Goal: Information Seeking & Learning: Learn about a topic

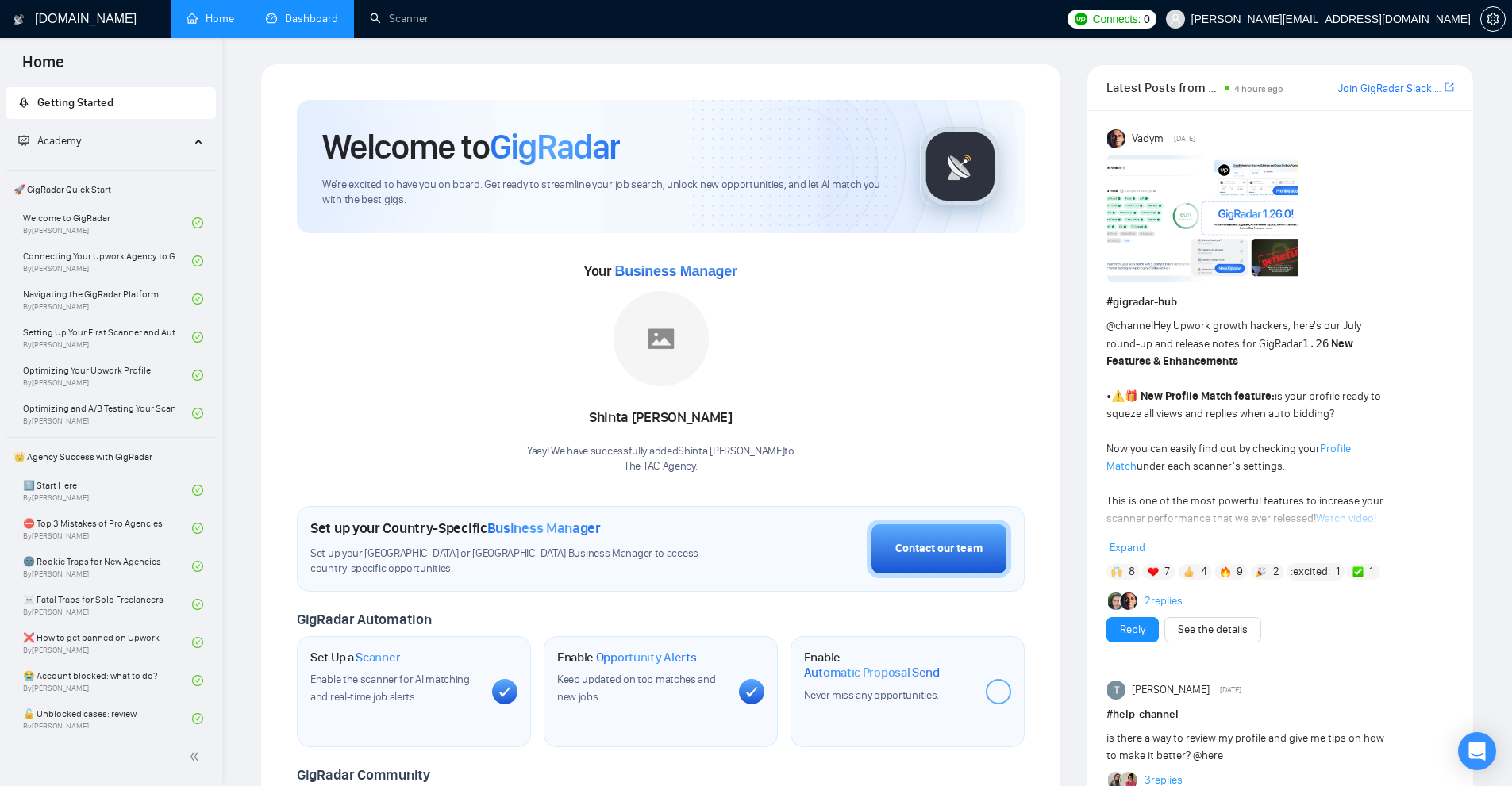
click at [304, 17] on link "Dashboard" at bounding box center [301, 19] width 73 height 14
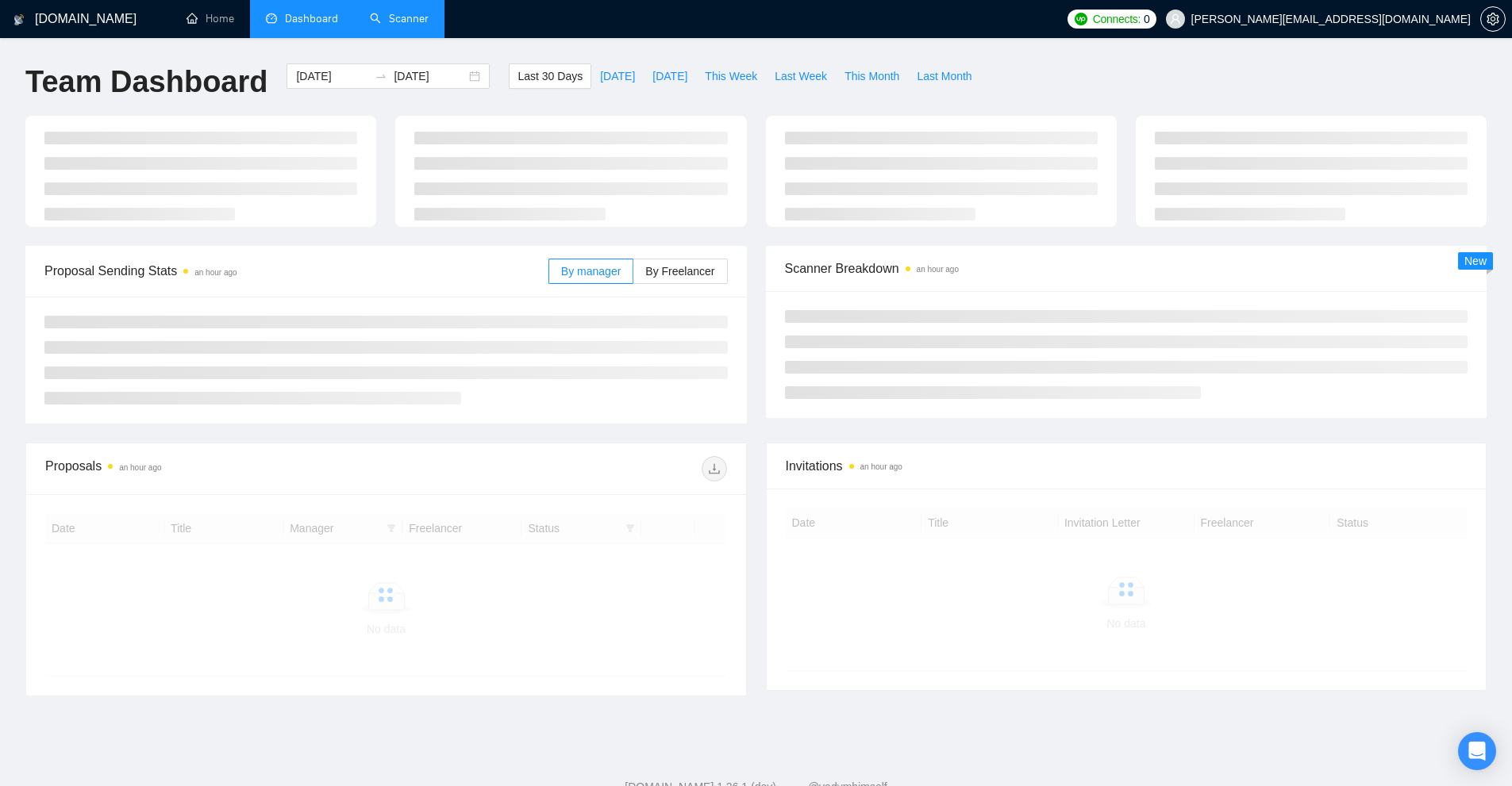
click at [422, 17] on link "Scanner" at bounding box center [399, 19] width 59 height 14
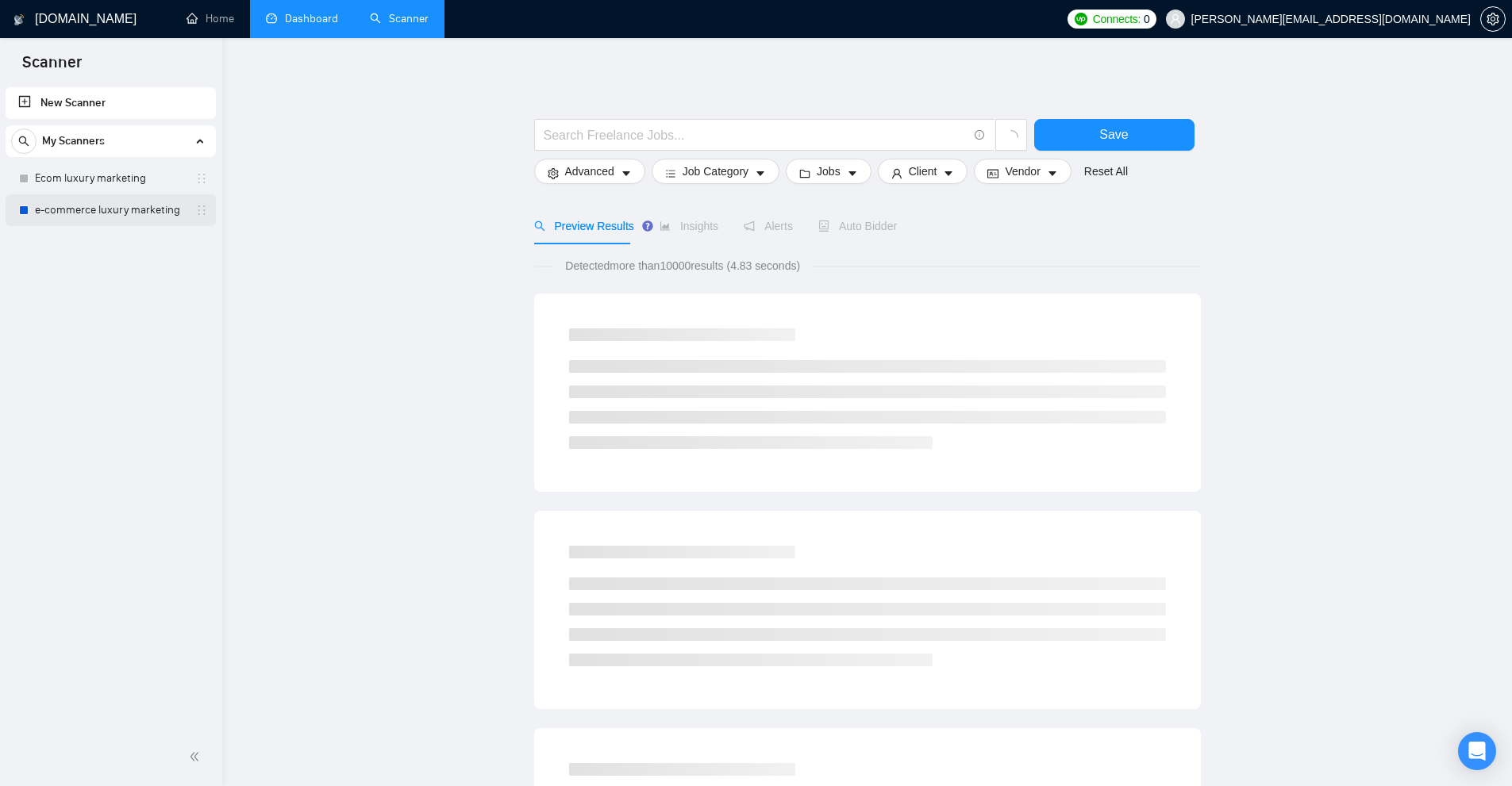
click at [60, 208] on link "e-commerce luxury marketing" at bounding box center [110, 210] width 151 height 32
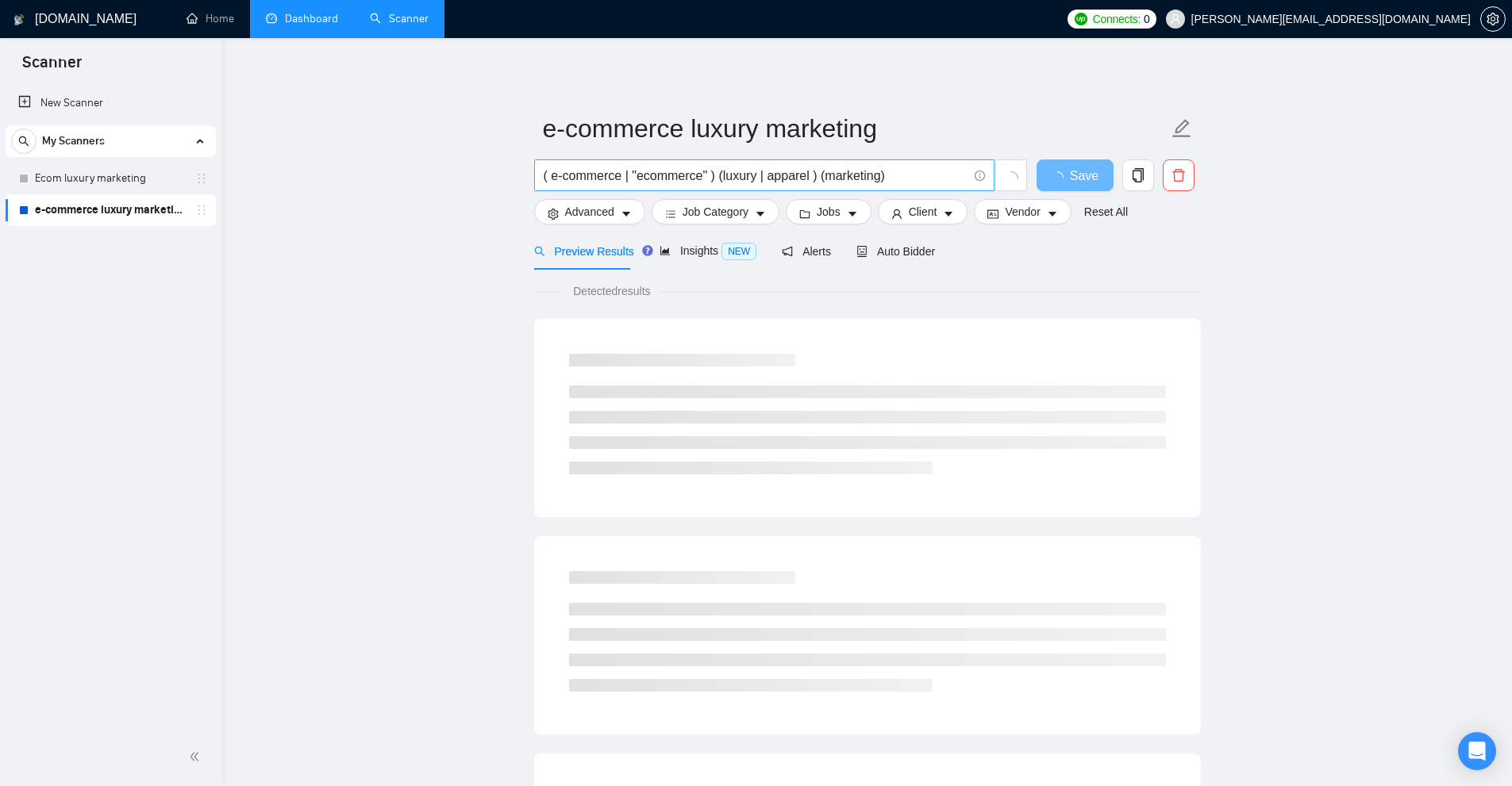
drag, startPoint x: 570, startPoint y: 177, endPoint x: 943, endPoint y: 181, distance: 373.0
click at [975, 183] on div "( e-commerce | "ecommerce" ) (luxury | apparel ) (marketing)" at bounding box center [781, 179] width 500 height 39
click at [843, 170] on input "( e-commerce | "ecommerce" ) (luxury | apparel ) (marketing)" at bounding box center [756, 175] width 423 height 20
drag, startPoint x: 549, startPoint y: 175, endPoint x: 774, endPoint y: 172, distance: 225.0
click at [716, 172] on input "( e-commerce | "ecommerce" ) (luxury | apparel ) (marketing)" at bounding box center [756, 175] width 423 height 20
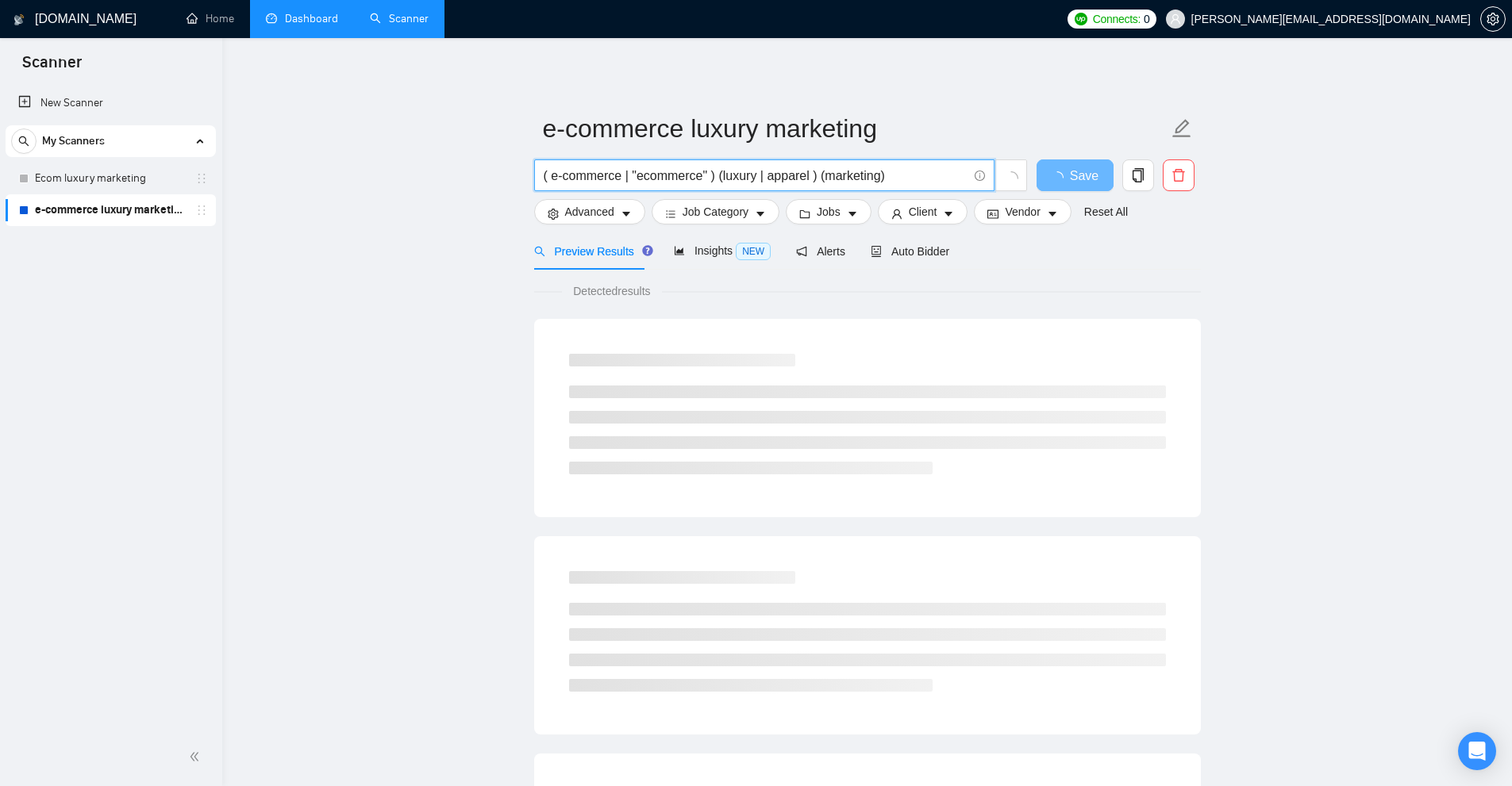
click at [783, 172] on input "( e-commerce | "ecommerce" ) (luxury | apparel ) (marketing)" at bounding box center [756, 175] width 423 height 20
drag, startPoint x: 759, startPoint y: 174, endPoint x: 845, endPoint y: 177, distance: 86.1
click at [840, 177] on input "( e-commerce | "ecommerce" ) (luxury | apparel ) (marketing)" at bounding box center [756, 175] width 423 height 20
click at [863, 178] on input "( e-commerce | "ecommerce" ) (luxury | apparel ) (marketing)" at bounding box center [756, 175] width 423 height 20
drag, startPoint x: 901, startPoint y: 178, endPoint x: 487, endPoint y: 172, distance: 414.0
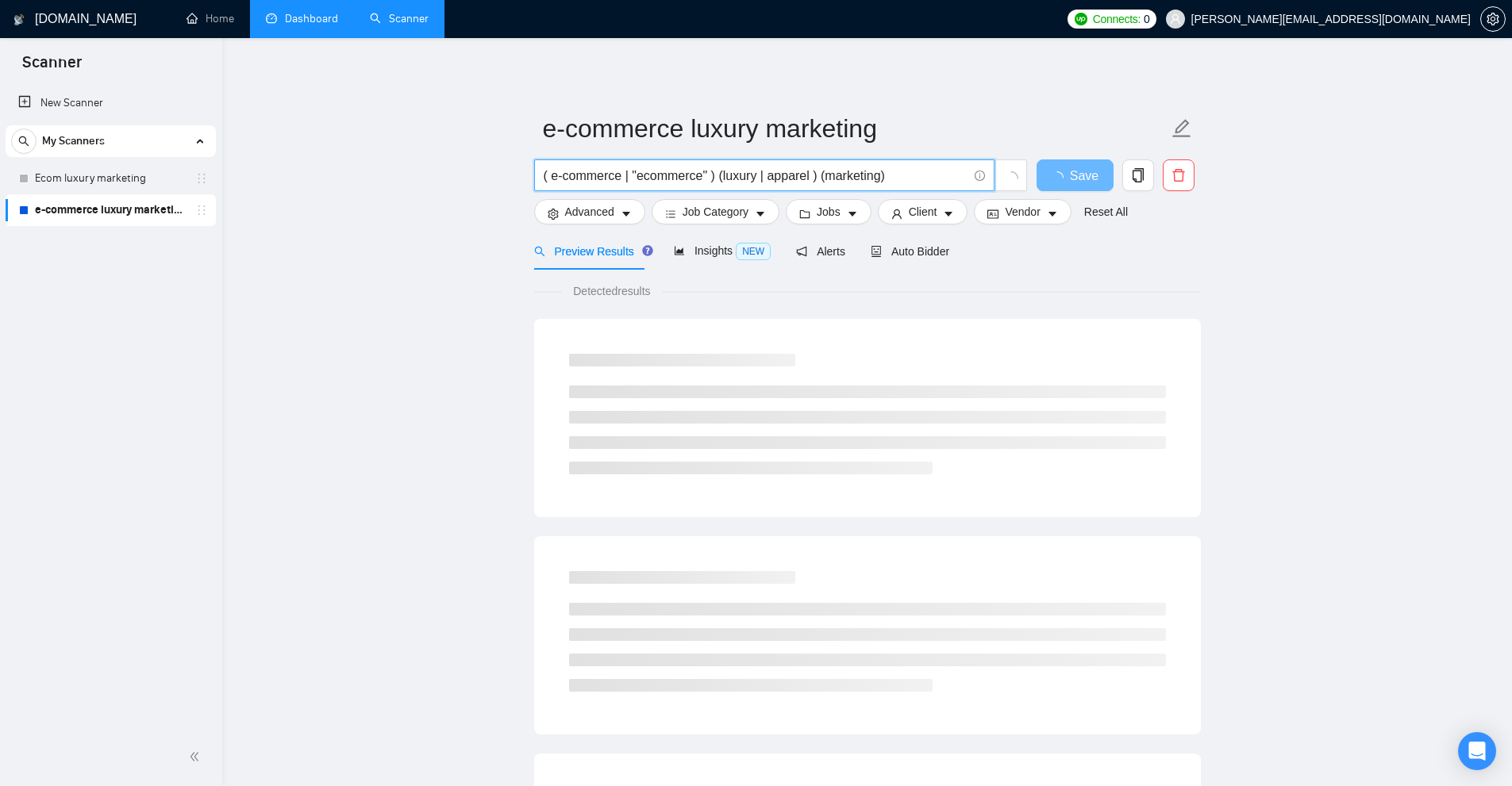
click at [521, 174] on main "e-commerce luxury marketing ( e-commerce | "ecommerce" ) (luxury | apparel ) (m…" at bounding box center [867, 725] width 1239 height 1323
click at [118, 183] on link "Ecom luxury marketing" at bounding box center [110, 178] width 151 height 32
drag, startPoint x: 947, startPoint y: 172, endPoint x: 330, endPoint y: 183, distance: 617.1
click at [330, 183] on main "Ecom luxury marketing ( (ecom*) | "e commerce" | "e-commerce" ) (luxury | appar…" at bounding box center [867, 725] width 1239 height 1323
click at [131, 201] on link "e-commerce luxury marketing" at bounding box center [110, 210] width 151 height 32
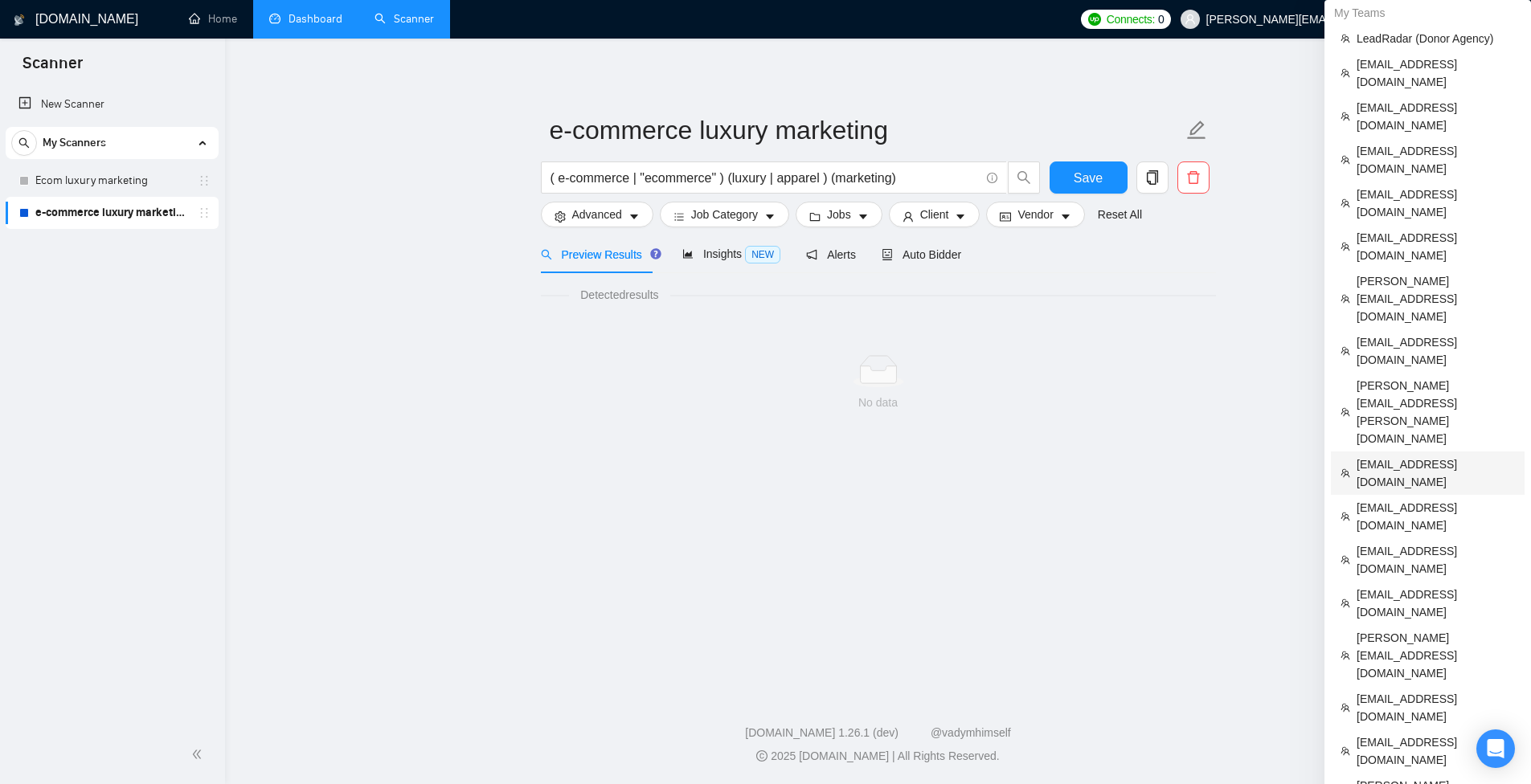
click at [1413, 456] on span "[EMAIL_ADDRESS][DOMAIN_NAME]" at bounding box center [1435, 473] width 158 height 35
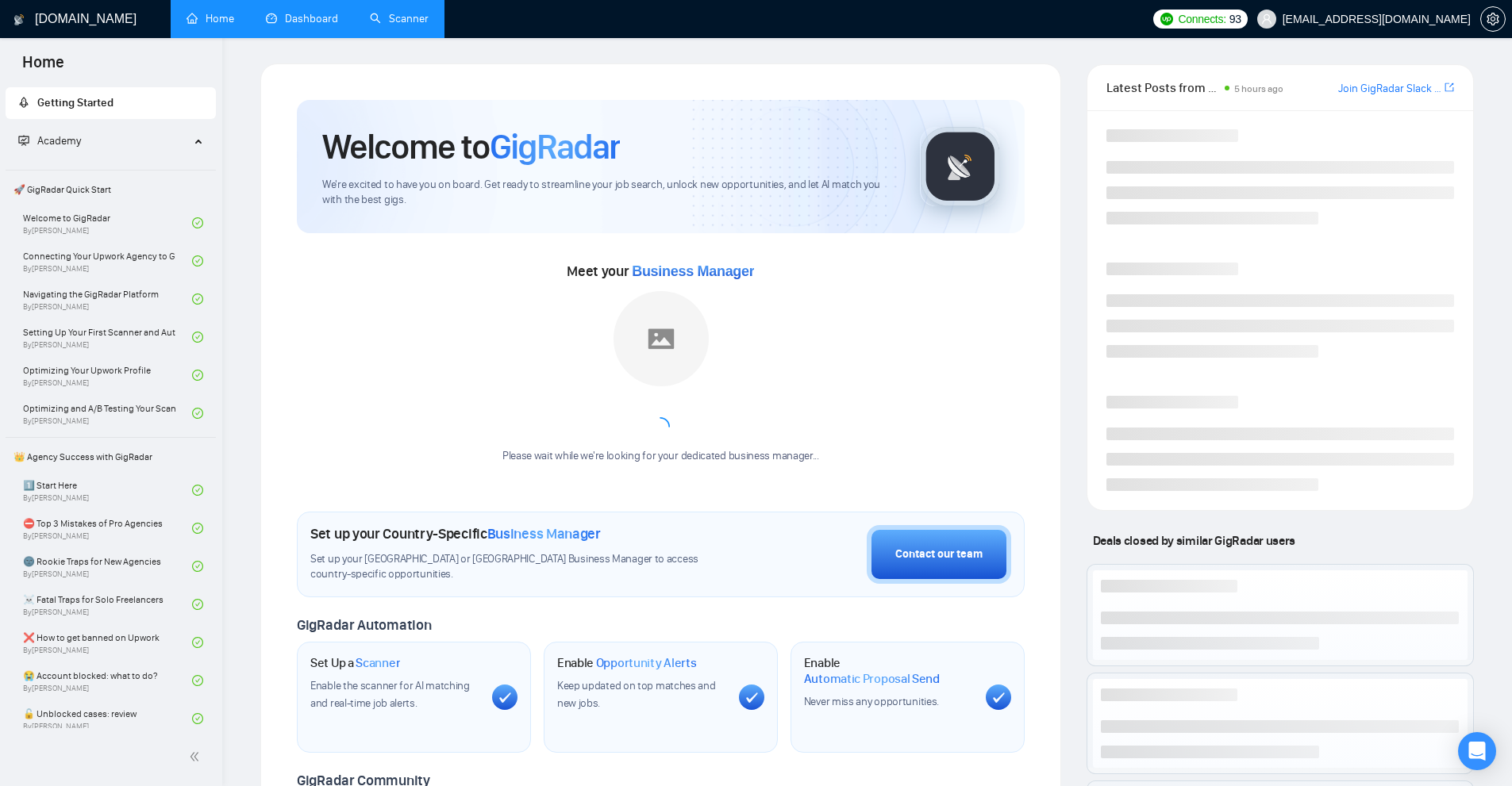
click at [306, 26] on link "Dashboard" at bounding box center [301, 19] width 73 height 14
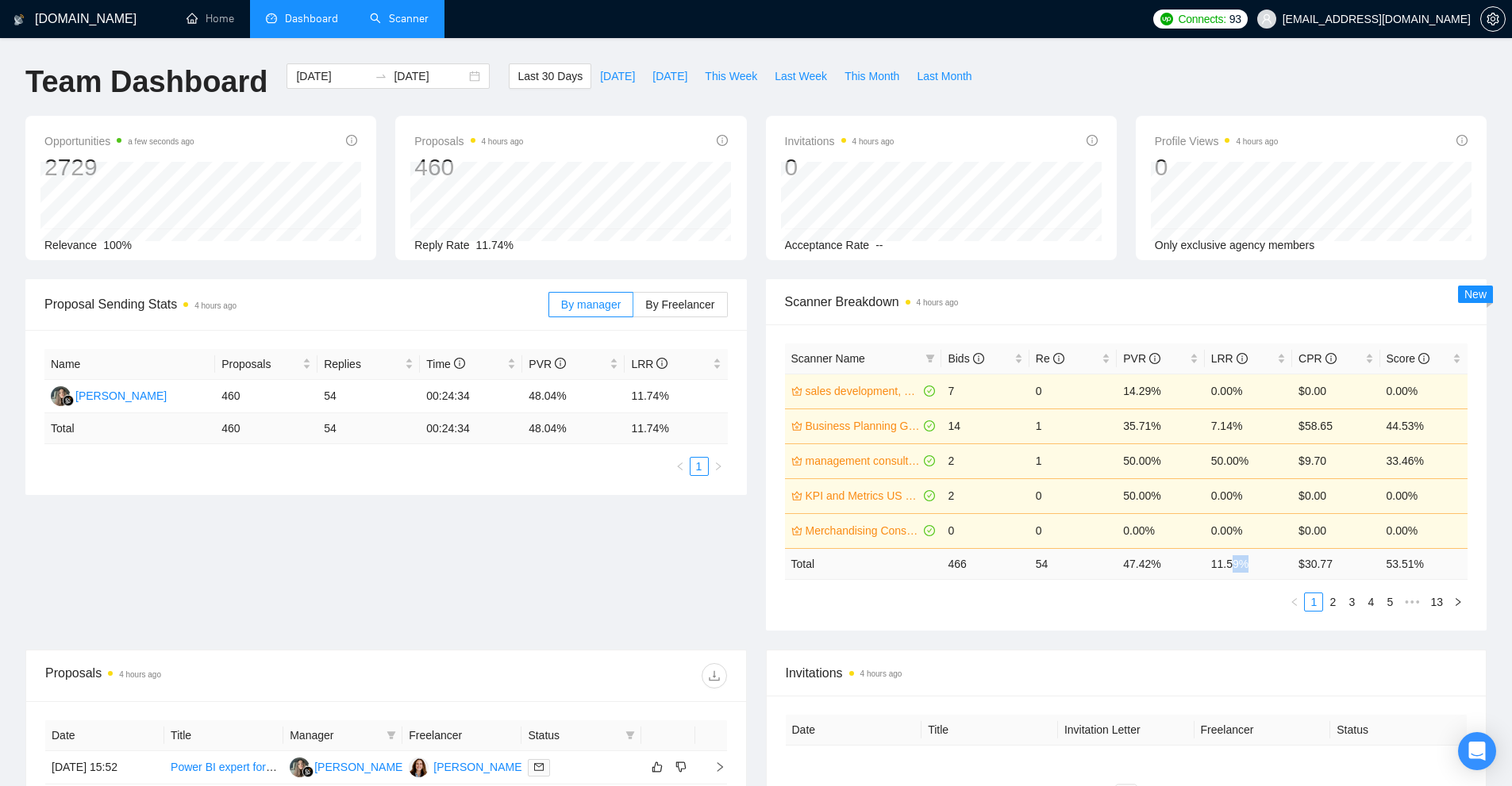
drag, startPoint x: 1233, startPoint y: 559, endPoint x: 1115, endPoint y: 579, distance: 119.7
click at [1155, 561] on tr "Total 466 54 47.42 % 11.59 % $ 30.77 53.51 %" at bounding box center [1126, 563] width 683 height 31
click at [1100, 605] on ul "1 2 3 4 5 ••• 13" at bounding box center [1126, 602] width 683 height 19
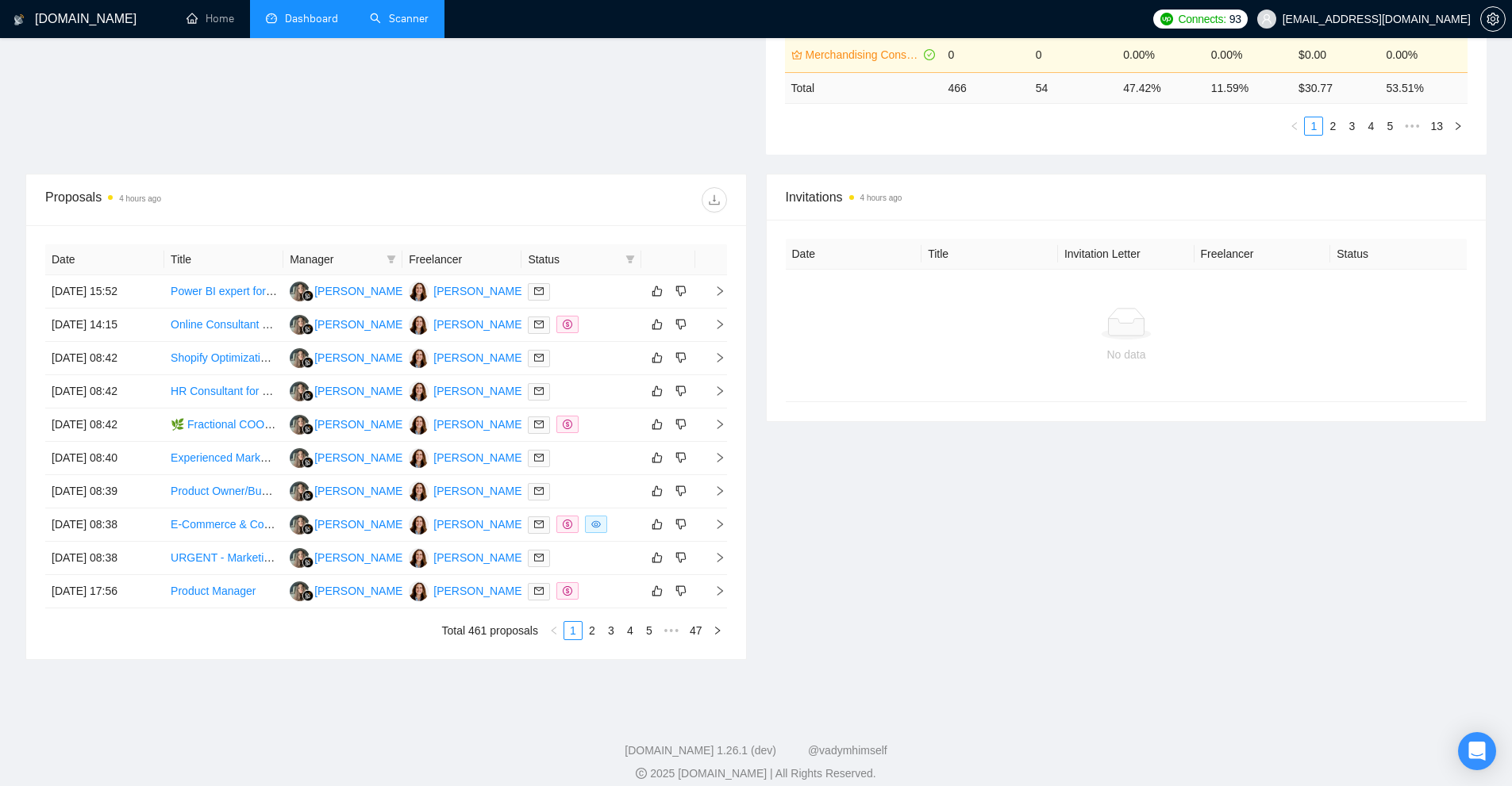
scroll to position [79, 0]
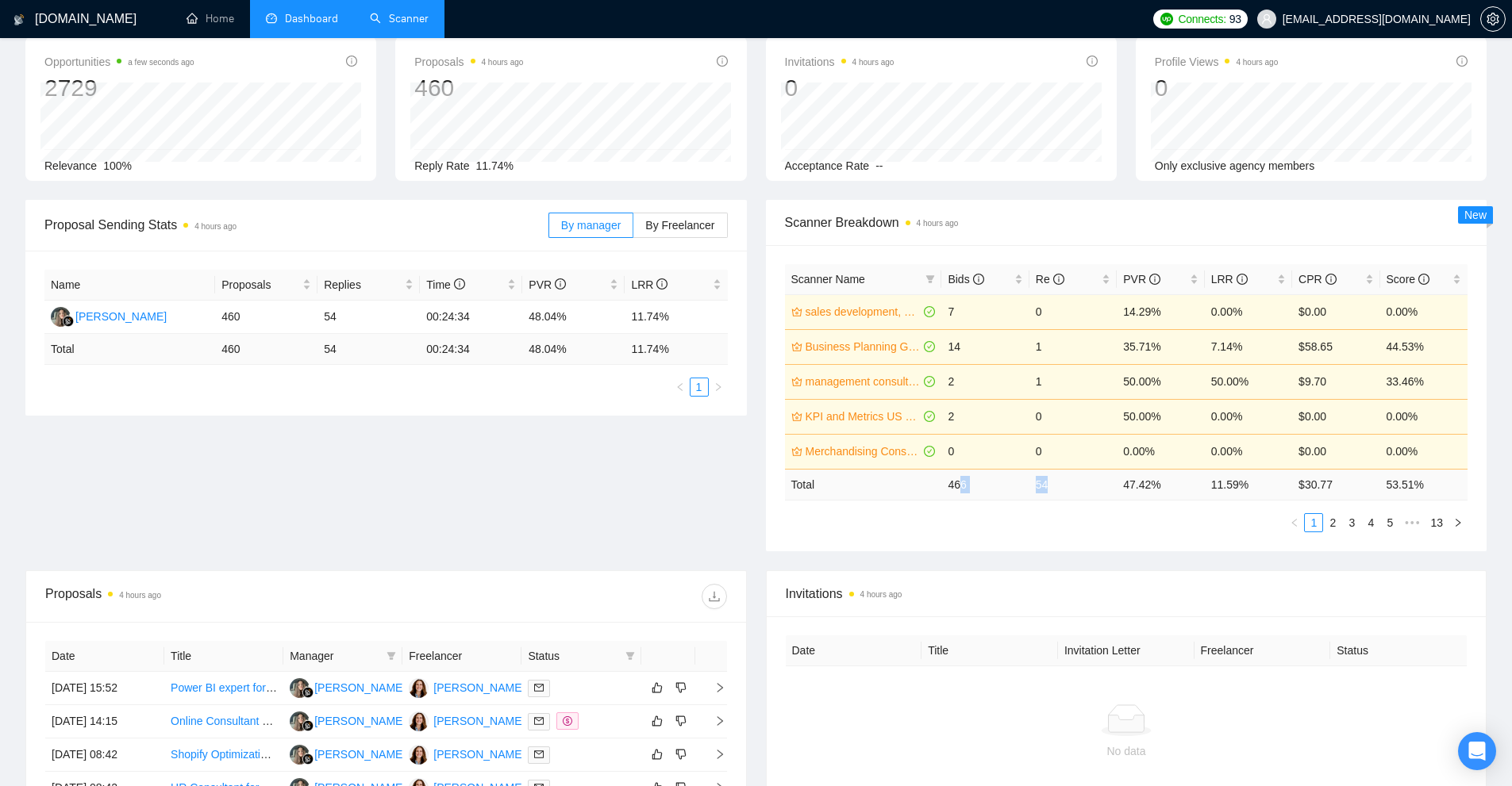
drag, startPoint x: 962, startPoint y: 483, endPoint x: 925, endPoint y: 486, distance: 37.1
click at [939, 484] on tr "Total 466 54 47.42 % 11.59 % $ 30.77 53.51 %" at bounding box center [1126, 484] width 683 height 31
click at [984, 547] on div "Scanner Name Bids Re PVR LRR CPR Score sales development, business development …" at bounding box center [1126, 398] width 721 height 306
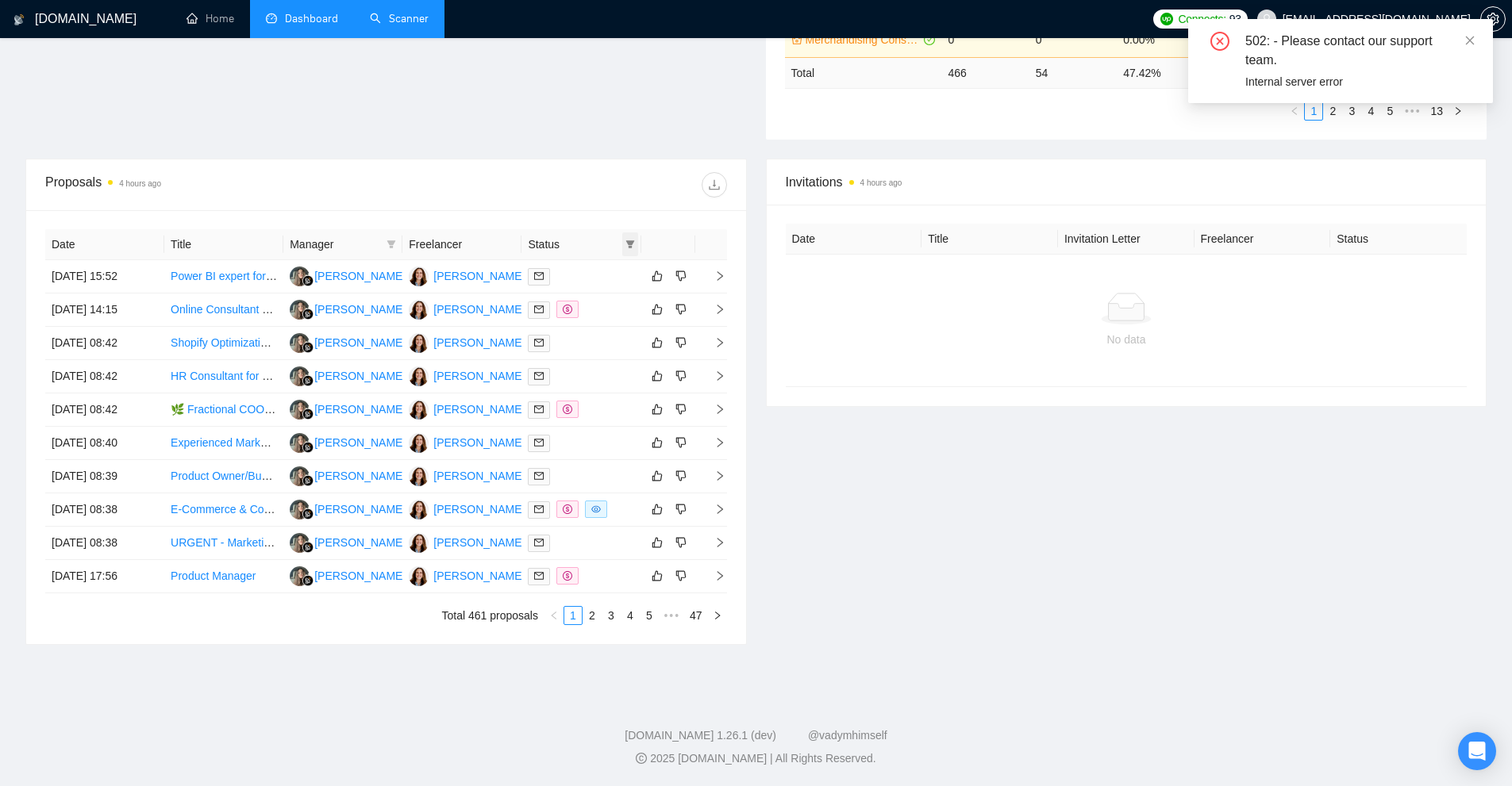
click at [633, 251] on span at bounding box center [630, 244] width 16 height 24
click at [595, 284] on li "Chat" at bounding box center [590, 275] width 96 height 26
checkbox input "true"
click at [620, 323] on span "OK" at bounding box center [616, 331] width 16 height 17
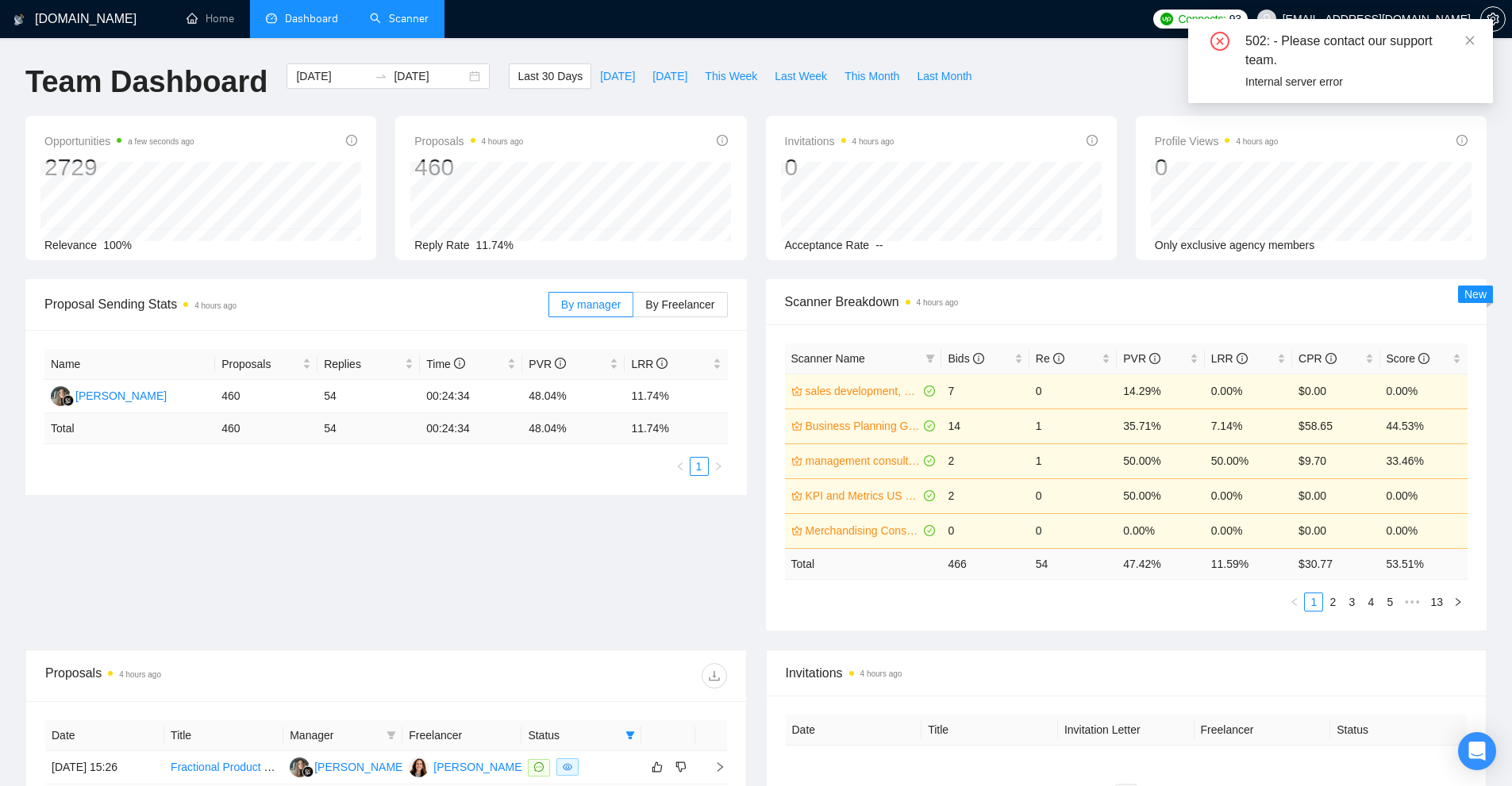
scroll to position [397, 0]
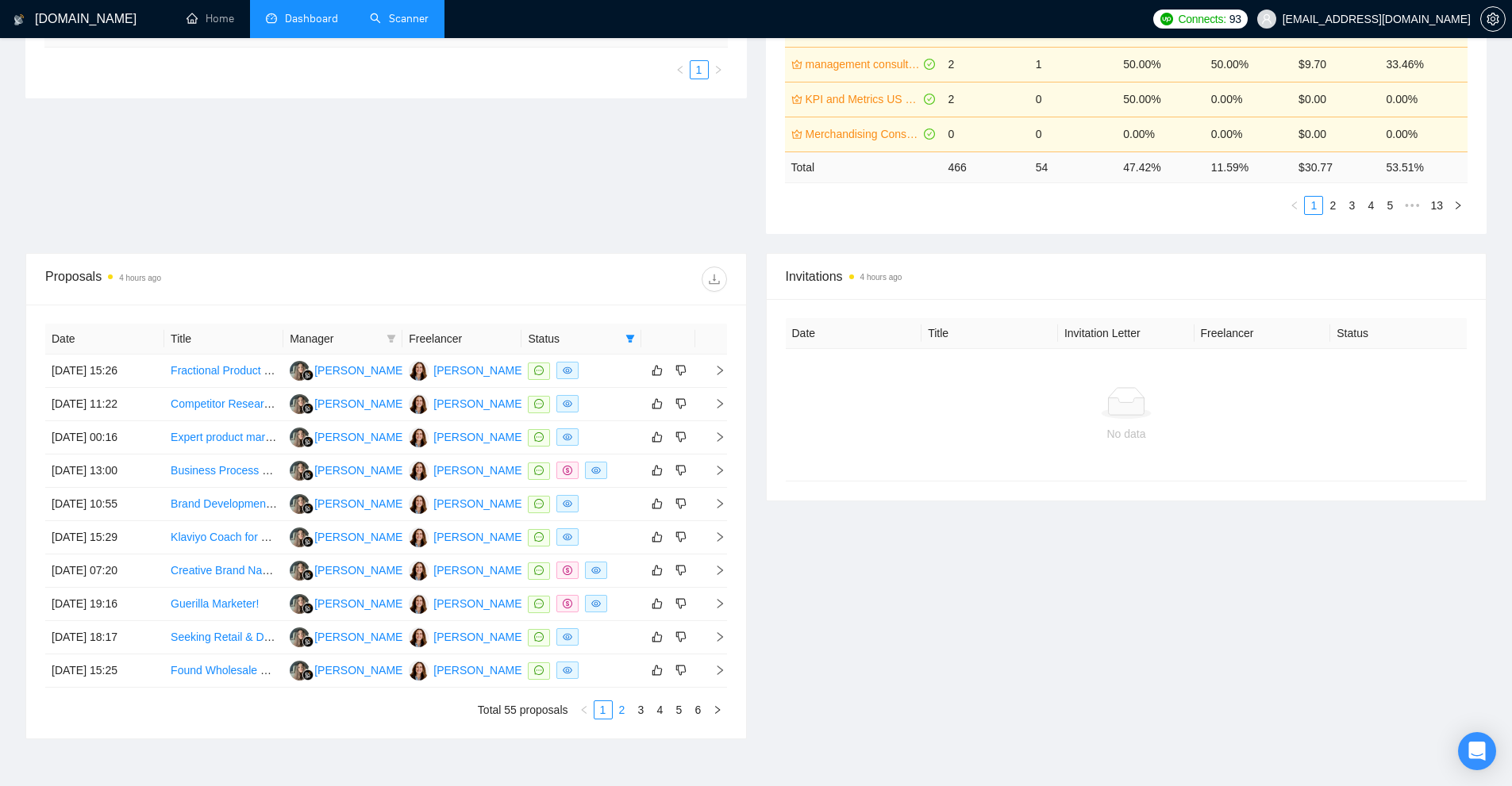
click at [620, 717] on link "2" at bounding box center [622, 710] width 17 height 17
click at [641, 707] on link "3" at bounding box center [641, 710] width 17 height 17
click at [658, 706] on link "4" at bounding box center [660, 710] width 17 height 17
click at [676, 707] on link "5" at bounding box center [679, 710] width 17 height 17
click at [696, 704] on link "6" at bounding box center [698, 710] width 17 height 17
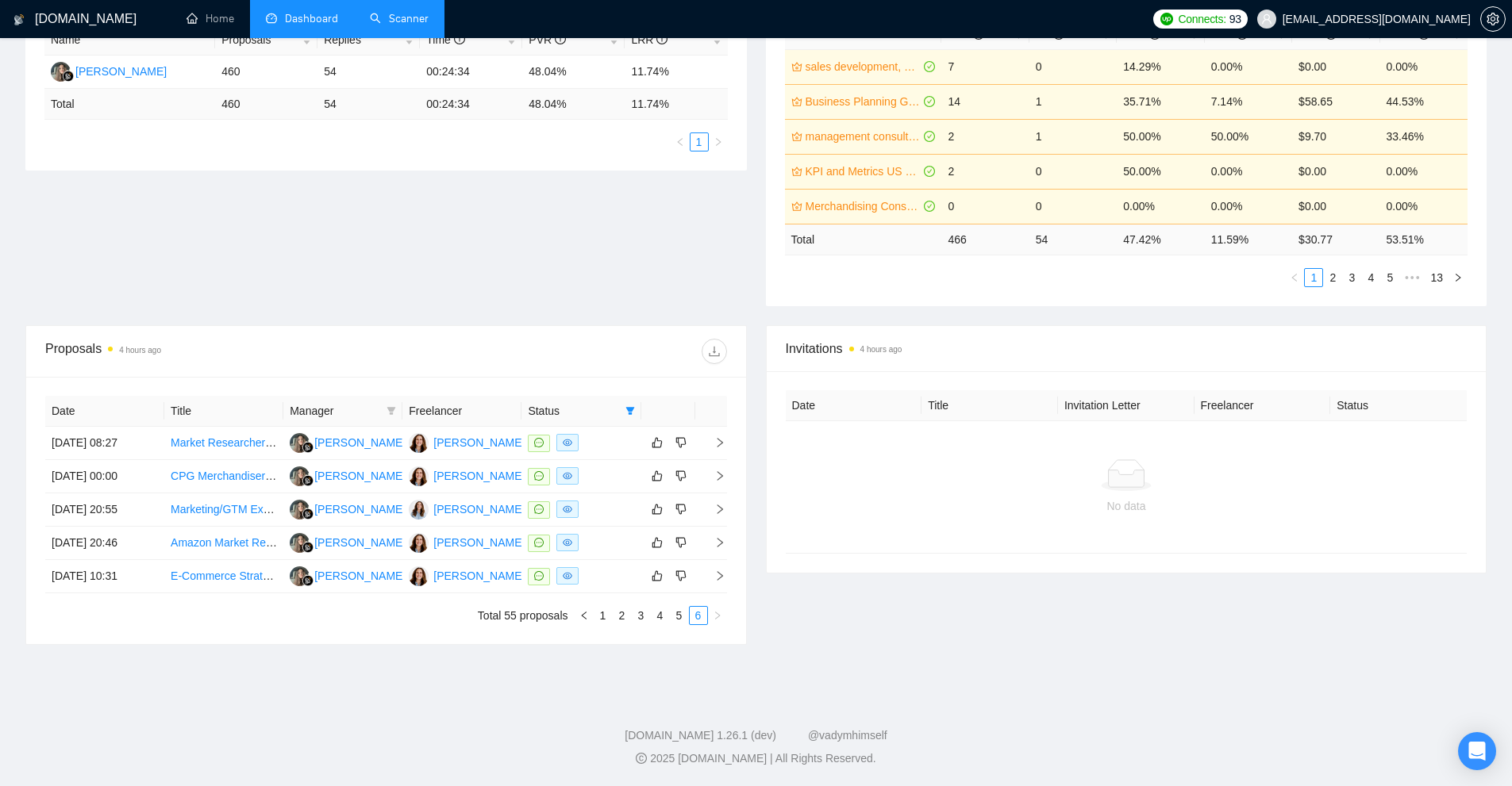
scroll to position [324, 0]
click at [613, 614] on link "2" at bounding box center [622, 615] width 17 height 17
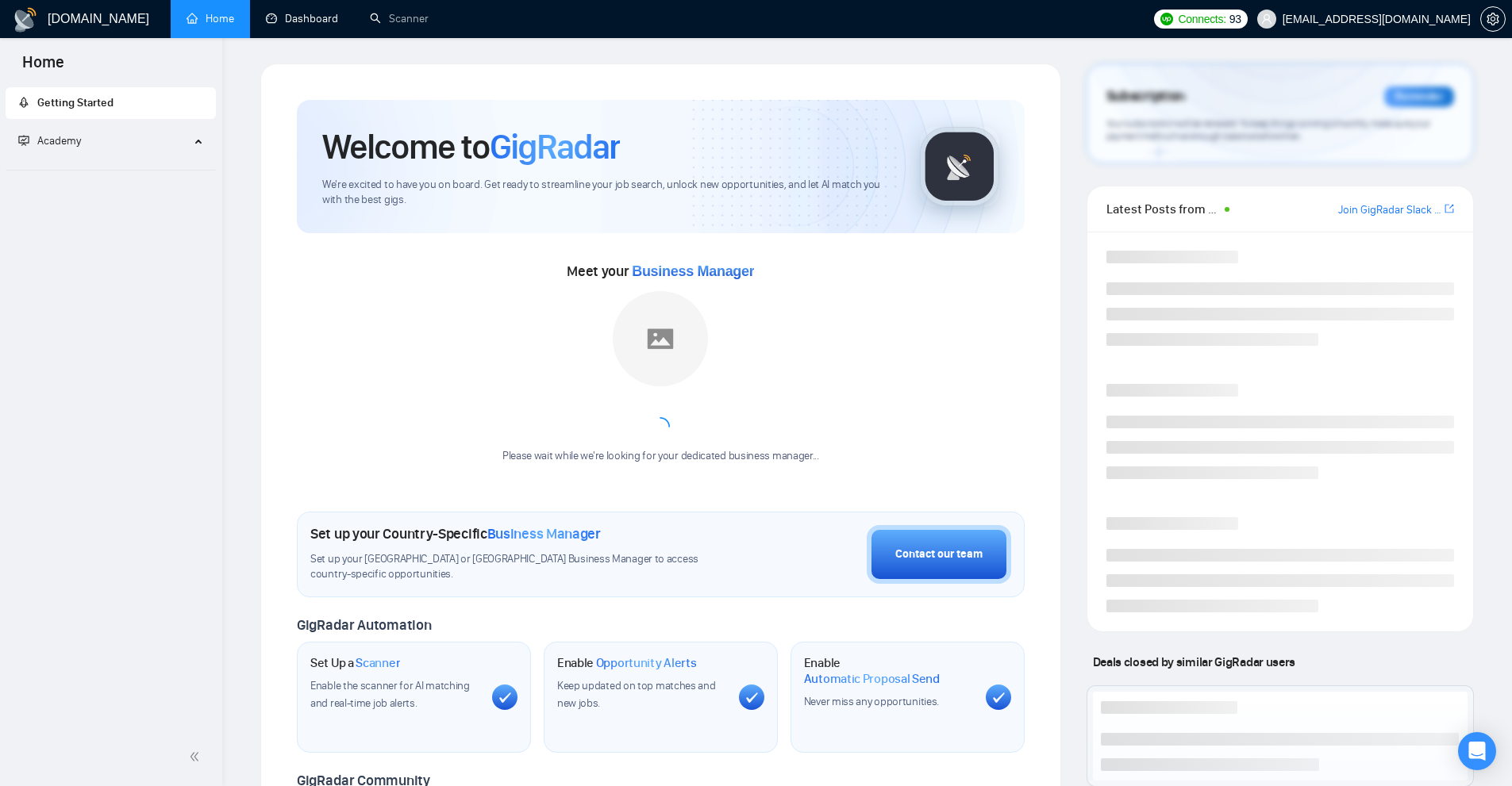
click at [312, 24] on link "Dashboard" at bounding box center [301, 19] width 73 height 14
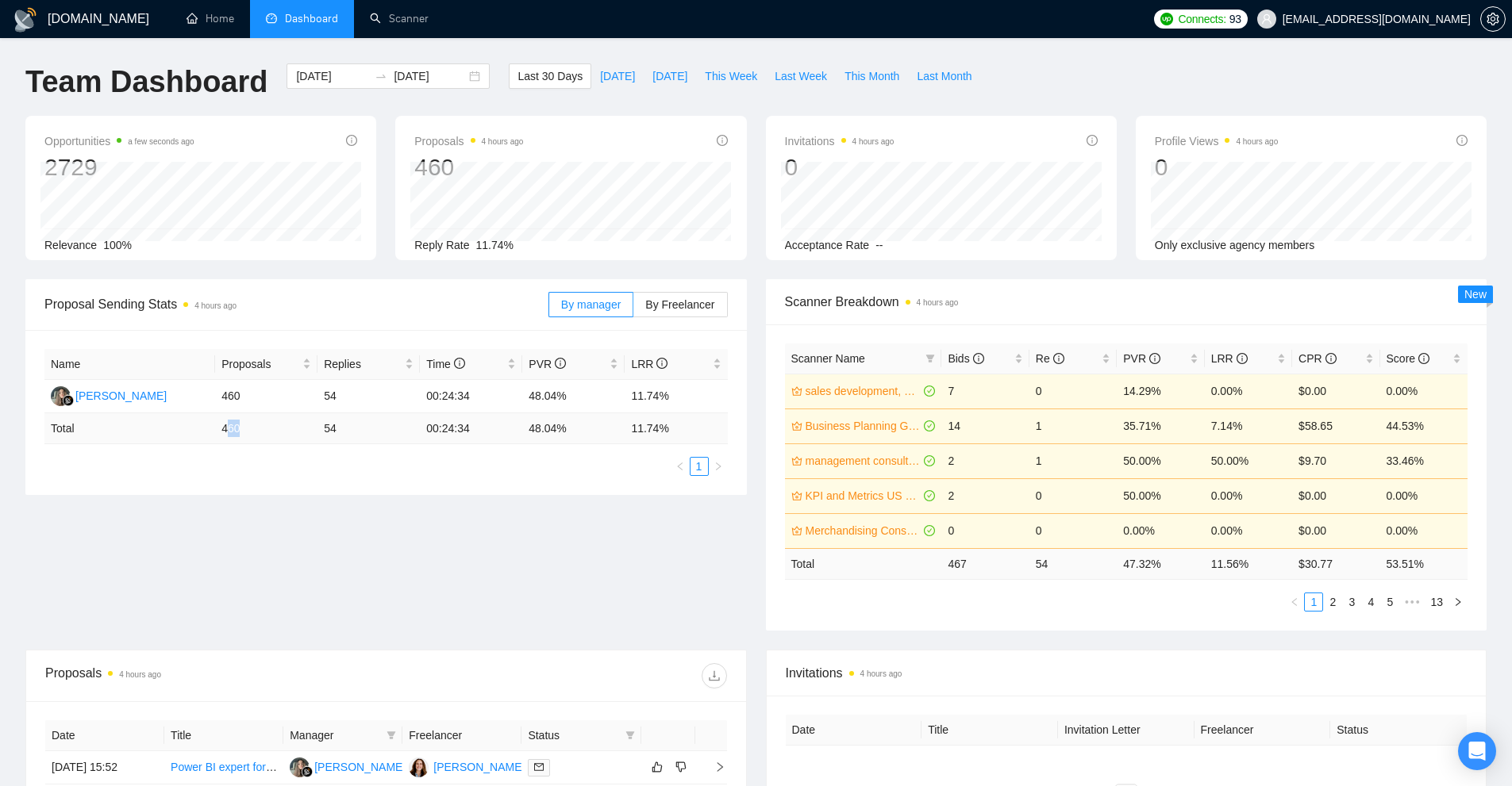
drag, startPoint x: 228, startPoint y: 423, endPoint x: 293, endPoint y: 430, distance: 65.4
click at [292, 430] on td "460" at bounding box center [266, 428] width 102 height 31
click at [1026, 560] on td "467" at bounding box center [984, 563] width 87 height 31
drag, startPoint x: 983, startPoint y: 565, endPoint x: 943, endPoint y: 568, distance: 40.1
click at [943, 568] on td "467" at bounding box center [984, 563] width 87 height 31
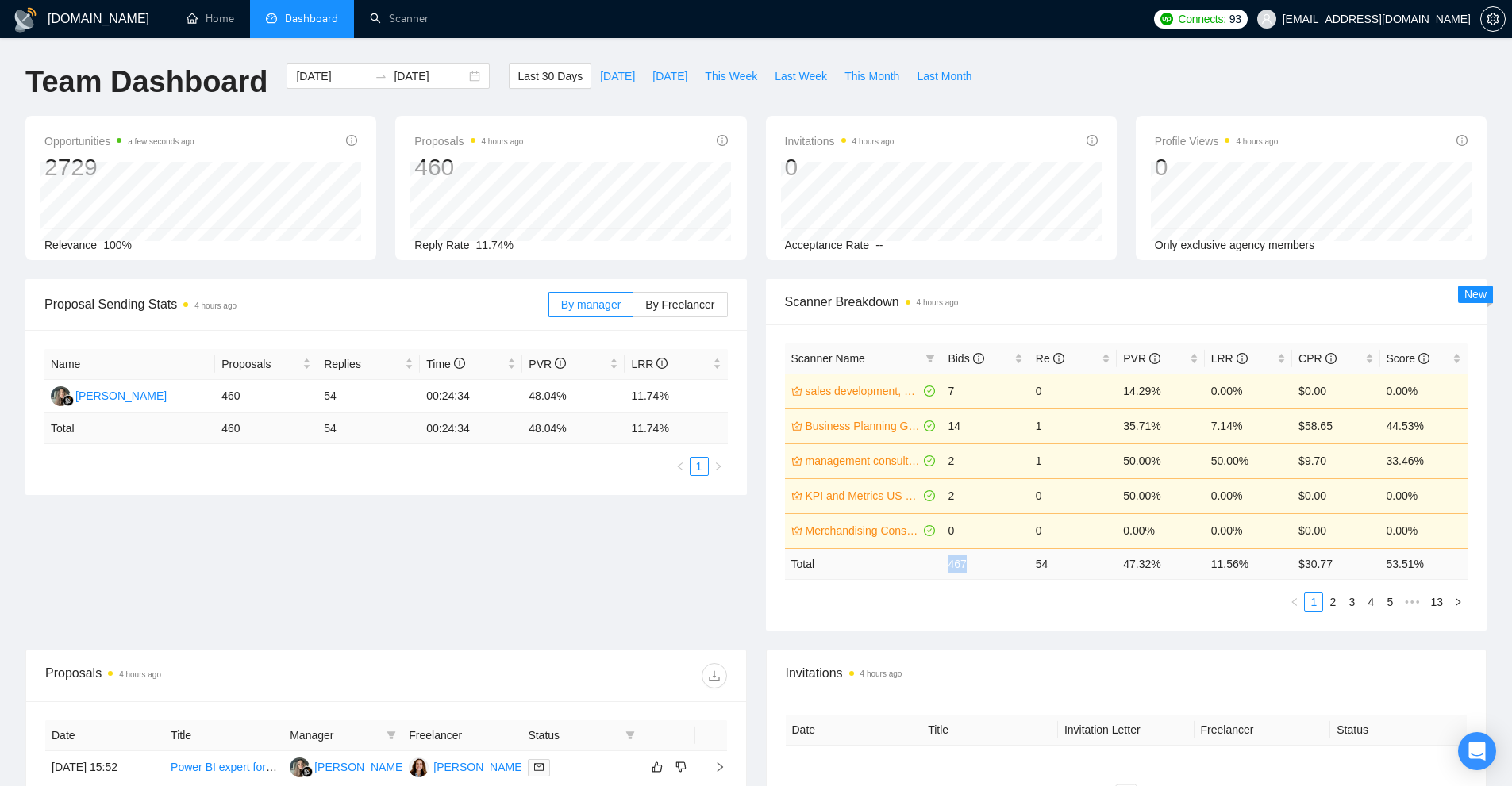
click at [973, 571] on td "467" at bounding box center [984, 563] width 87 height 31
drag, startPoint x: 973, startPoint y: 571, endPoint x: 927, endPoint y: 573, distance: 46.0
click at [927, 573] on tr "Total 467 54 47.32 % 11.56 % $ 30.77 53.51 %" at bounding box center [1126, 563] width 683 height 31
click at [1100, 589] on div "Scanner Name Bids Re PVR LRR CPR Score sales development, business development …" at bounding box center [1126, 477] width 683 height 268
drag, startPoint x: 1106, startPoint y: 569, endPoint x: 1158, endPoint y: 566, distance: 52.1
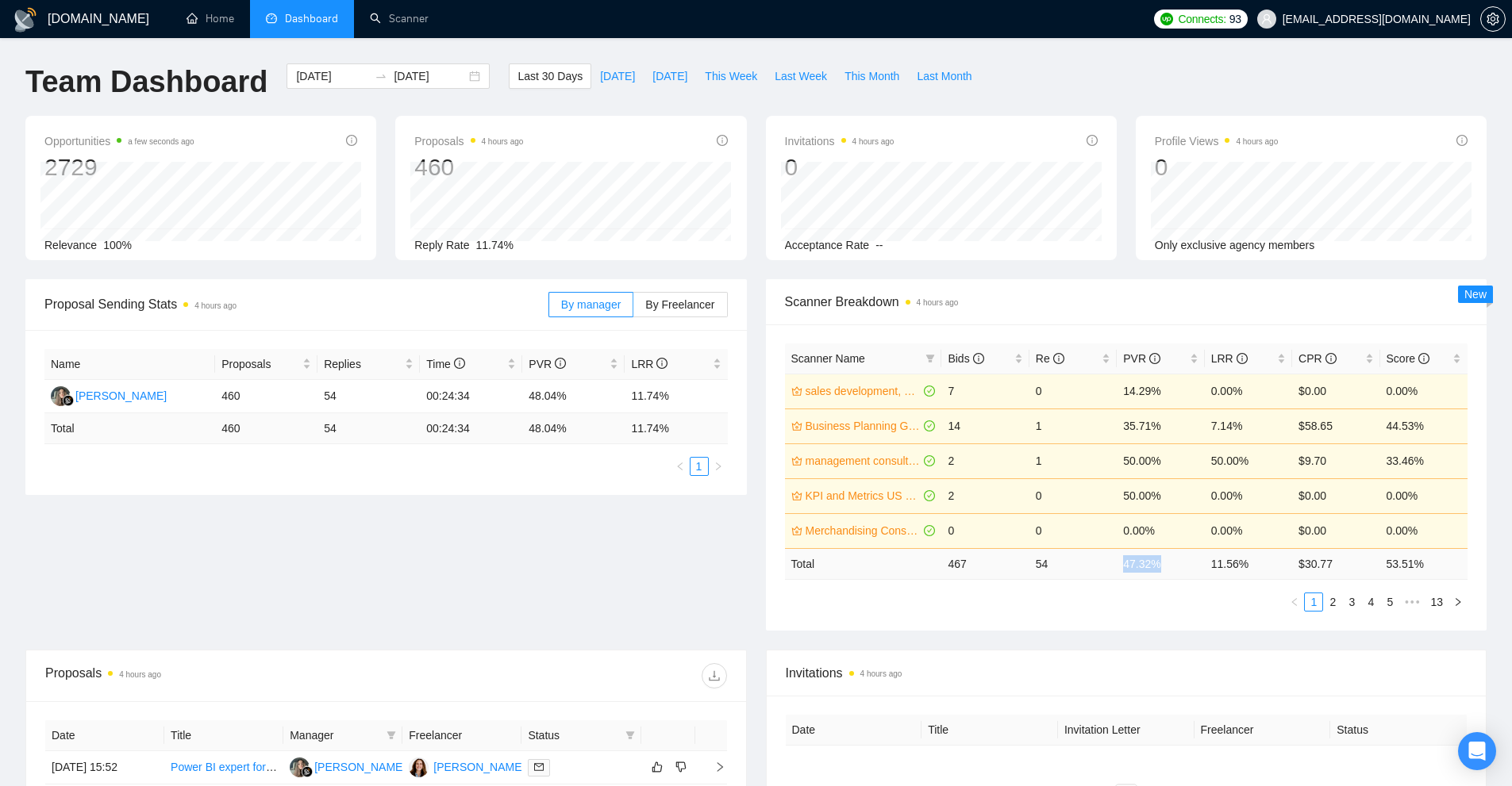
click at [1158, 566] on tr "Total 467 54 47.32 % 11.56 % $ 30.77 53.51 %" at bounding box center [1126, 563] width 683 height 31
click at [1135, 590] on div "Scanner Name Bids Re PVR LRR CPR Score sales development, business development …" at bounding box center [1126, 477] width 683 height 268
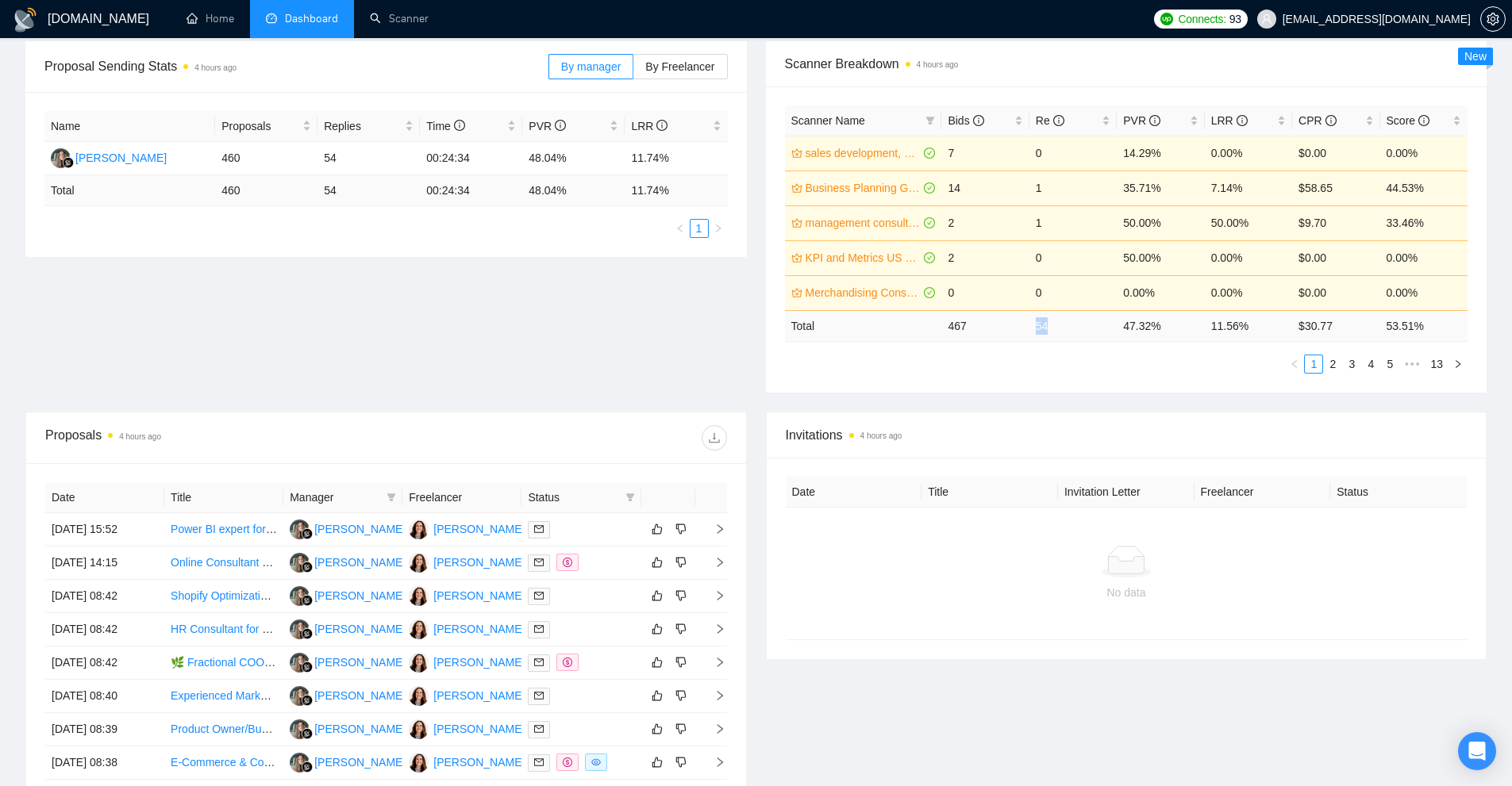
drag, startPoint x: 1021, startPoint y: 328, endPoint x: 1170, endPoint y: 334, distance: 149.1
click at [1106, 332] on tr "Total 467 54 47.32 % 11.56 % $ 30.77 53.51 %" at bounding box center [1126, 325] width 683 height 31
drag, startPoint x: 1254, startPoint y: 325, endPoint x: 1187, endPoint y: 334, distance: 67.6
click at [1187, 334] on tr "Total 467 54 47.32 % 11.56 % $ 30.77 53.51 %" at bounding box center [1126, 325] width 683 height 31
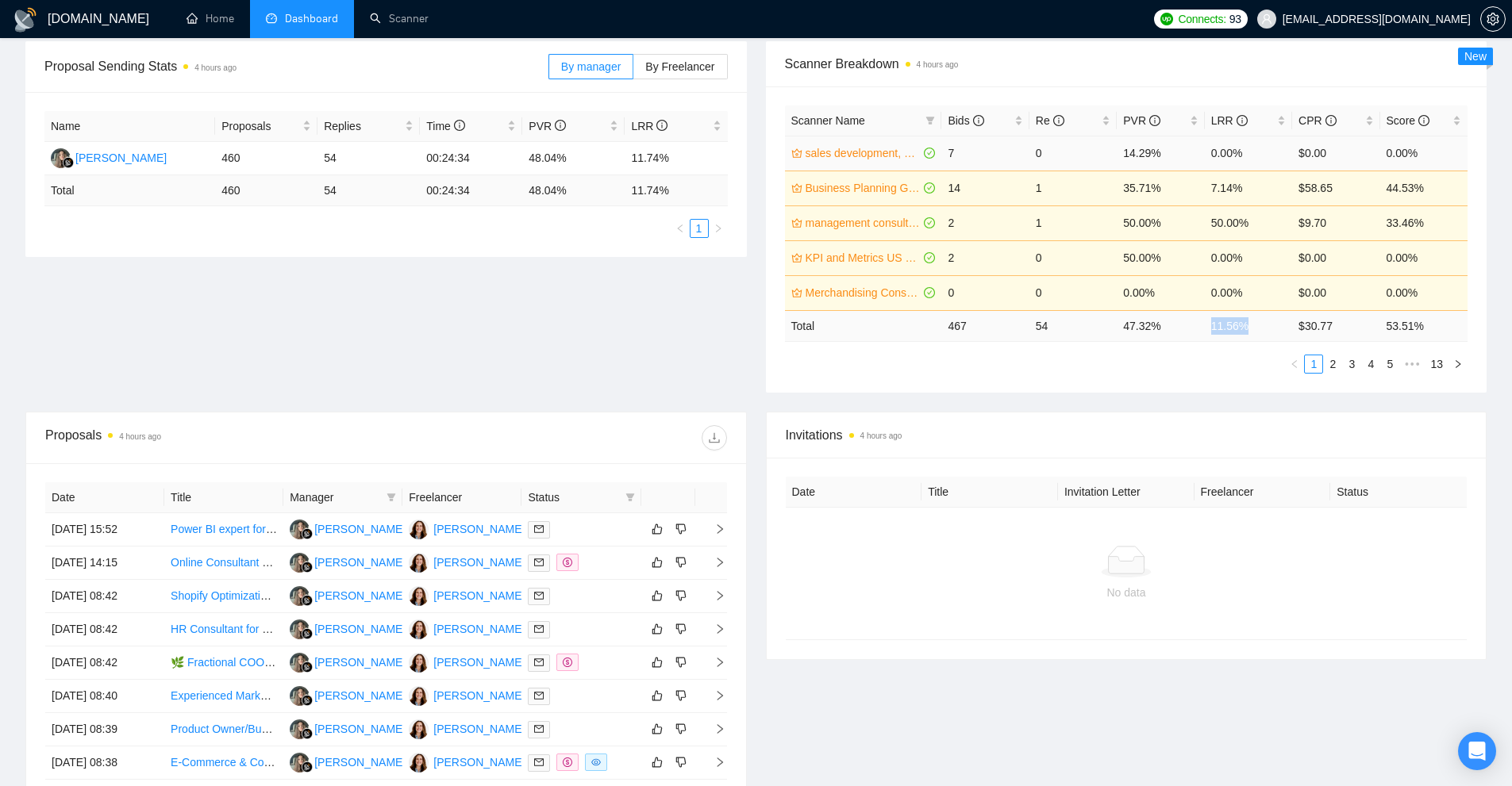
scroll to position [0, 0]
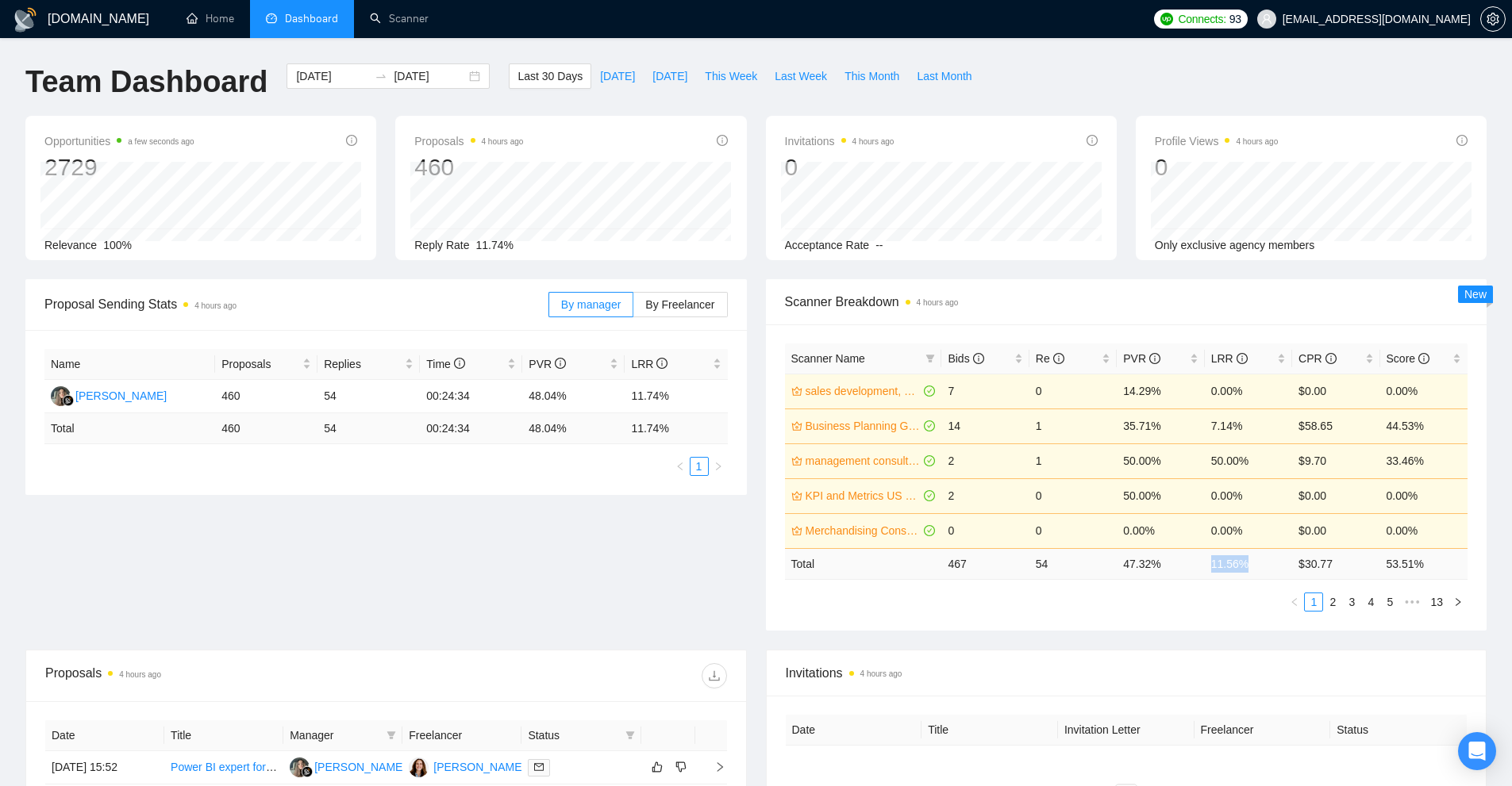
click at [1233, 568] on td "11.56 %" at bounding box center [1248, 563] width 87 height 31
drag, startPoint x: 1274, startPoint y: 560, endPoint x: 1195, endPoint y: 561, distance: 79.0
click at [1195, 561] on tr "Total 467 54 47.32 % 11.56 % $ 30.77 53.51 %" at bounding box center [1126, 563] width 683 height 31
click at [417, 26] on link "Scanner" at bounding box center [399, 19] width 59 height 14
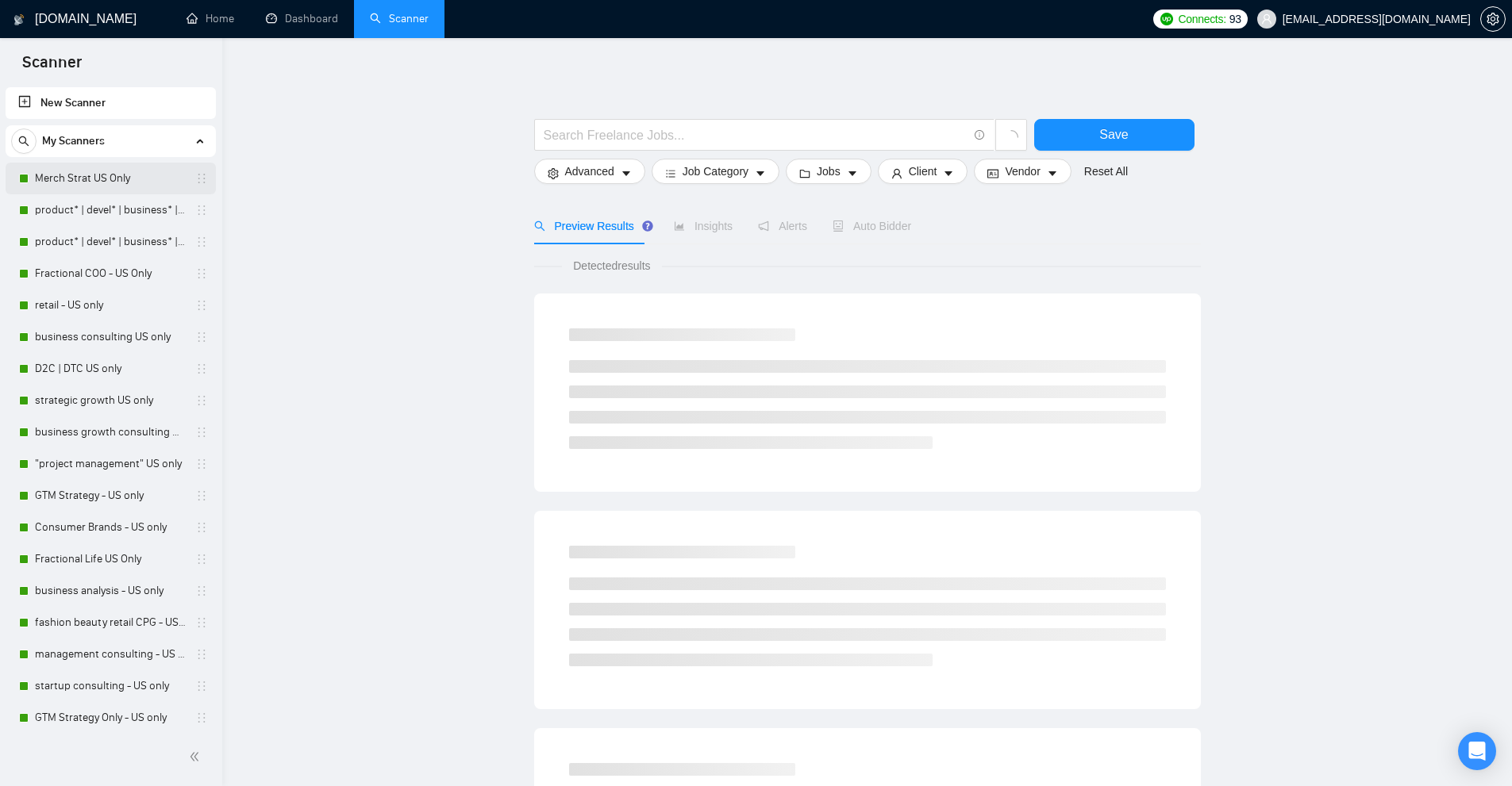
click at [67, 181] on link "Merch Strat US Only" at bounding box center [110, 178] width 151 height 32
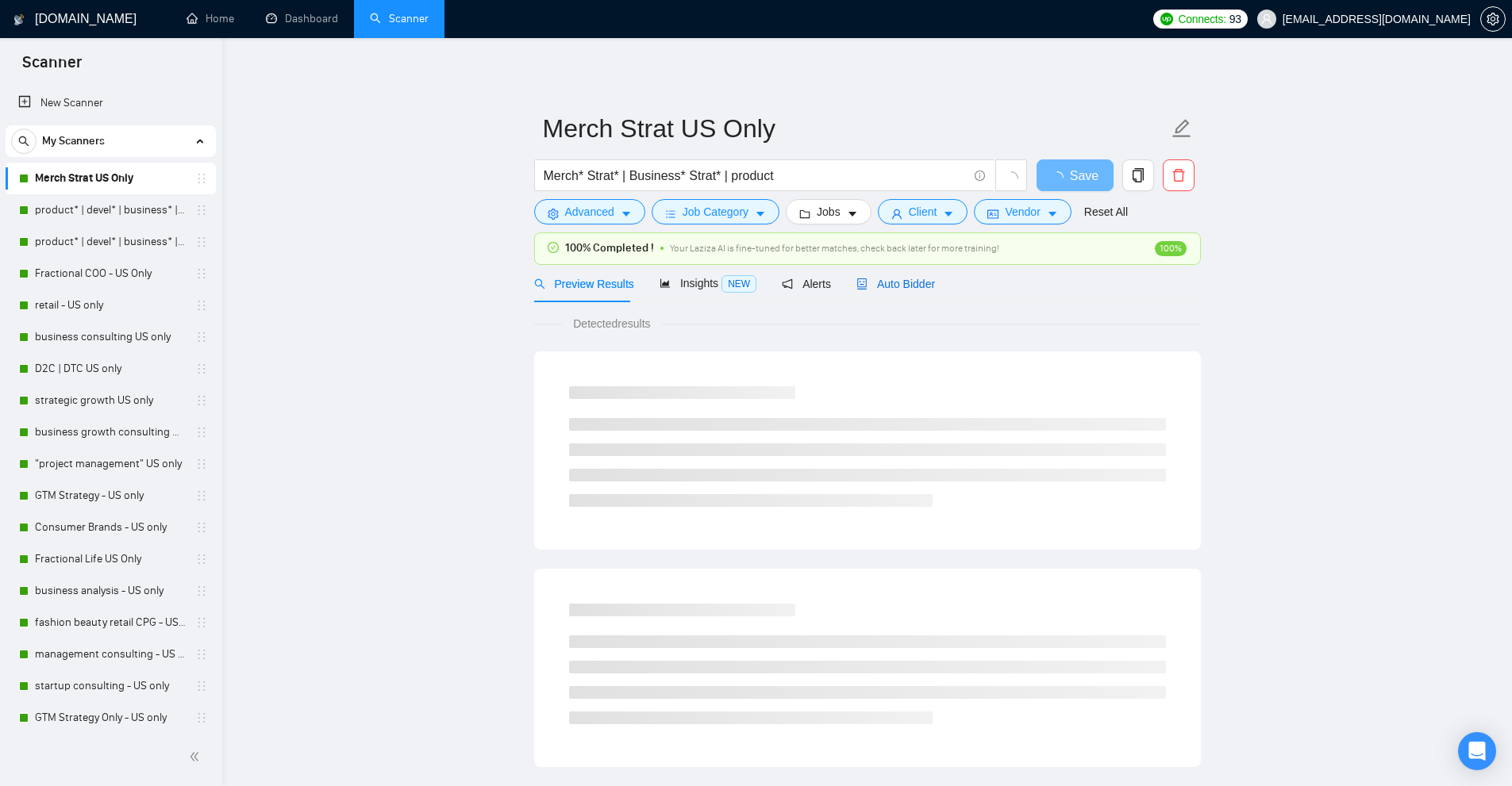
click at [913, 292] on div "Auto Bidder" at bounding box center [896, 284] width 79 height 17
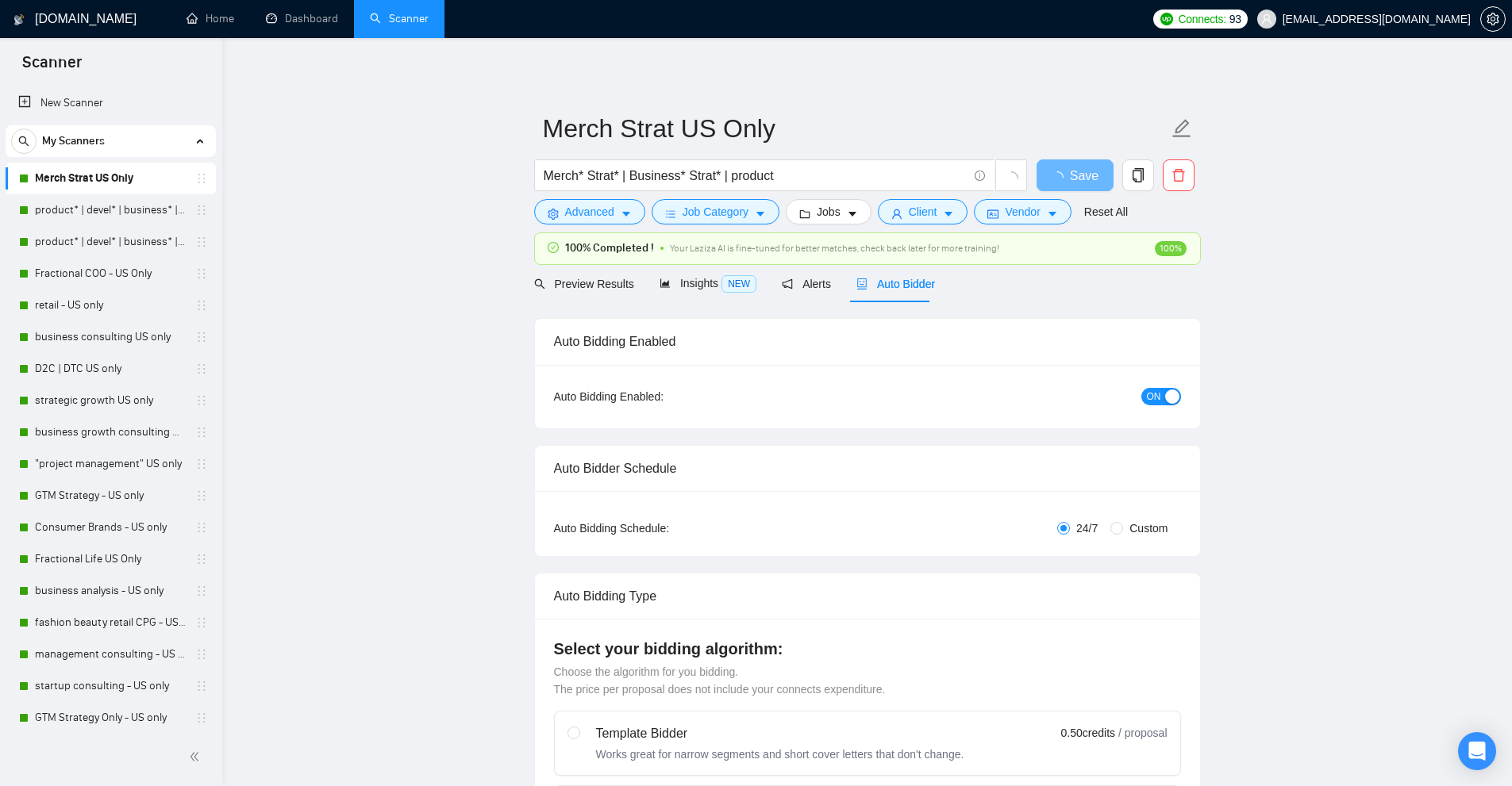
checkbox input "true"
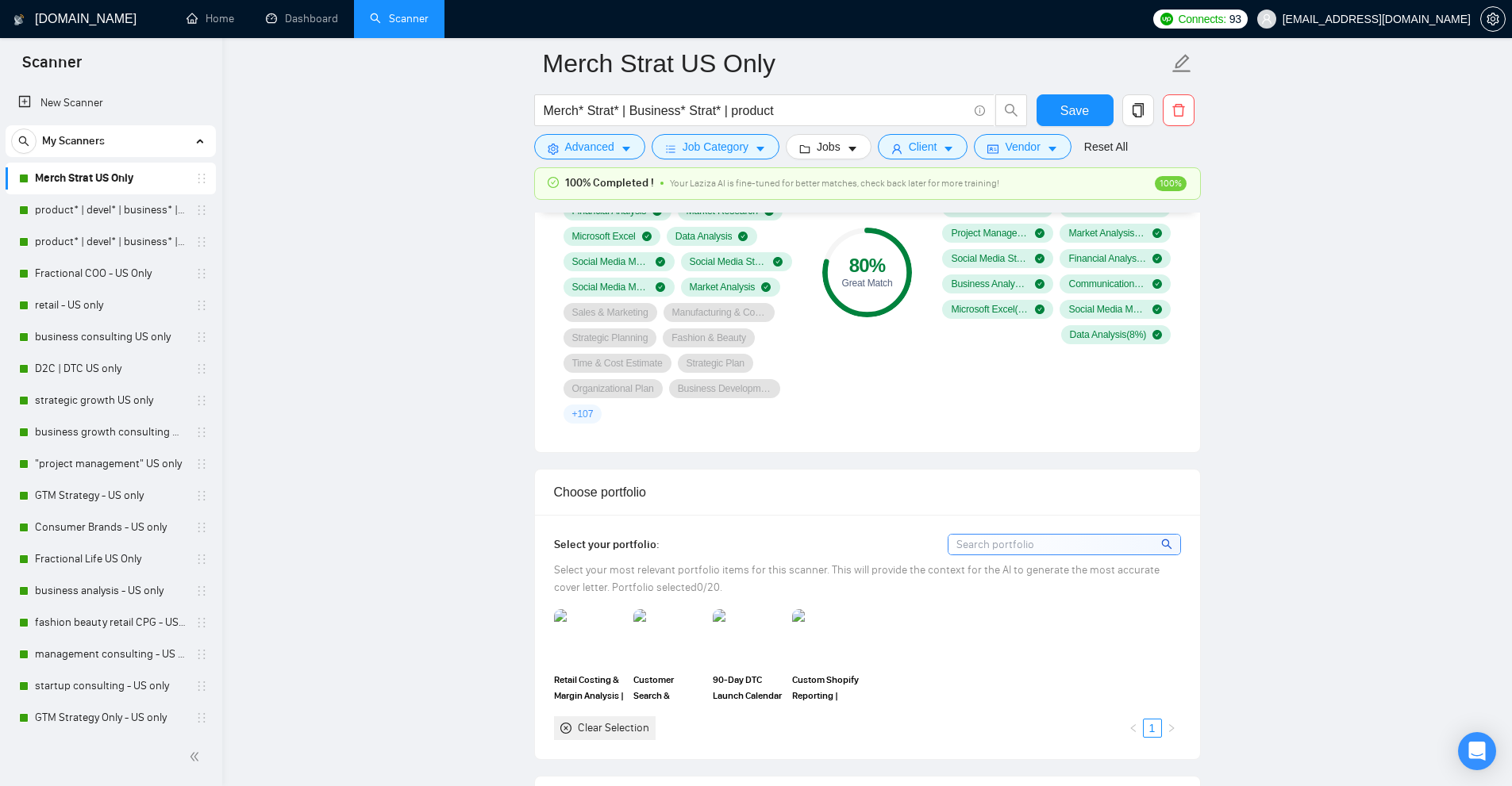
scroll to position [793, 0]
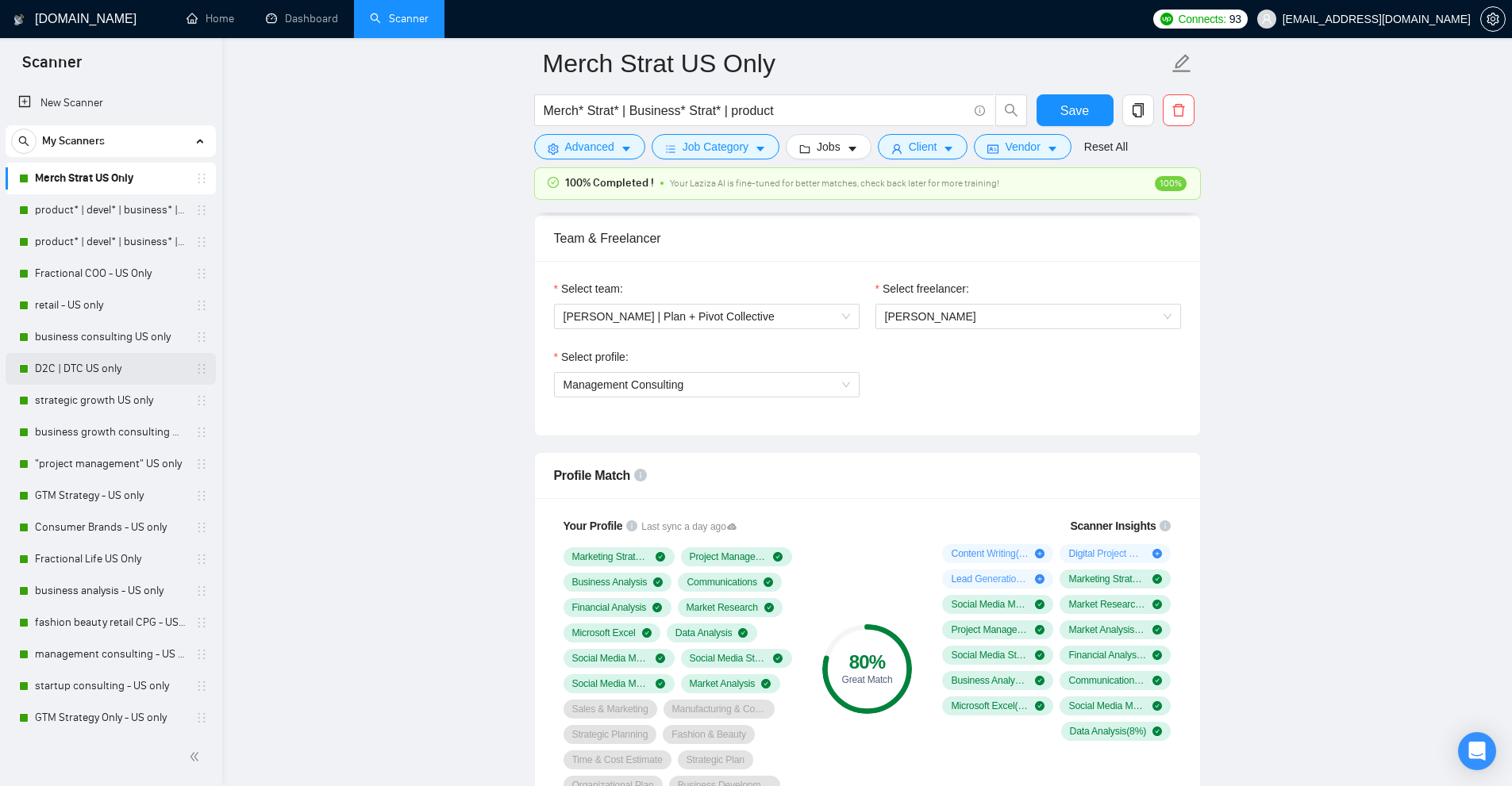
click at [85, 357] on link "D2C | DTC US only" at bounding box center [110, 369] width 151 height 32
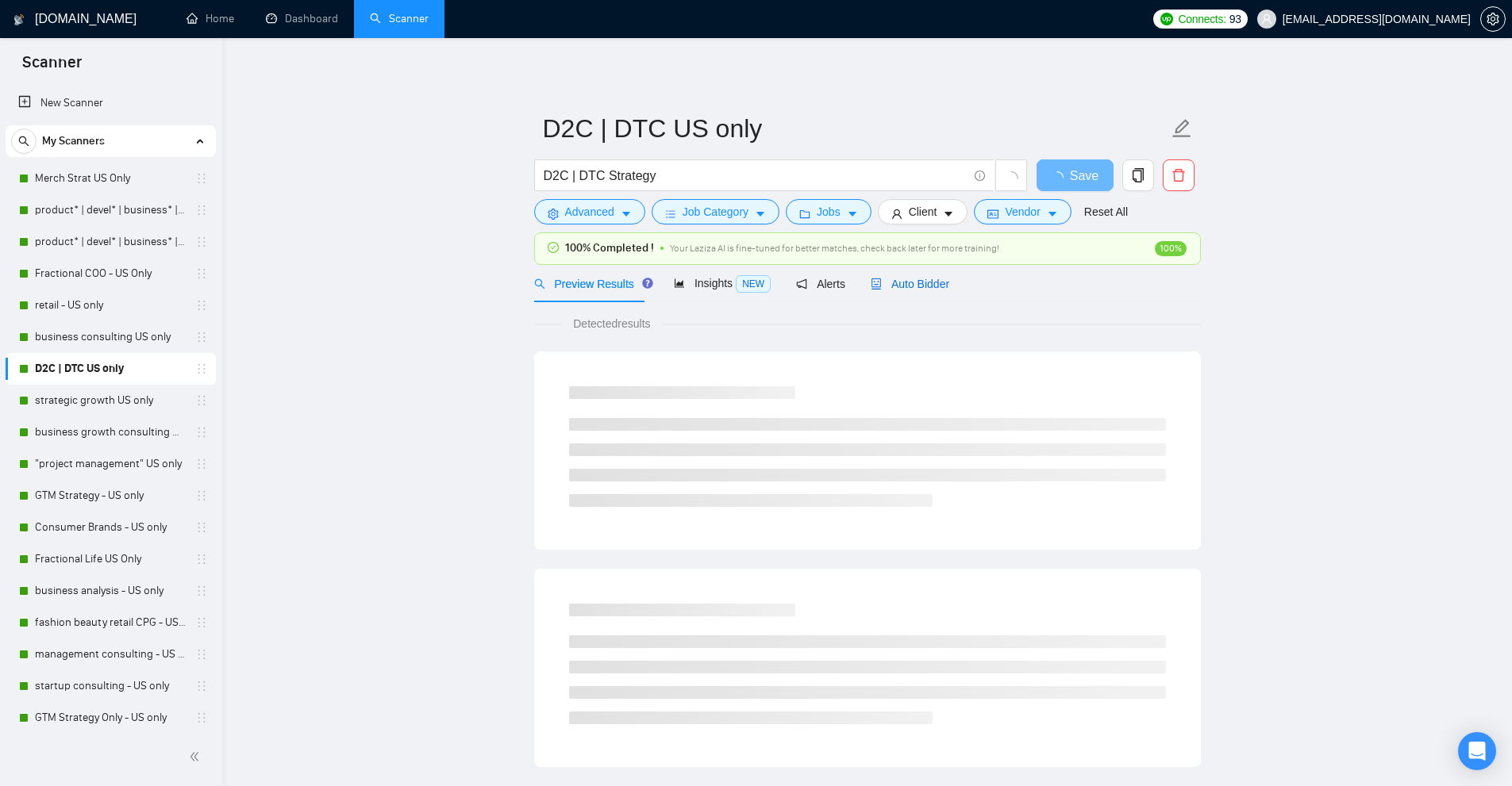
click at [921, 276] on div "Auto Bidder" at bounding box center [910, 284] width 79 height 17
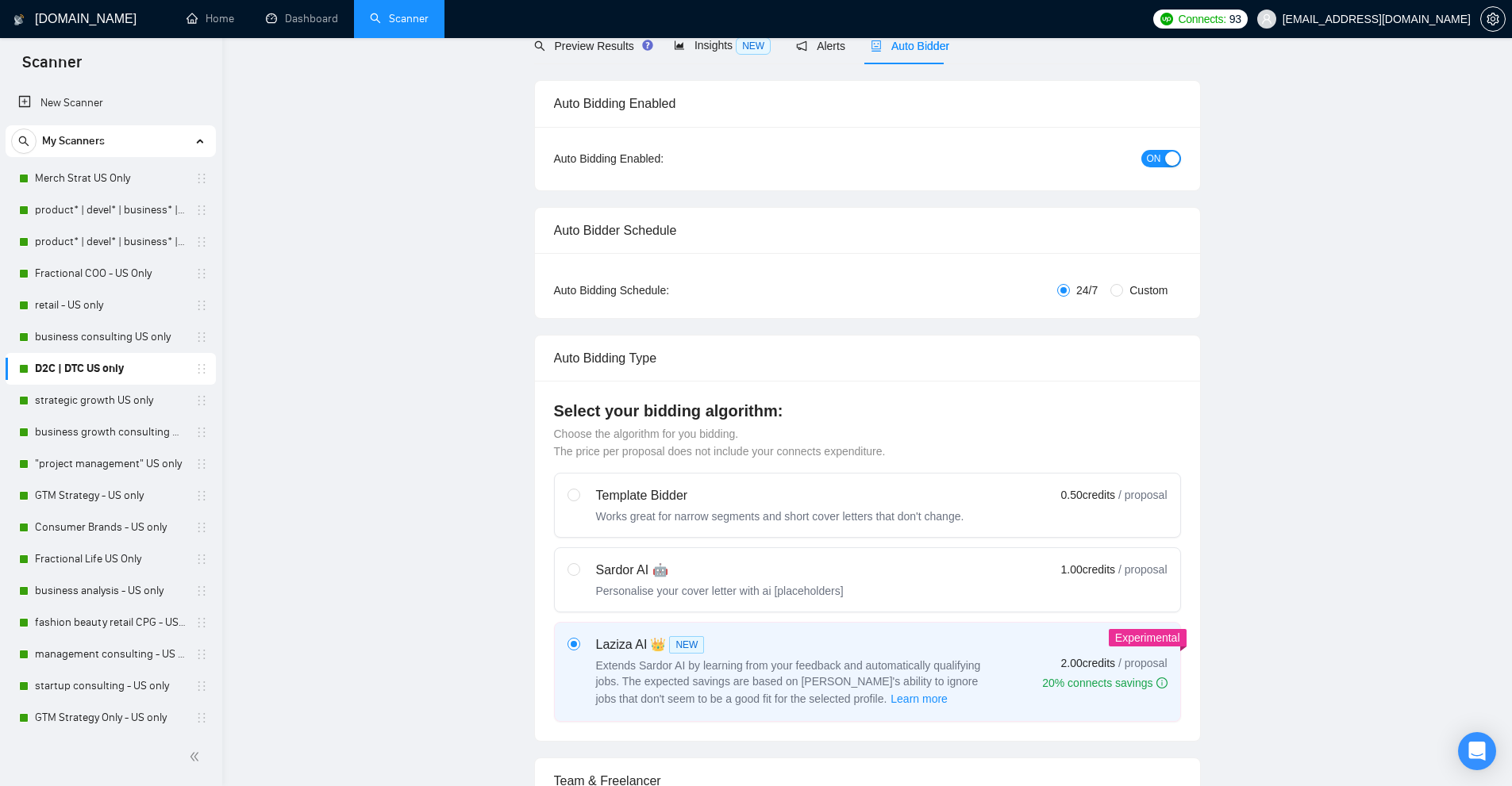
checkbox input "true"
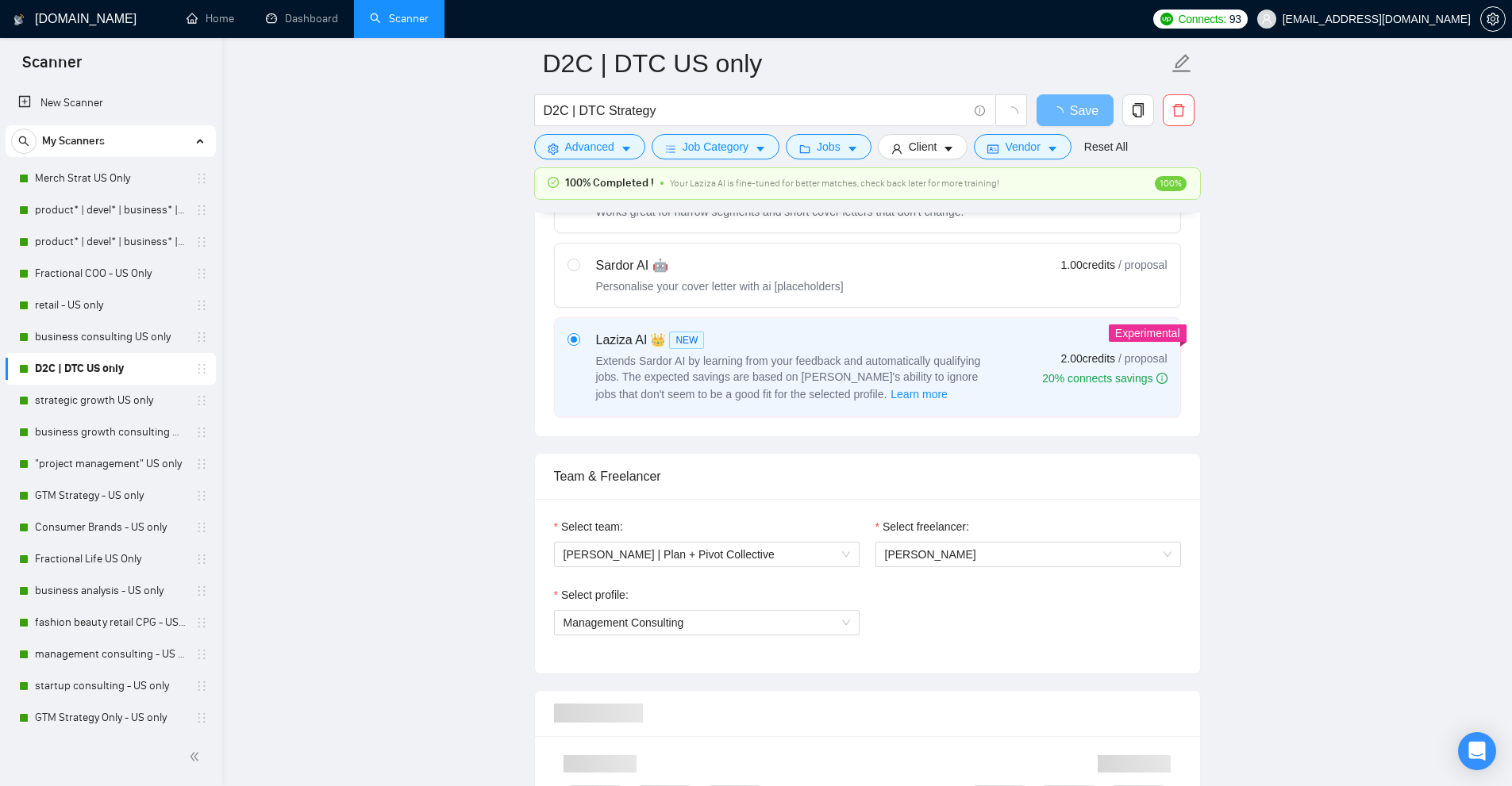
scroll to position [635, 0]
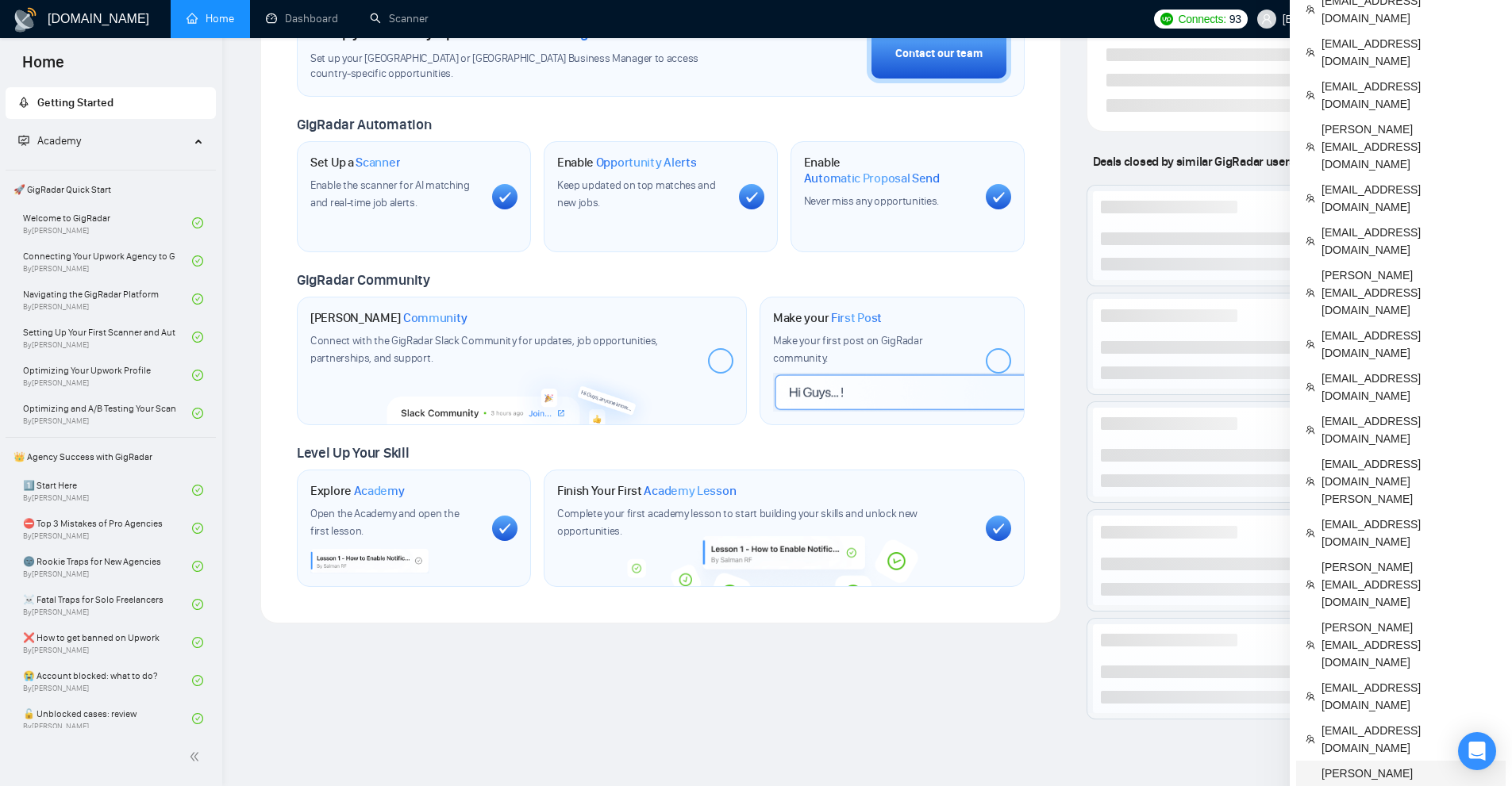
scroll to position [556, 0]
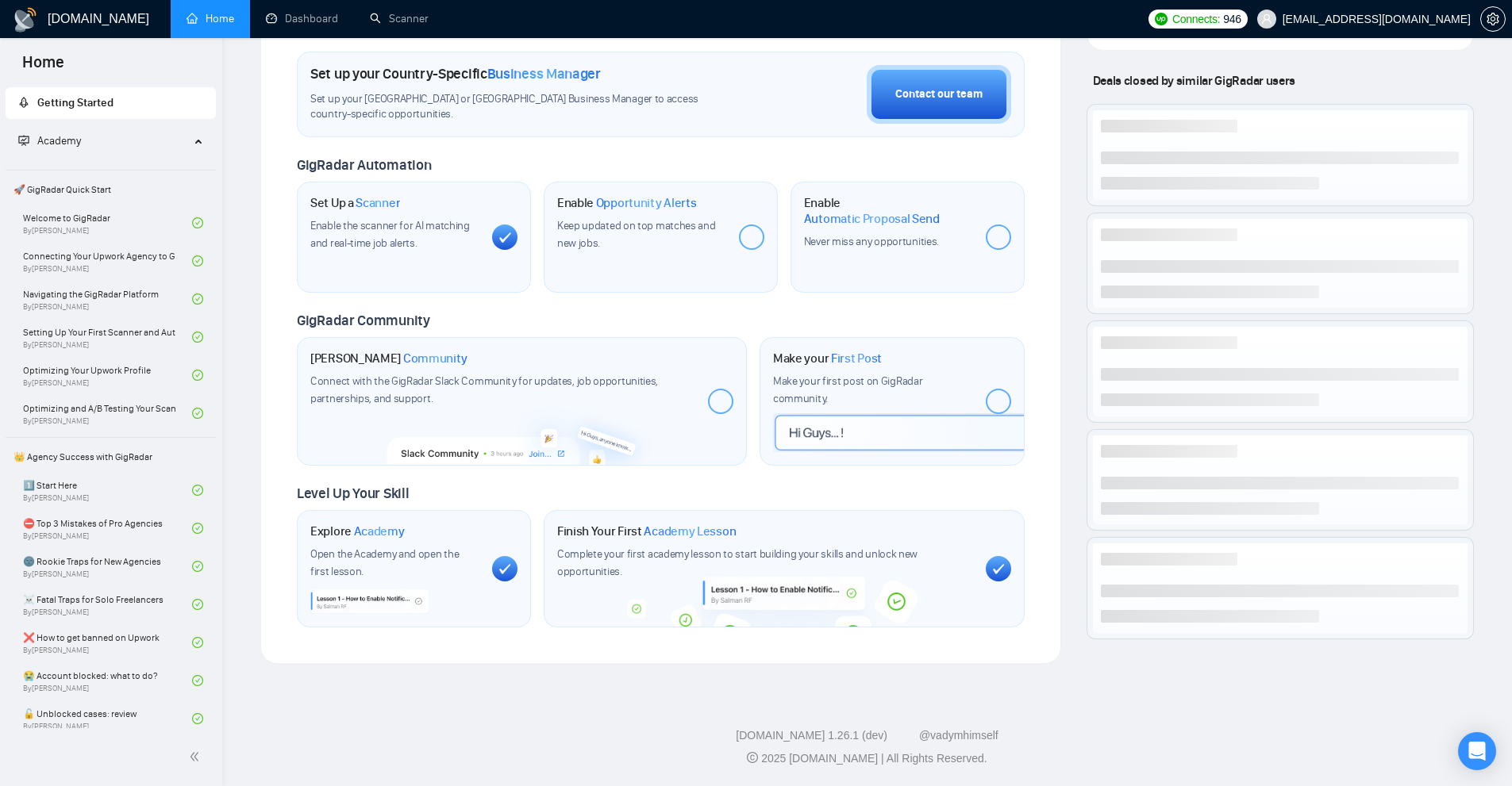
scroll to position [556, 0]
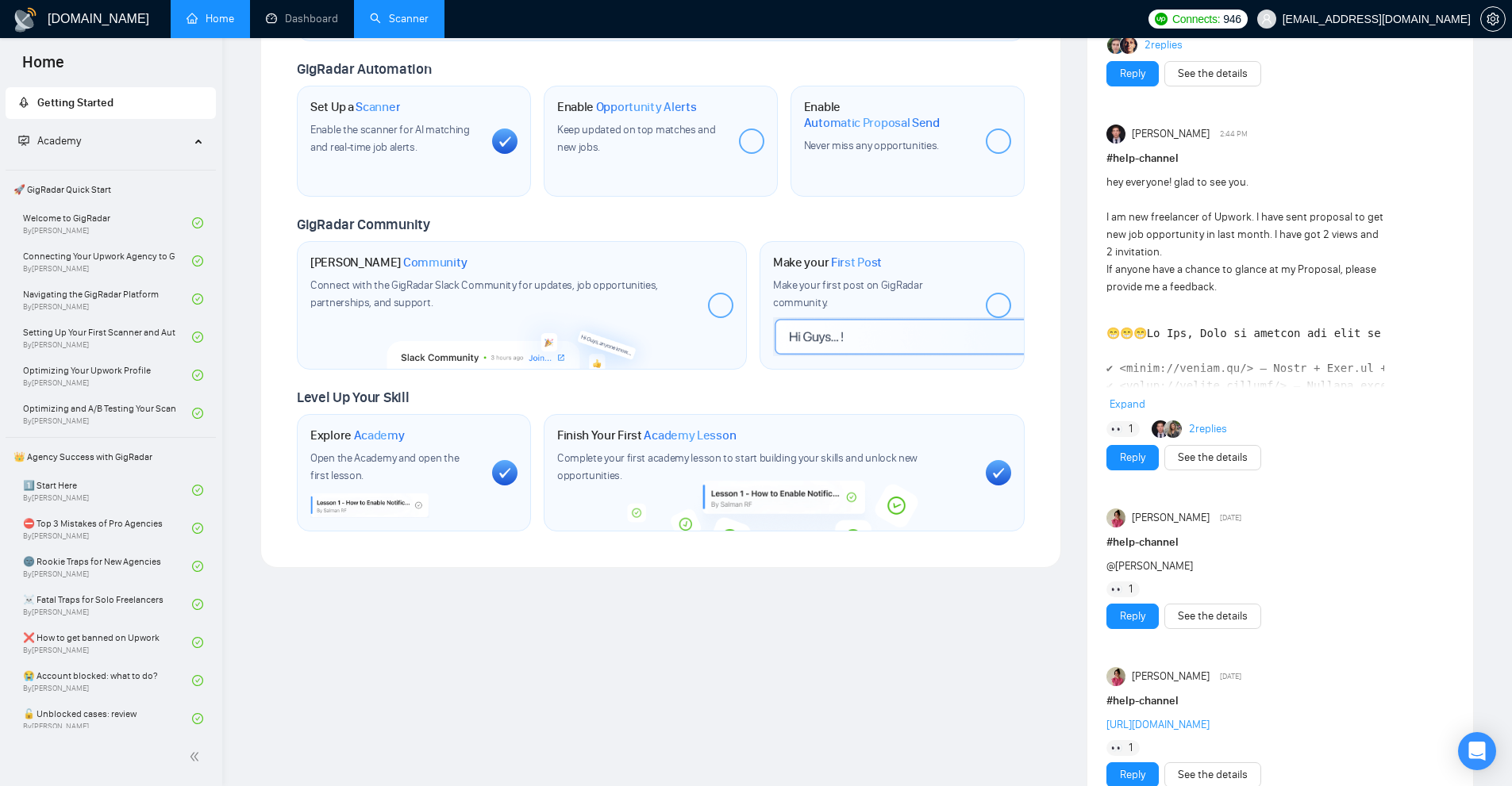
click at [422, 20] on link "Scanner" at bounding box center [399, 19] width 59 height 14
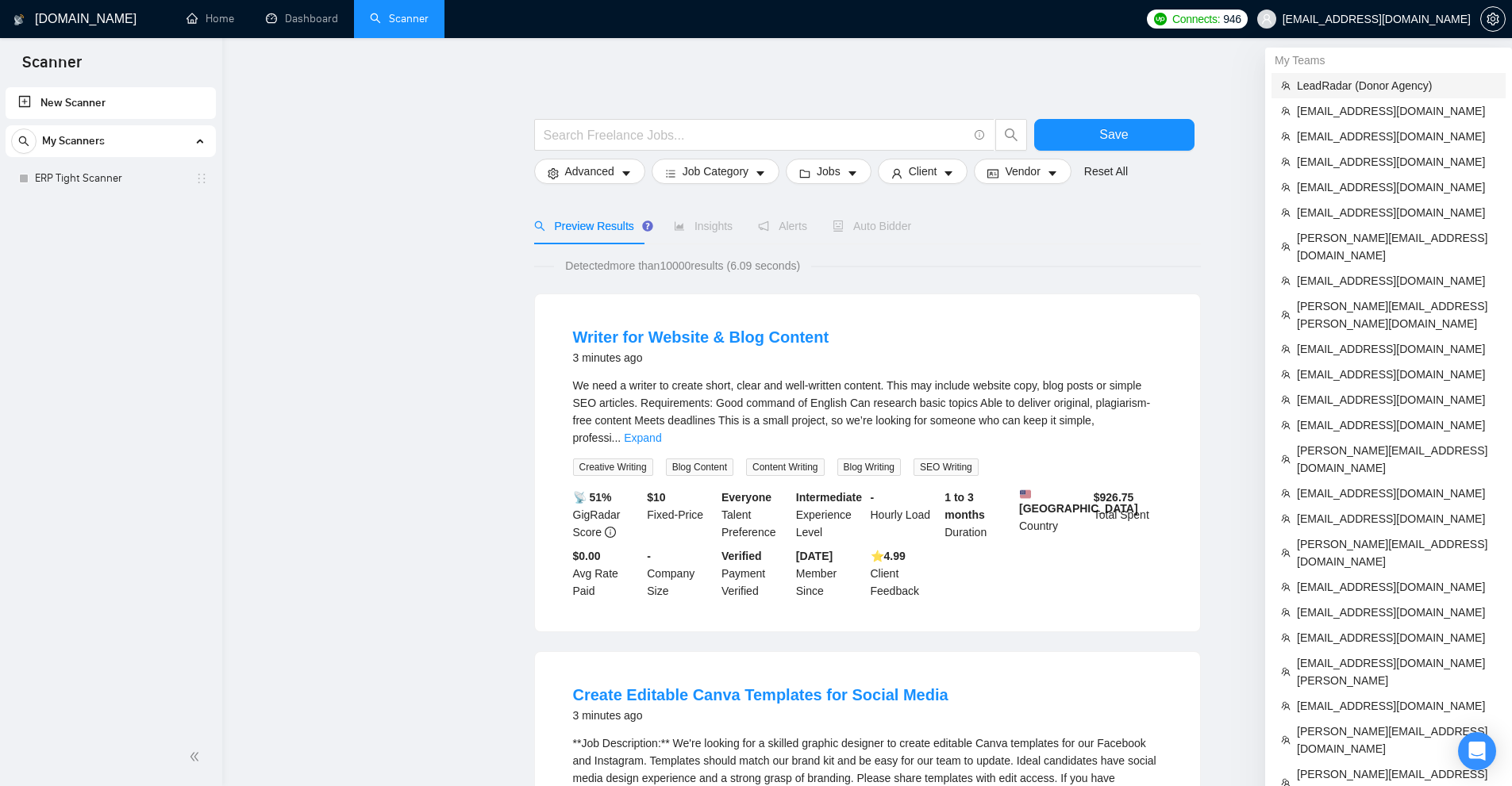
click at [1372, 84] on span "LeadRadar (Donor Agency)" at bounding box center [1396, 85] width 199 height 17
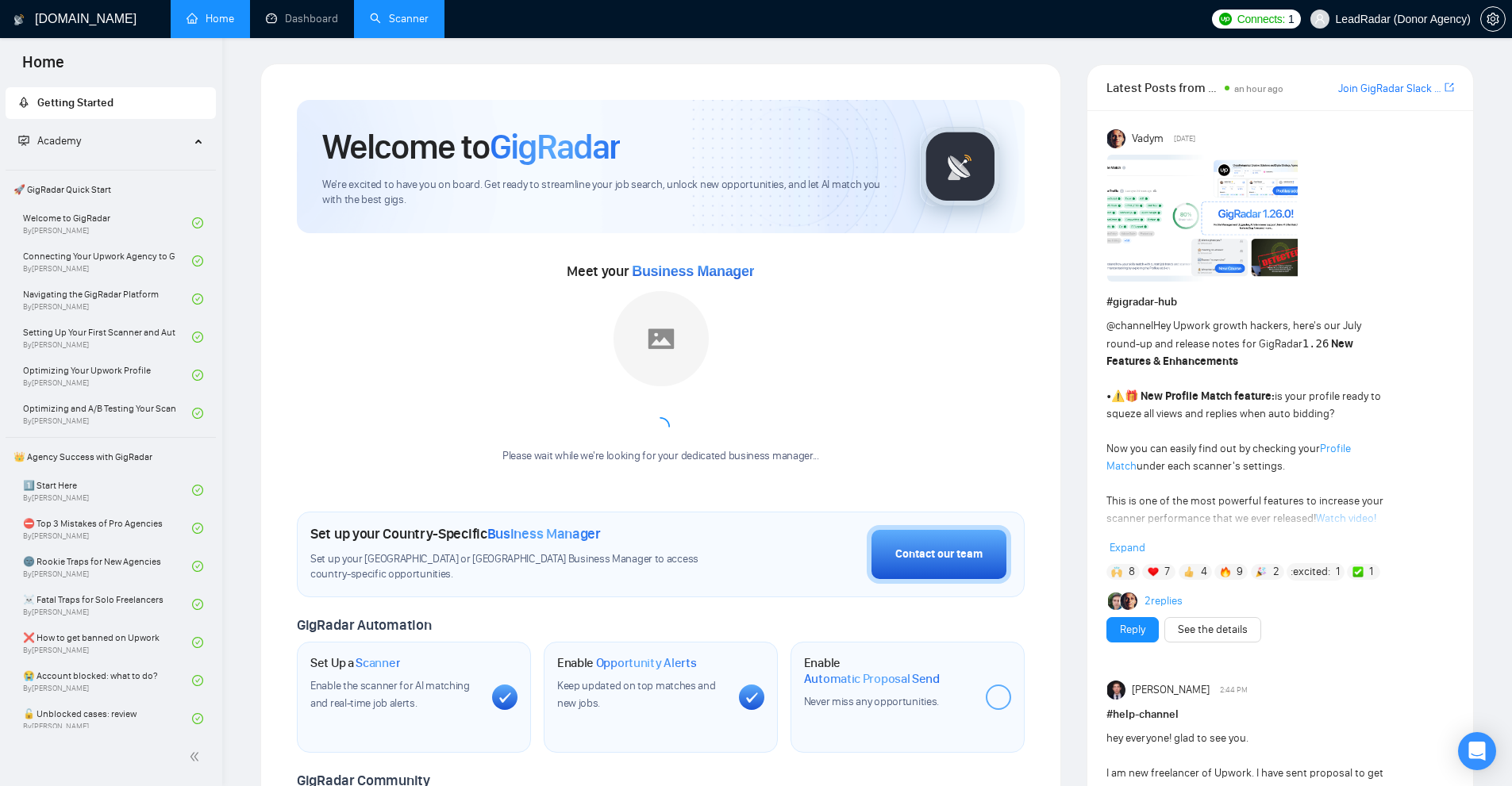
click at [429, 12] on link "Scanner" at bounding box center [399, 19] width 59 height 14
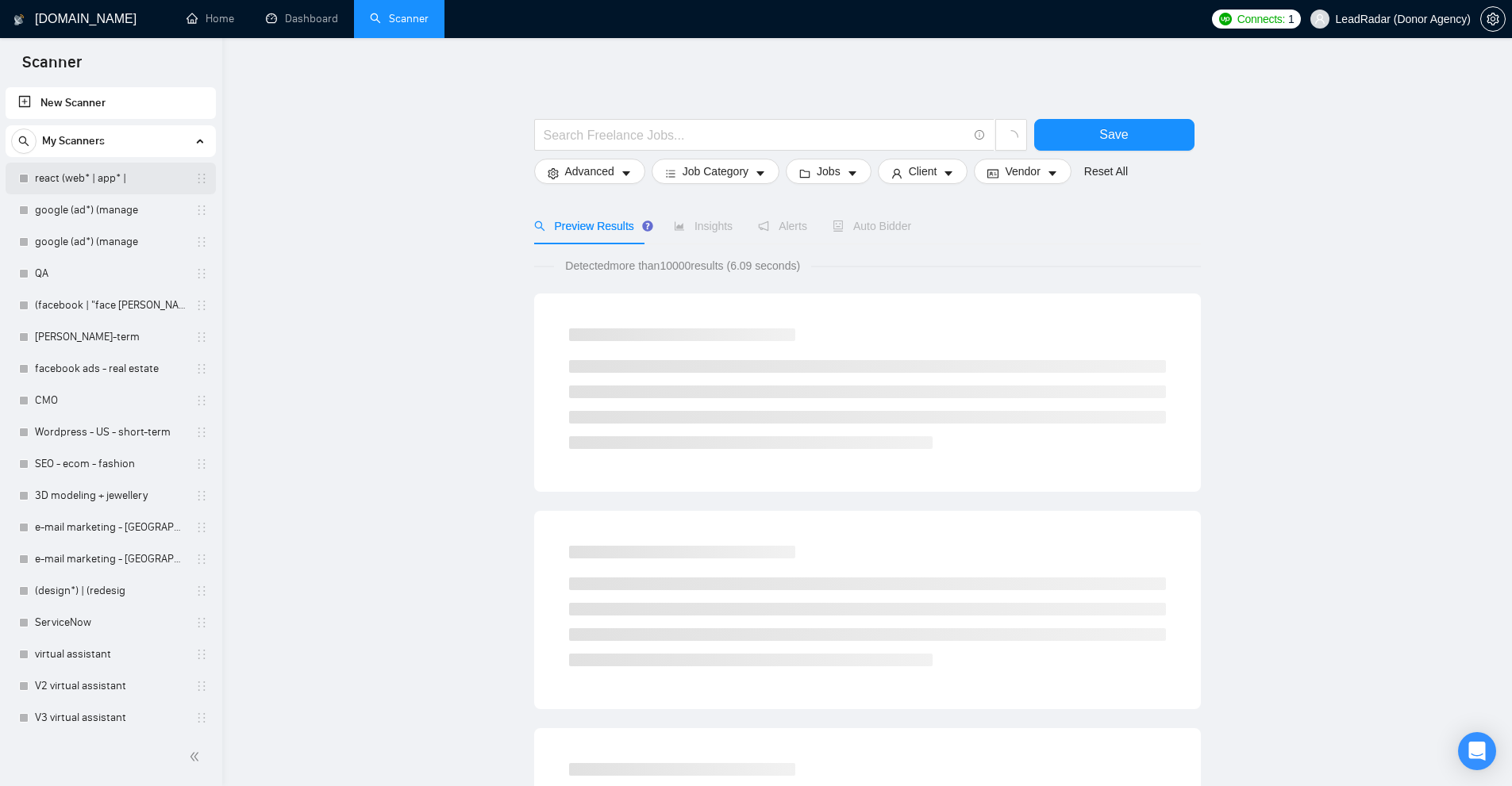
click at [130, 166] on link "react (web* | app* |" at bounding box center [110, 178] width 151 height 32
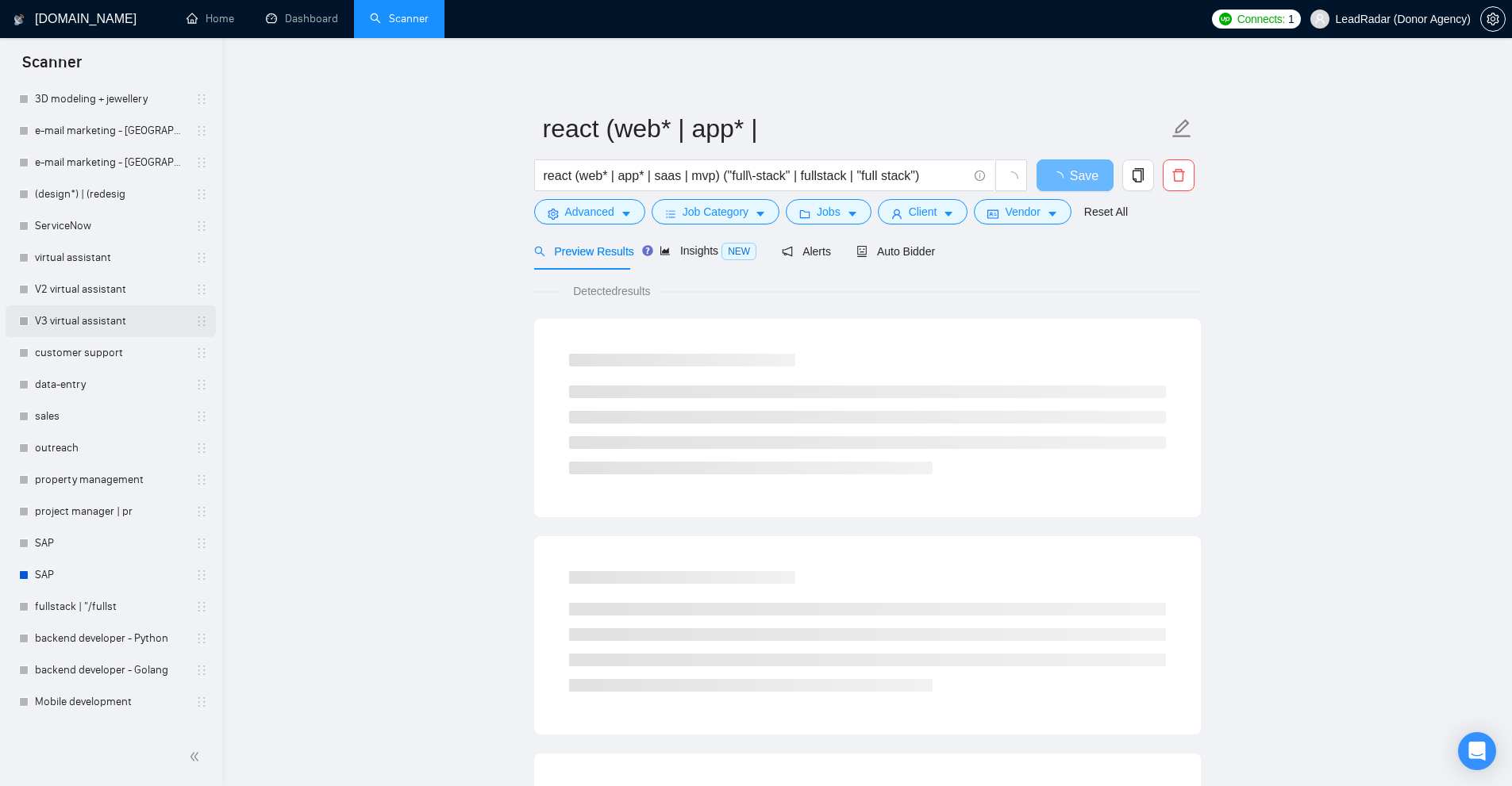
scroll to position [418, 0]
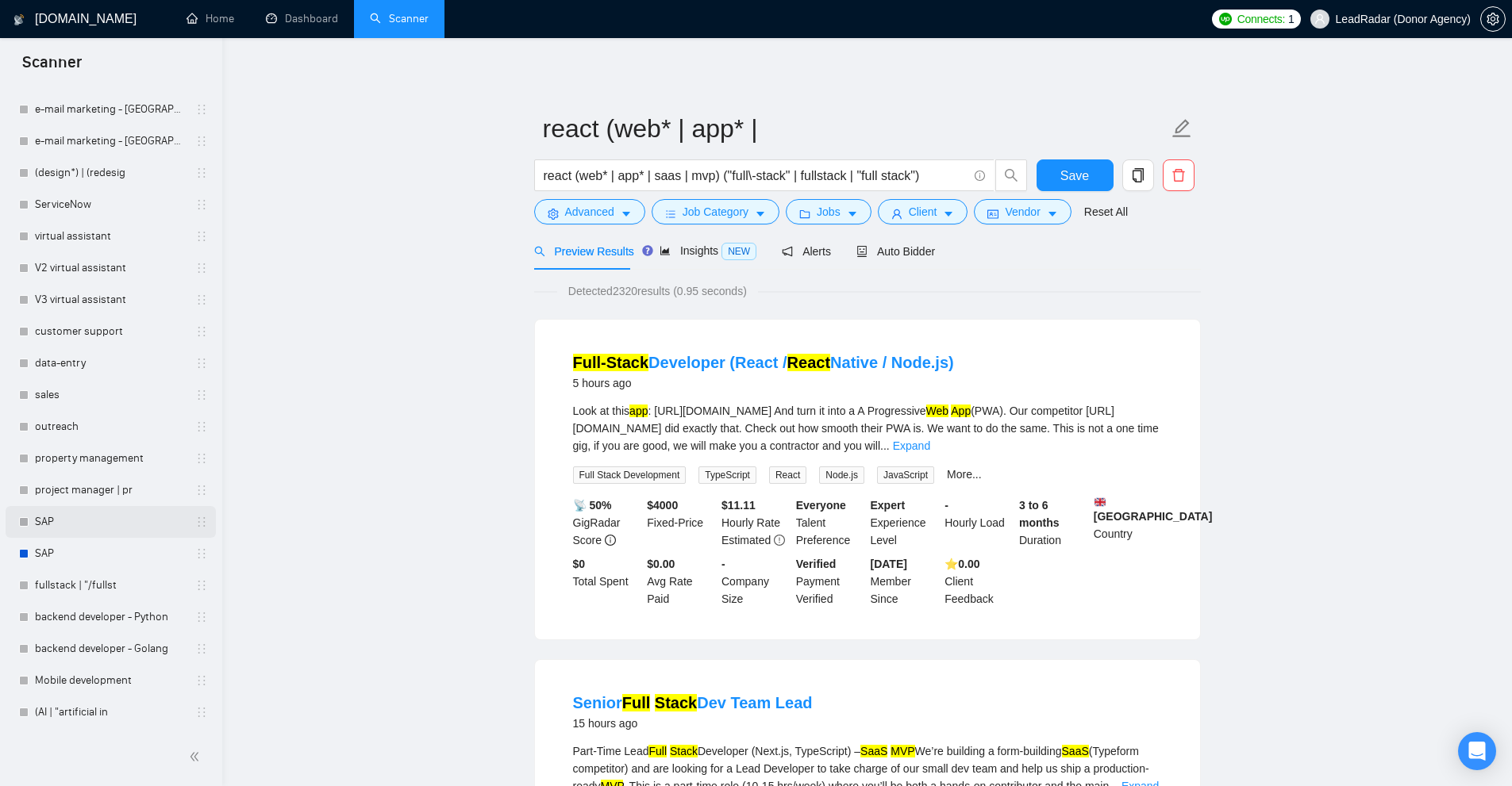
click at [83, 512] on link "SAP" at bounding box center [110, 521] width 151 height 32
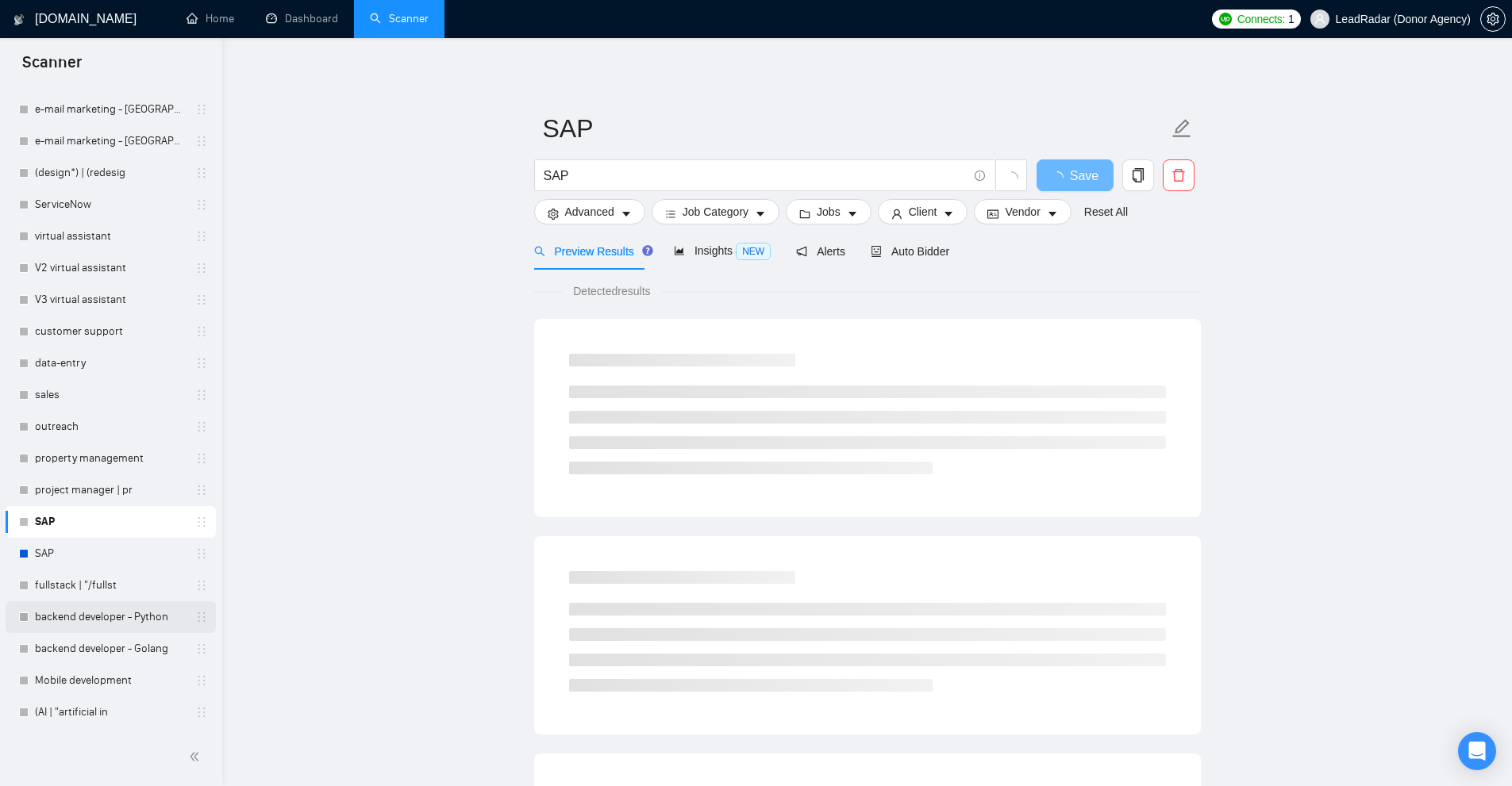
click at [107, 607] on link "backend developer - Python" at bounding box center [110, 617] width 151 height 32
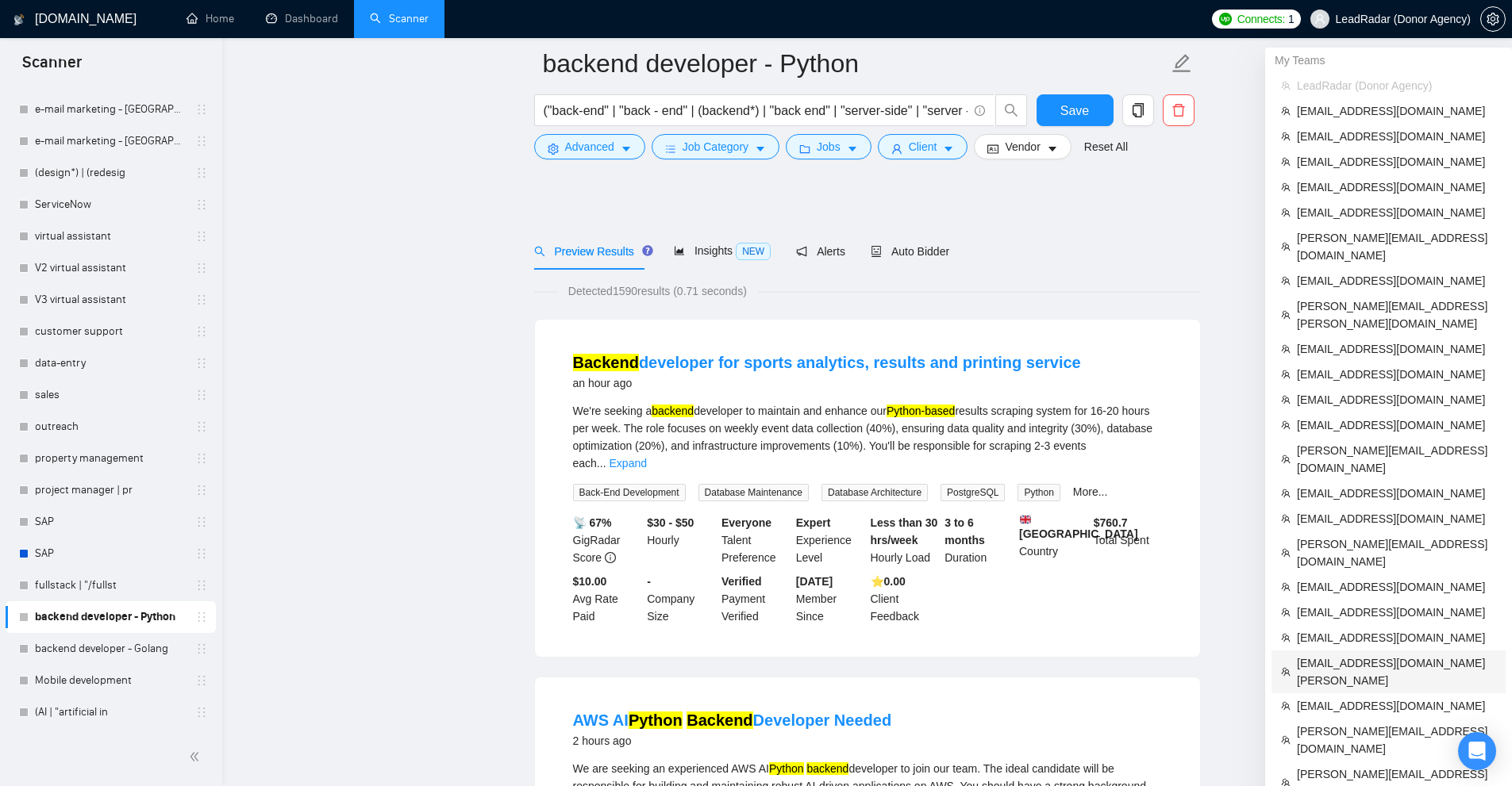
scroll to position [317, 0]
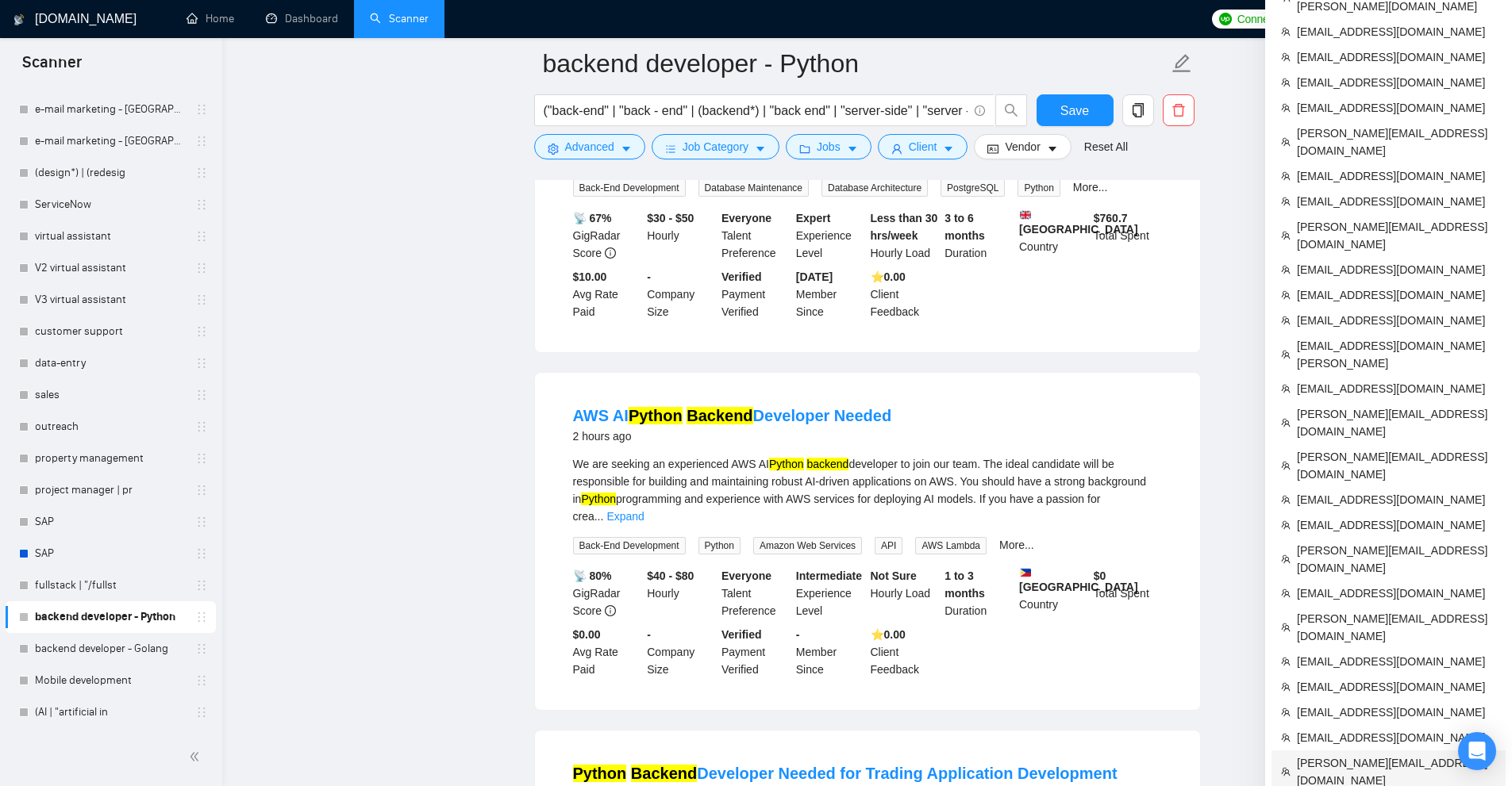
click at [1347, 754] on span "sergiy.zyuzko@tree-solutions.com" at bounding box center [1396, 771] width 199 height 35
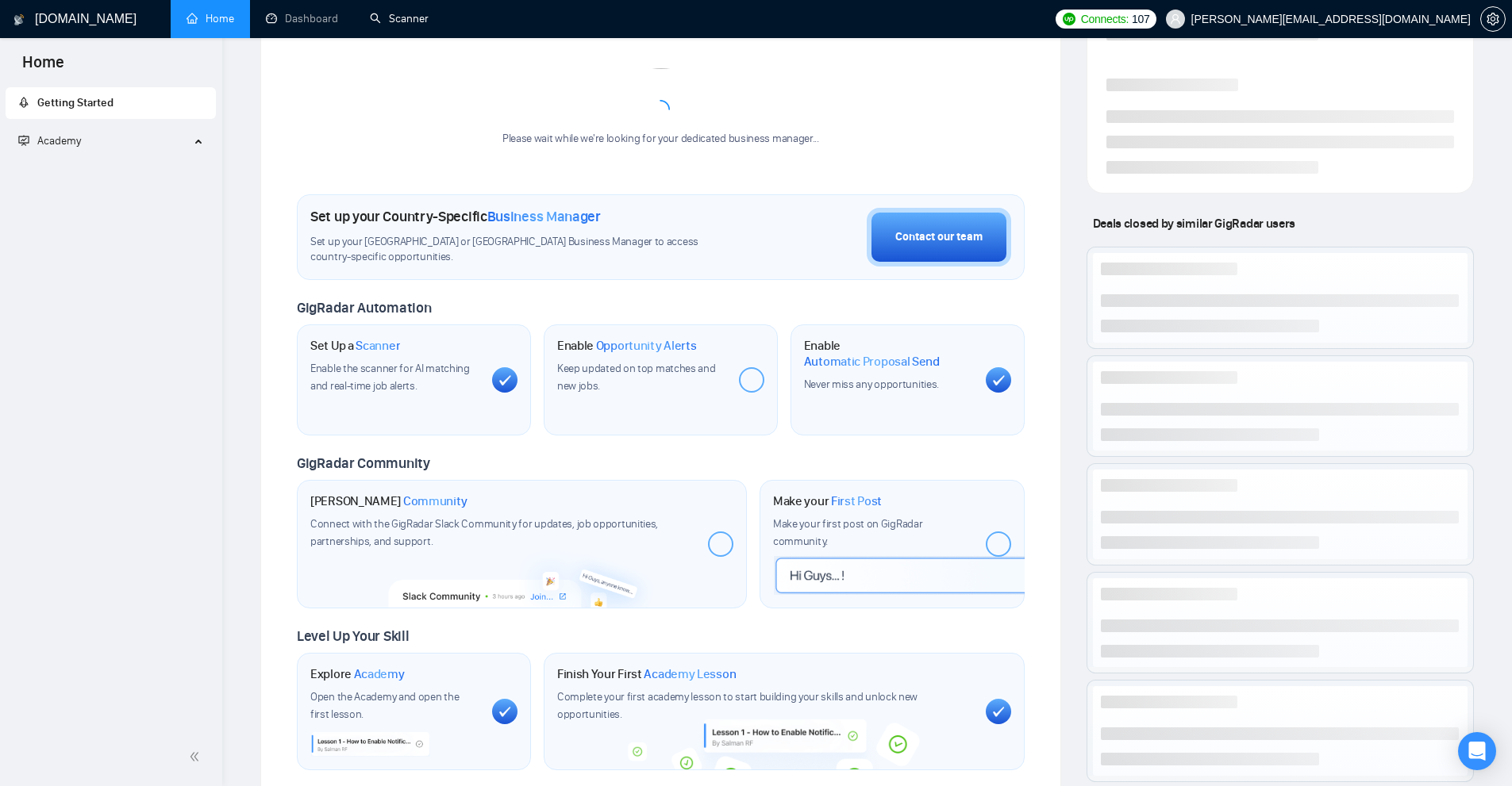
click at [416, 14] on link "Scanner" at bounding box center [399, 19] width 59 height 14
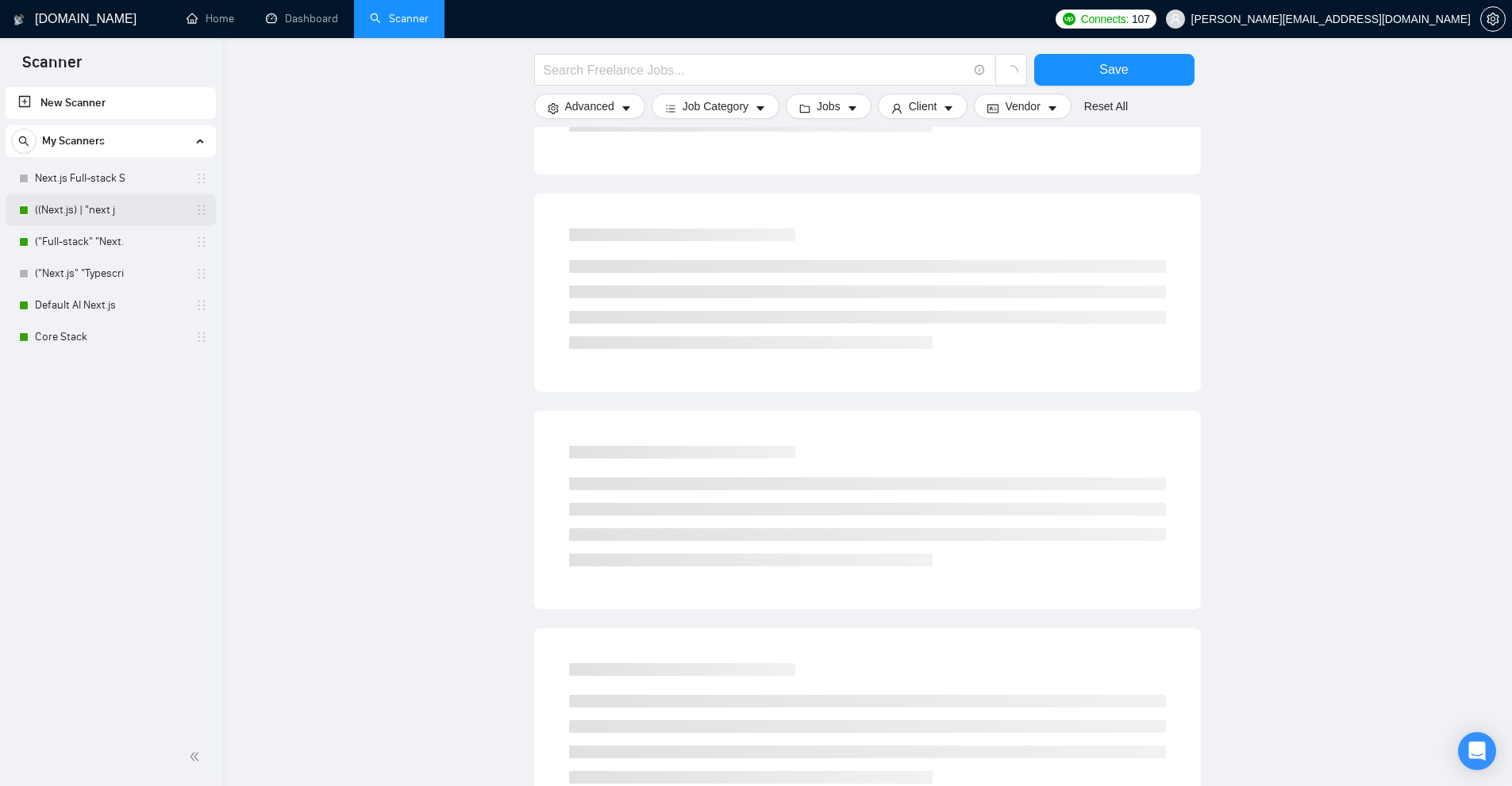
click at [73, 209] on link "((Next.js) | "next j" at bounding box center [110, 210] width 151 height 32
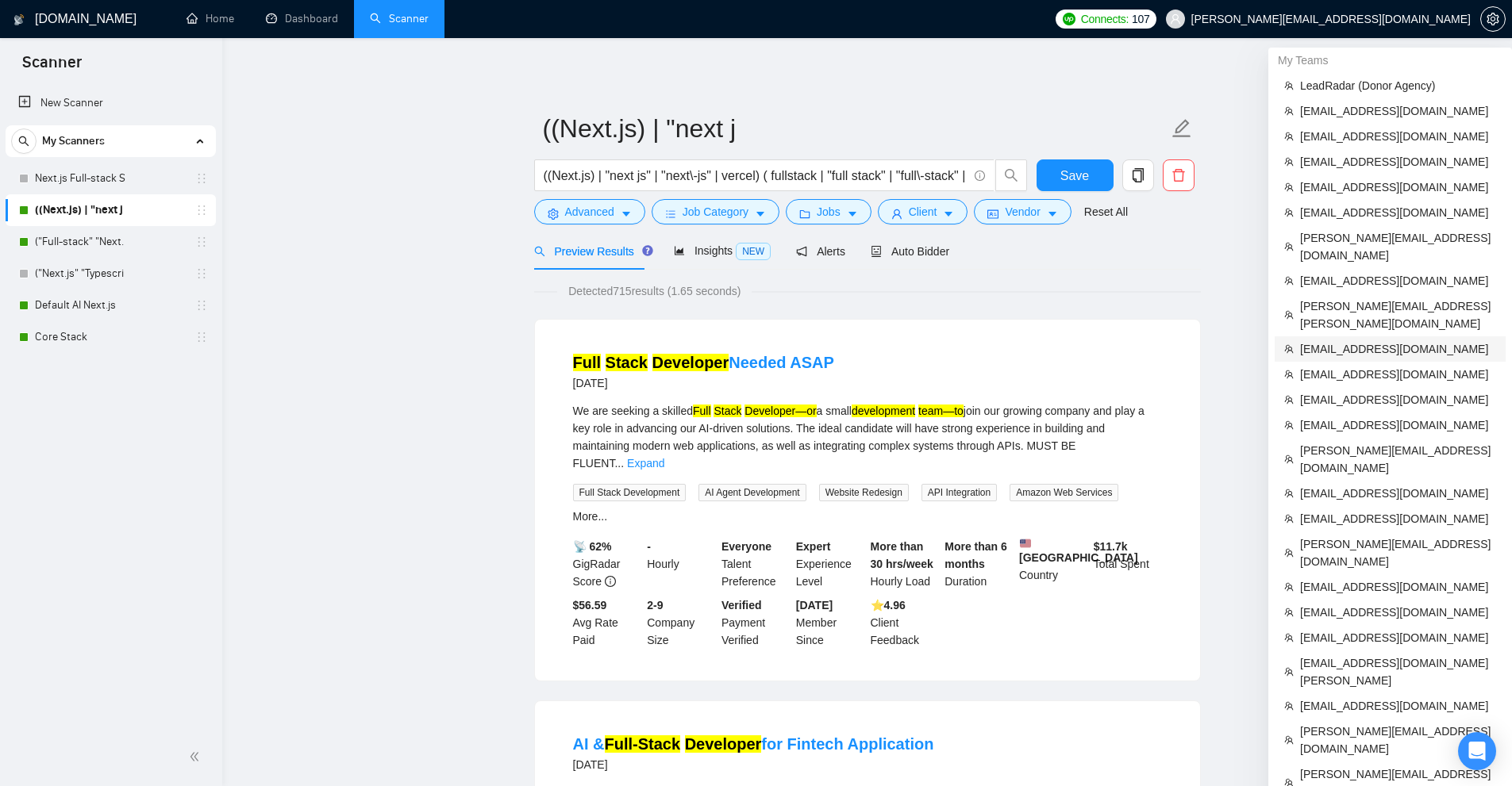
click at [1363, 341] on span "[EMAIL_ADDRESS][DOMAIN_NAME]" at bounding box center [1398, 349] width 196 height 17
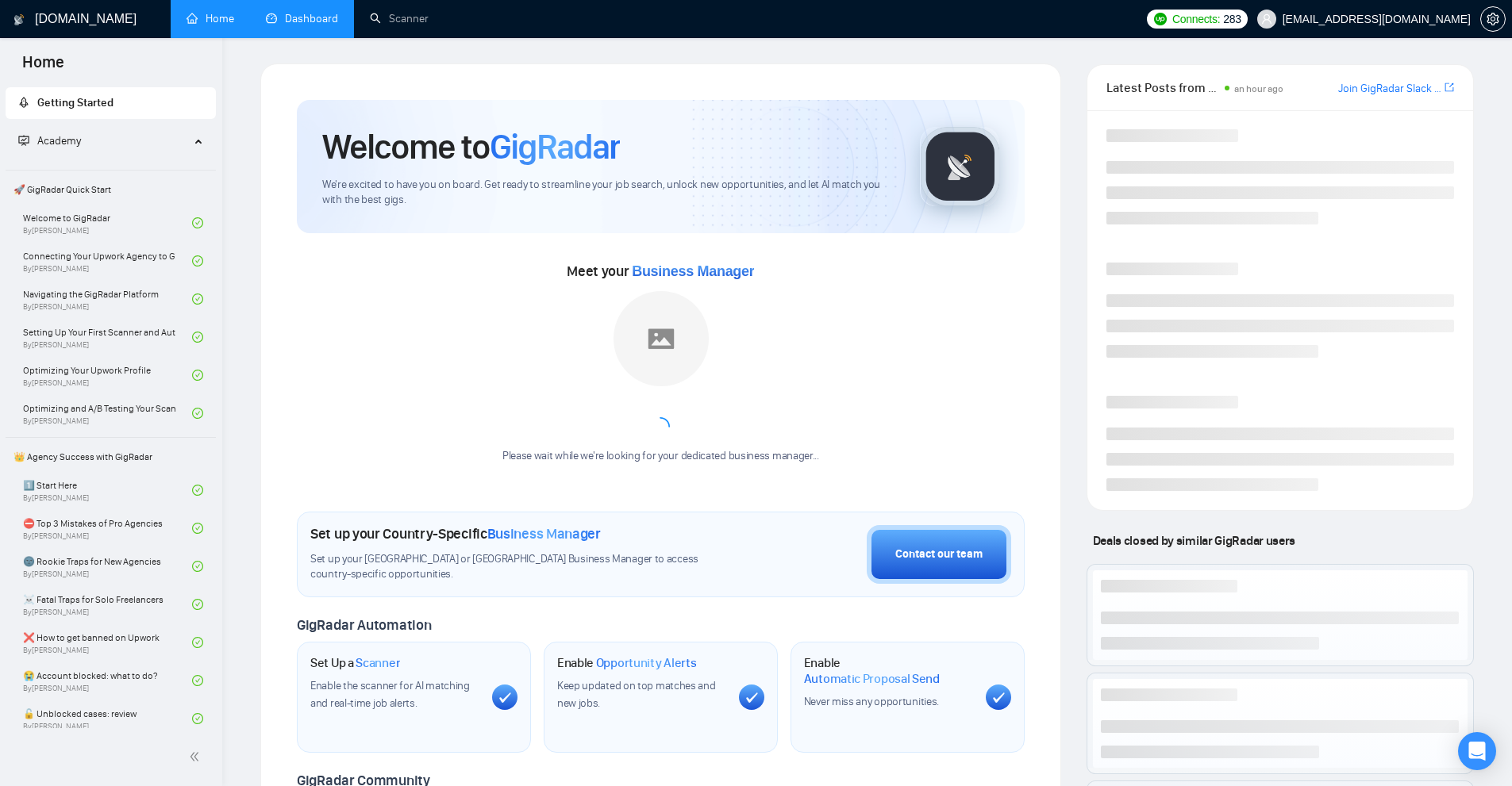
click at [301, 20] on link "Dashboard" at bounding box center [301, 19] width 73 height 14
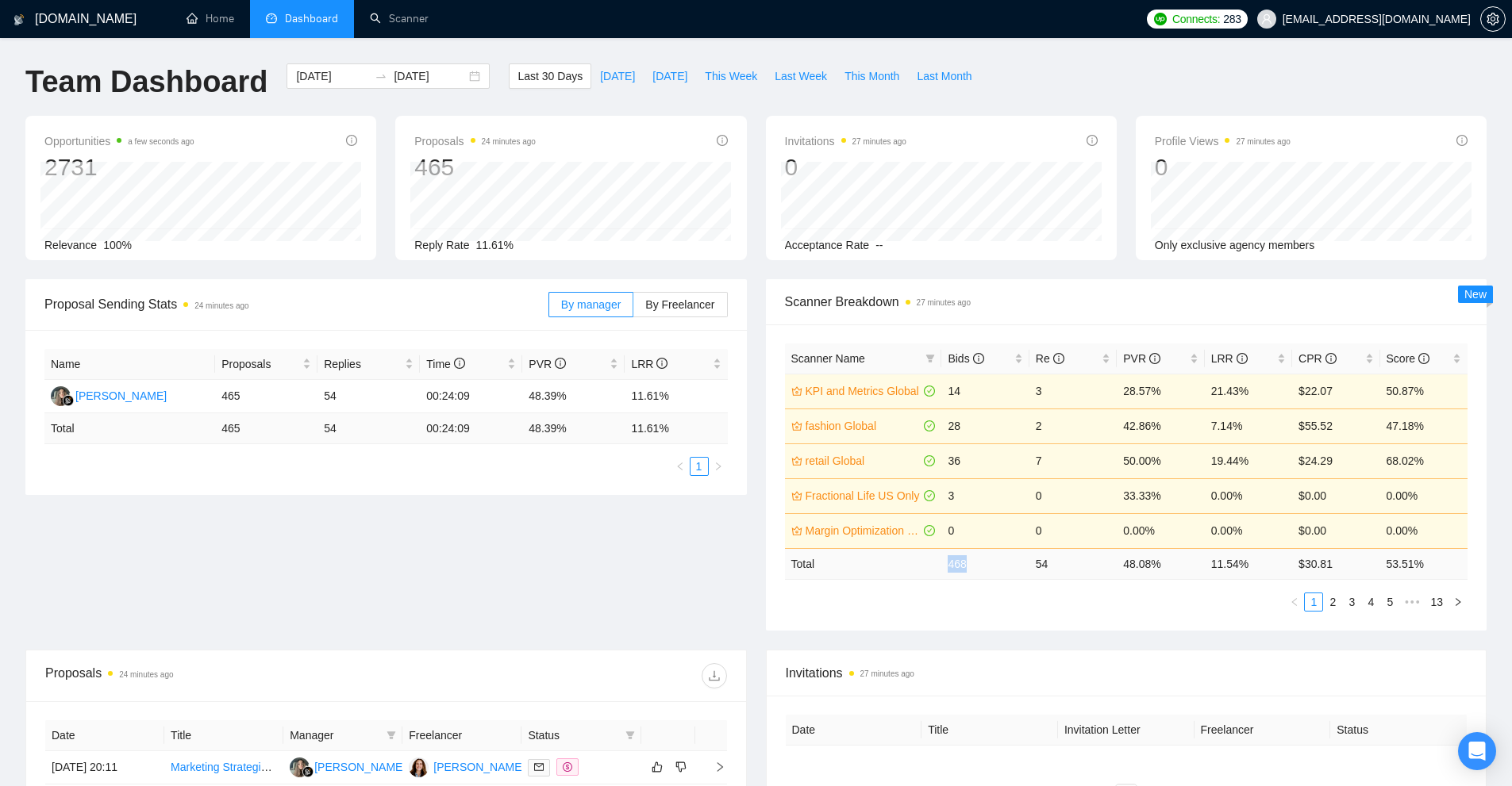
drag, startPoint x: 933, startPoint y: 562, endPoint x: 1000, endPoint y: 569, distance: 67.4
click at [998, 569] on tr "Total 468 54 48.08 % 11.54 % $ 30.81 53.51 %" at bounding box center [1126, 563] width 683 height 31
click at [1152, 579] on td "48.08 %" at bounding box center [1160, 563] width 87 height 31
drag, startPoint x: 1165, startPoint y: 563, endPoint x: 1089, endPoint y: 568, distance: 76.2
click at [1089, 568] on tr "Total 468 54 48.08 % 11.54 % $ 30.81 53.51 %" at bounding box center [1126, 563] width 683 height 31
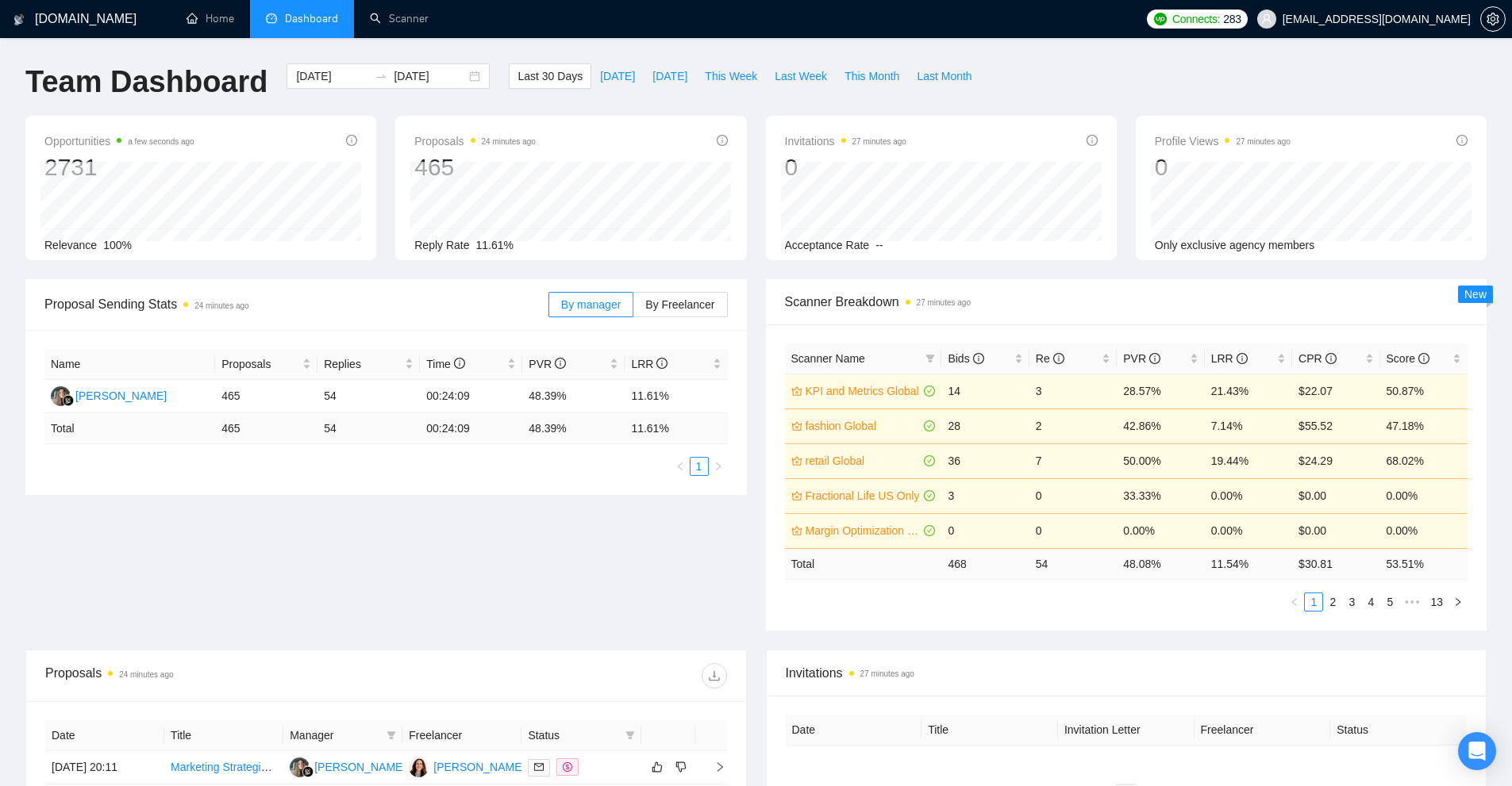
click at [1206, 574] on td "11.54 %" at bounding box center [1248, 563] width 87 height 31
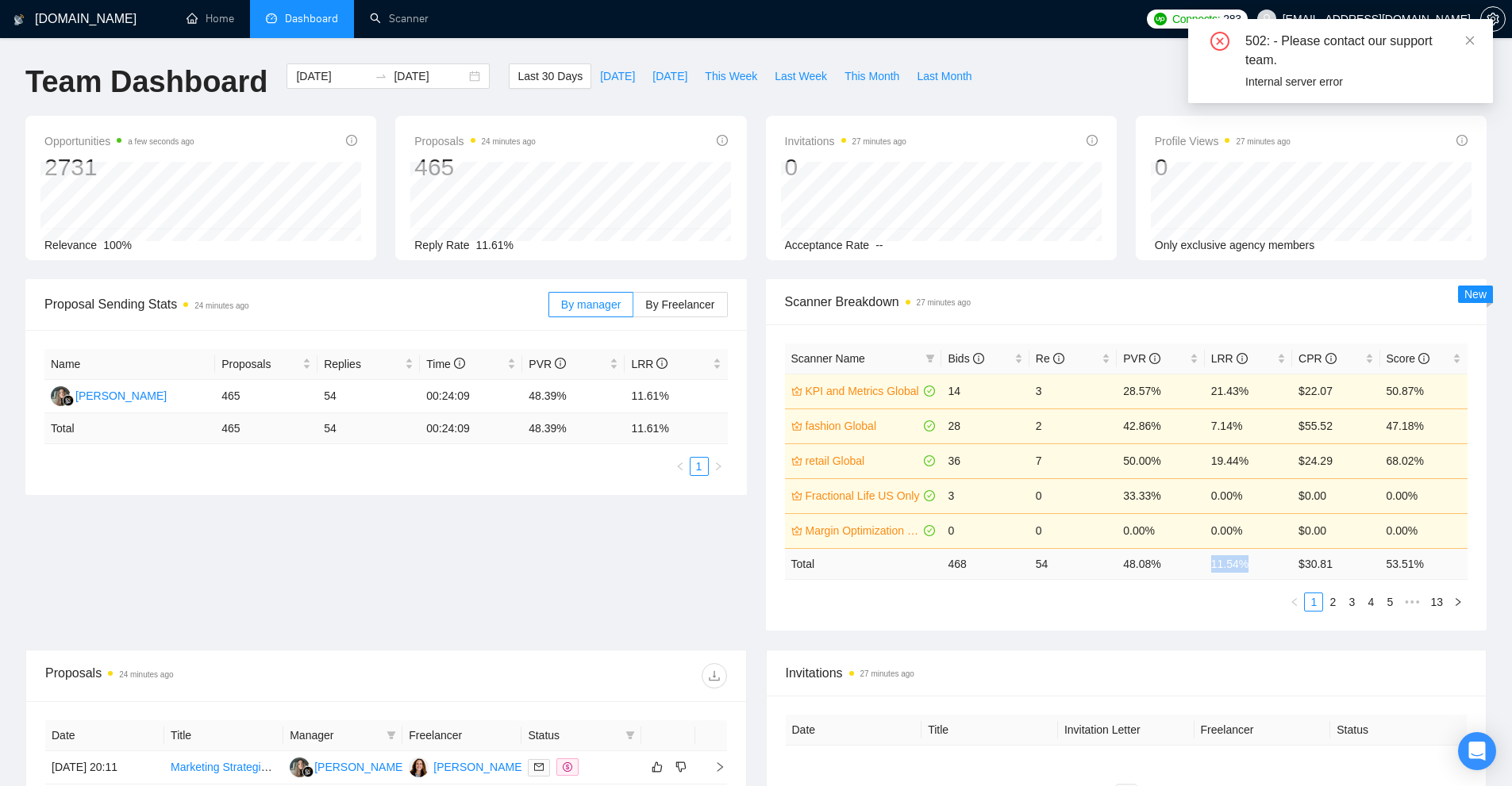
drag, startPoint x: 1254, startPoint y: 565, endPoint x: 1188, endPoint y: 568, distance: 66.1
click at [1188, 568] on tr "Total 468 54 48.08 % 11.54 % $ 30.81 53.51 %" at bounding box center [1126, 563] width 683 height 31
click at [1226, 584] on div "Scanner Name Bids Re PVR LRR CPR Score KPI and Metrics Global 14 3 28.57% 21.43…" at bounding box center [1126, 477] width 683 height 268
drag, startPoint x: 1209, startPoint y: 565, endPoint x: 1275, endPoint y: 558, distance: 66.4
click at [1275, 558] on td "11.54 %" at bounding box center [1248, 563] width 87 height 31
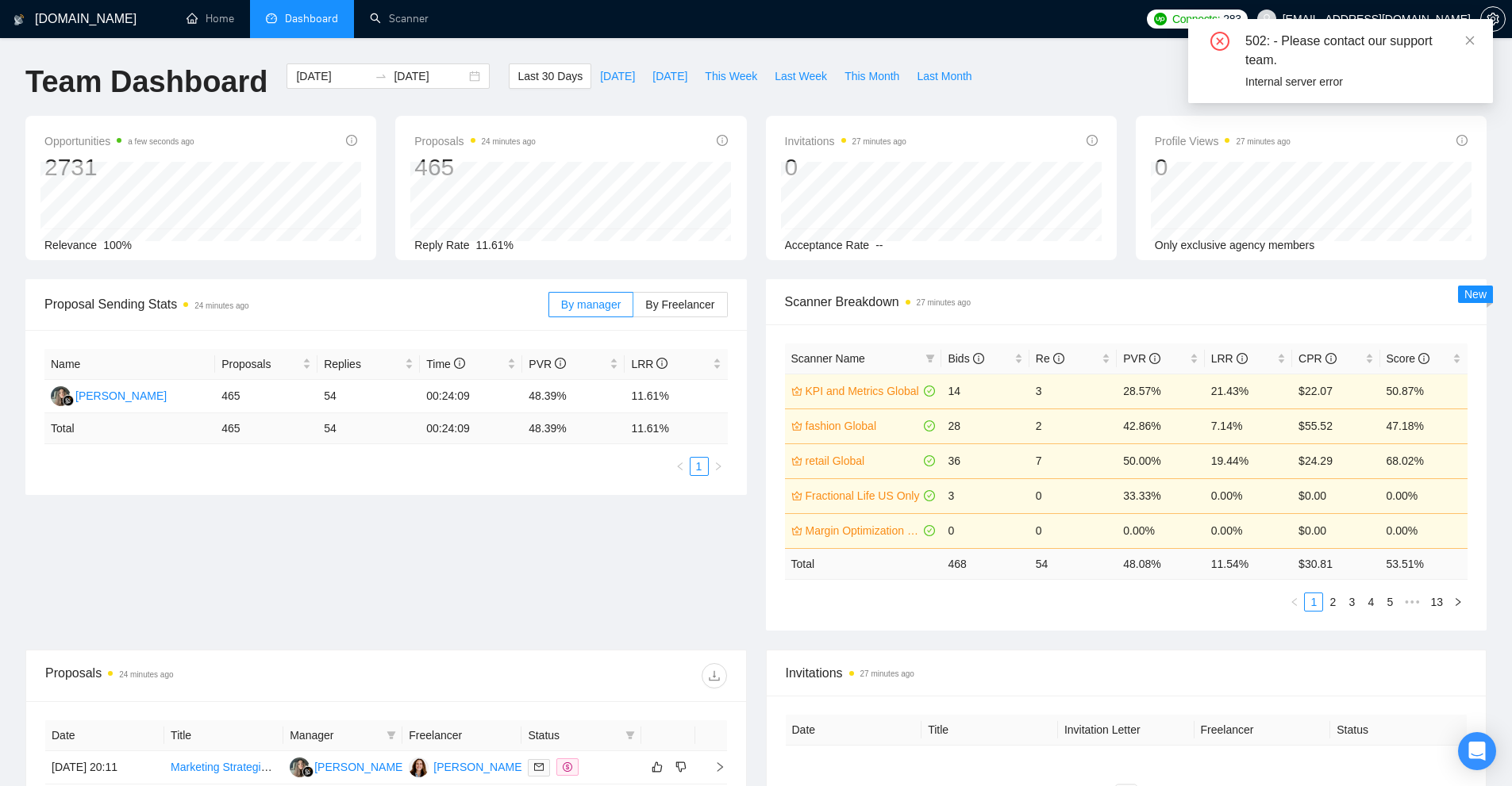
click at [1235, 596] on ul "1 2 3 4 5 ••• 13" at bounding box center [1126, 602] width 683 height 19
drag, startPoint x: 1252, startPoint y: 568, endPoint x: 1116, endPoint y: 564, distance: 136.1
click at [1119, 562] on tr "Total 468 54 48.08 % 11.54 % $ 30.81 53.51 %" at bounding box center [1126, 563] width 683 height 31
click at [1112, 579] on td "54" at bounding box center [1073, 563] width 87 height 31
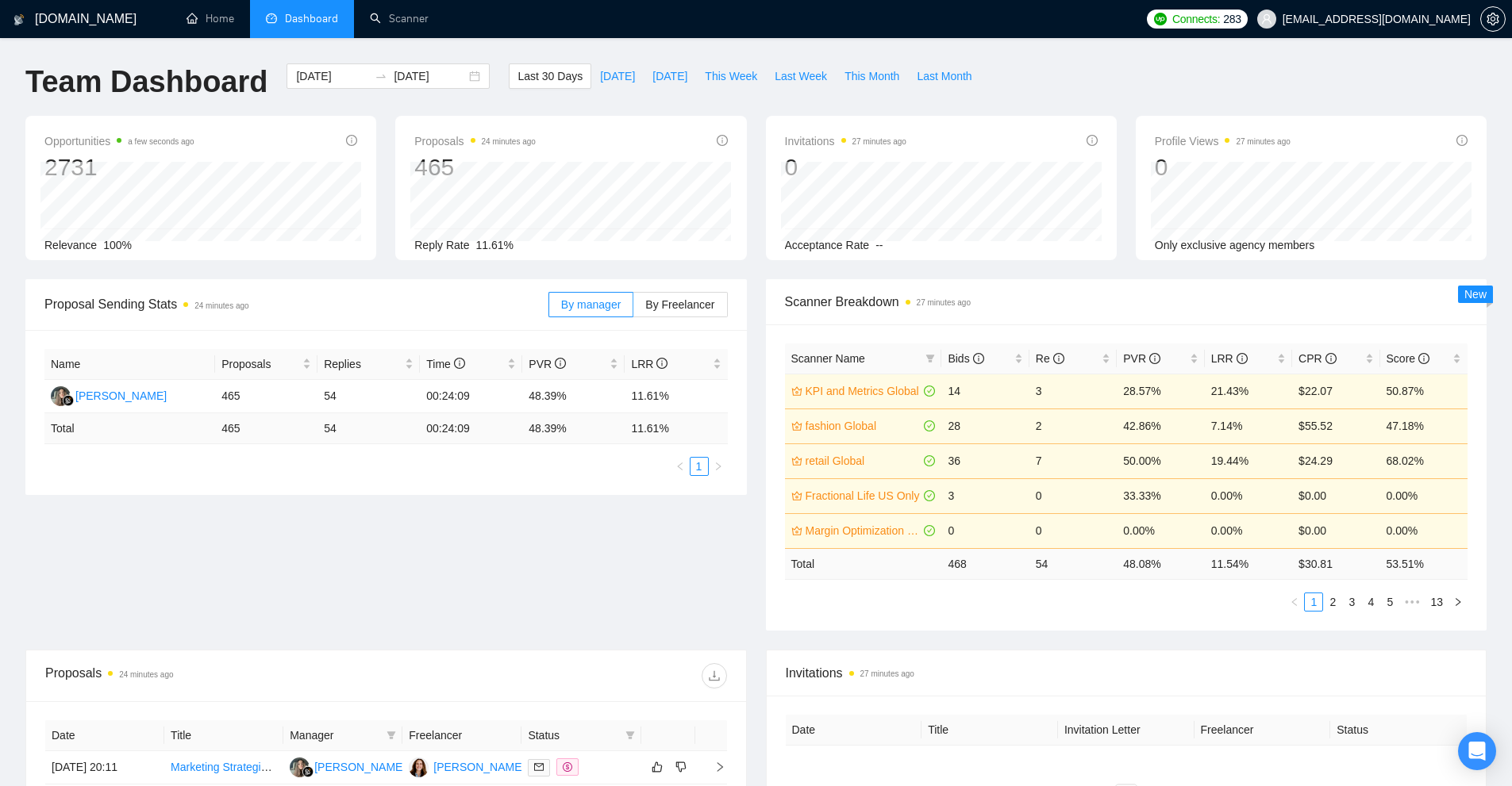
click at [1255, 300] on span "Scanner Breakdown 27 minutes ago" at bounding box center [1126, 301] width 683 height 20
click at [1119, 623] on div "Scanner Name Bids Re PVR LRR CPR Score KPI and Metrics Global 14 3 28.57% 21.43…" at bounding box center [1126, 477] width 721 height 306
click at [1501, 13] on span "setting" at bounding box center [1492, 19] width 24 height 13
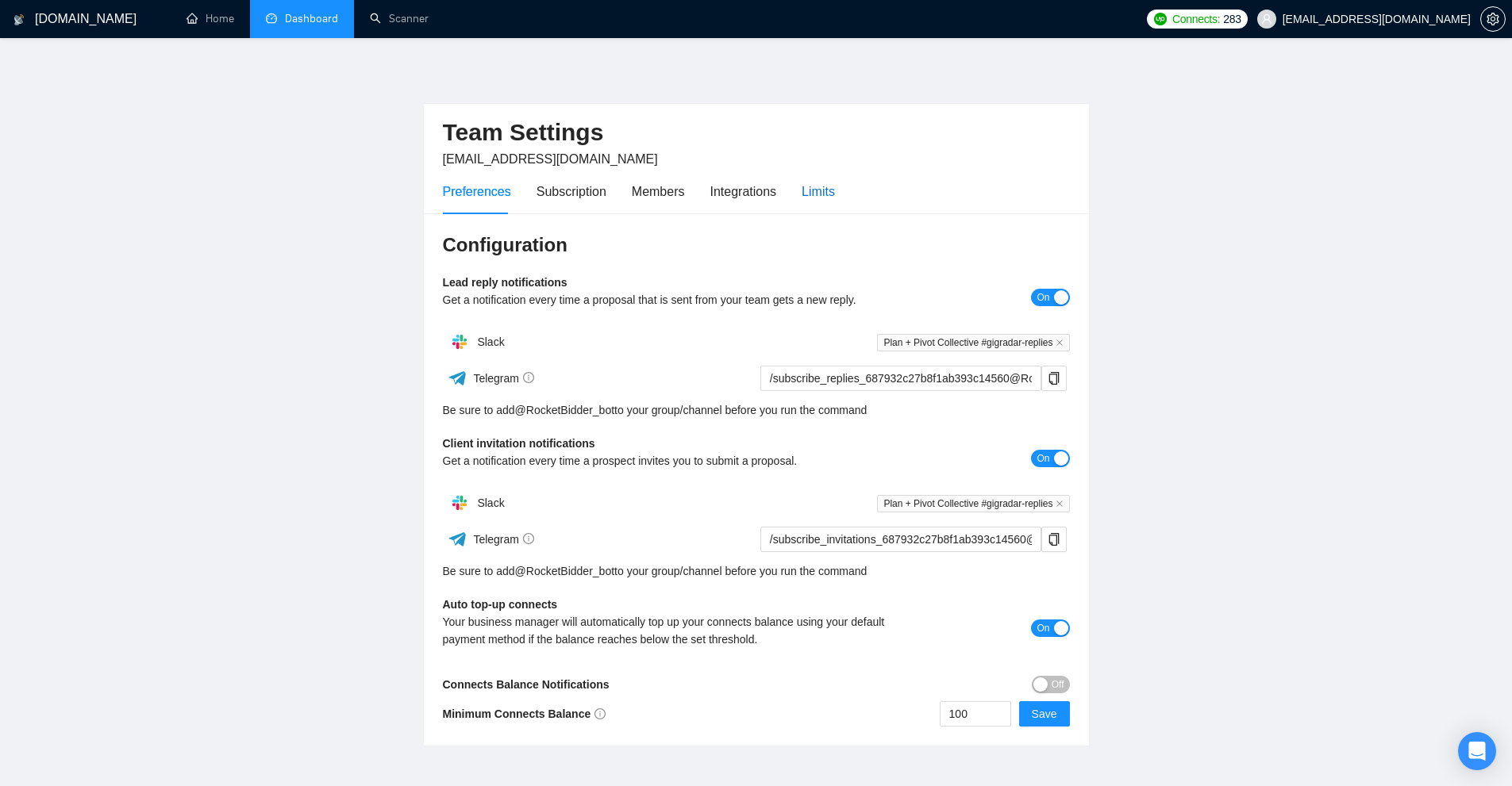
click at [814, 195] on div "Limits" at bounding box center [818, 191] width 33 height 20
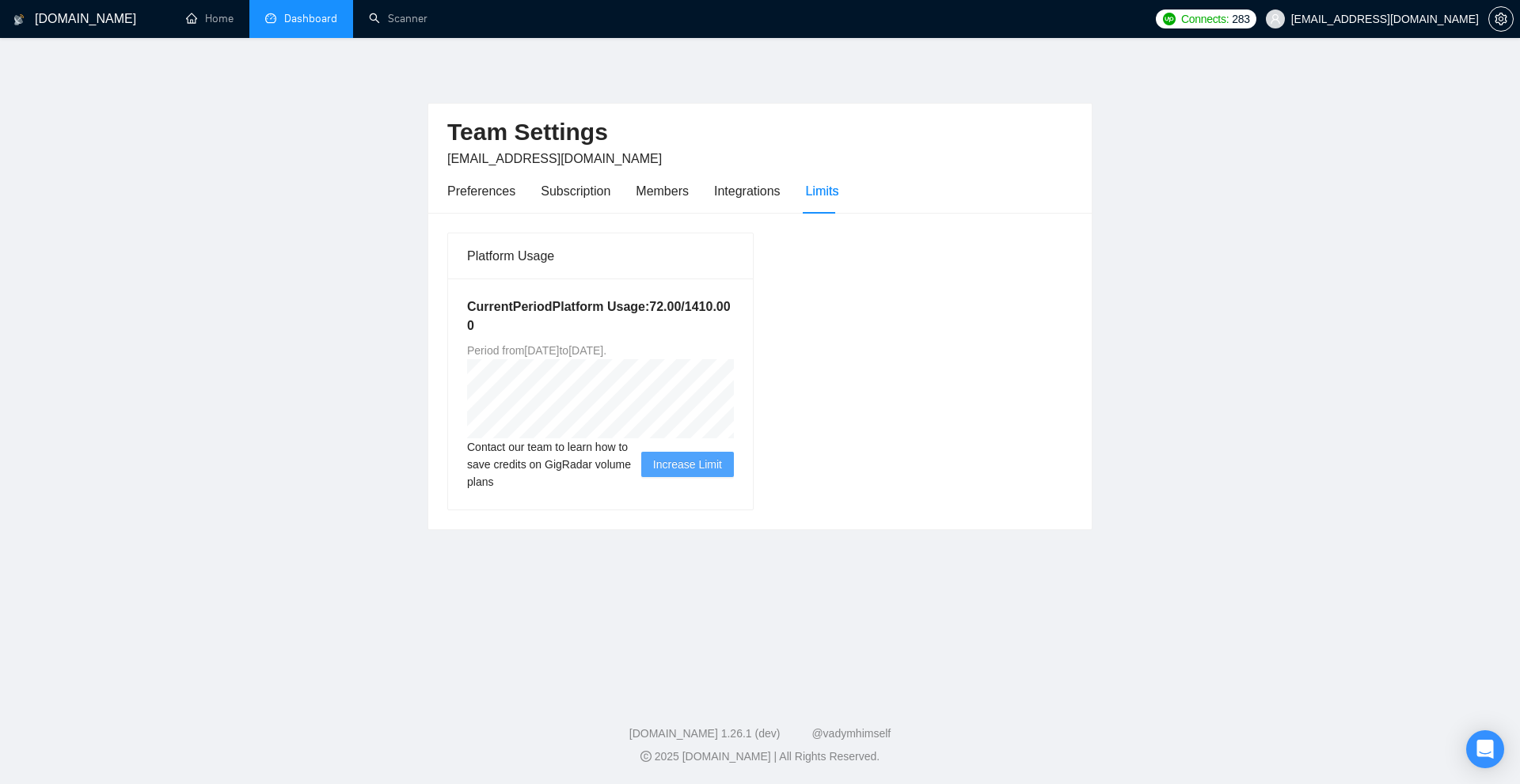
click at [622, 365] on div "Current Period Platform Usage: 72.00 / 1410.00 0 Period from Mon Sep 22 2025 to…" at bounding box center [600, 393] width 305 height 231
click at [556, 388] on div "Current Period Platform Usage: 72.00 / 1410.00 0 Period from Mon Sep 22 2025 to…" at bounding box center [600, 393] width 305 height 231
click at [369, 26] on link "Scanner" at bounding box center [398, 19] width 59 height 14
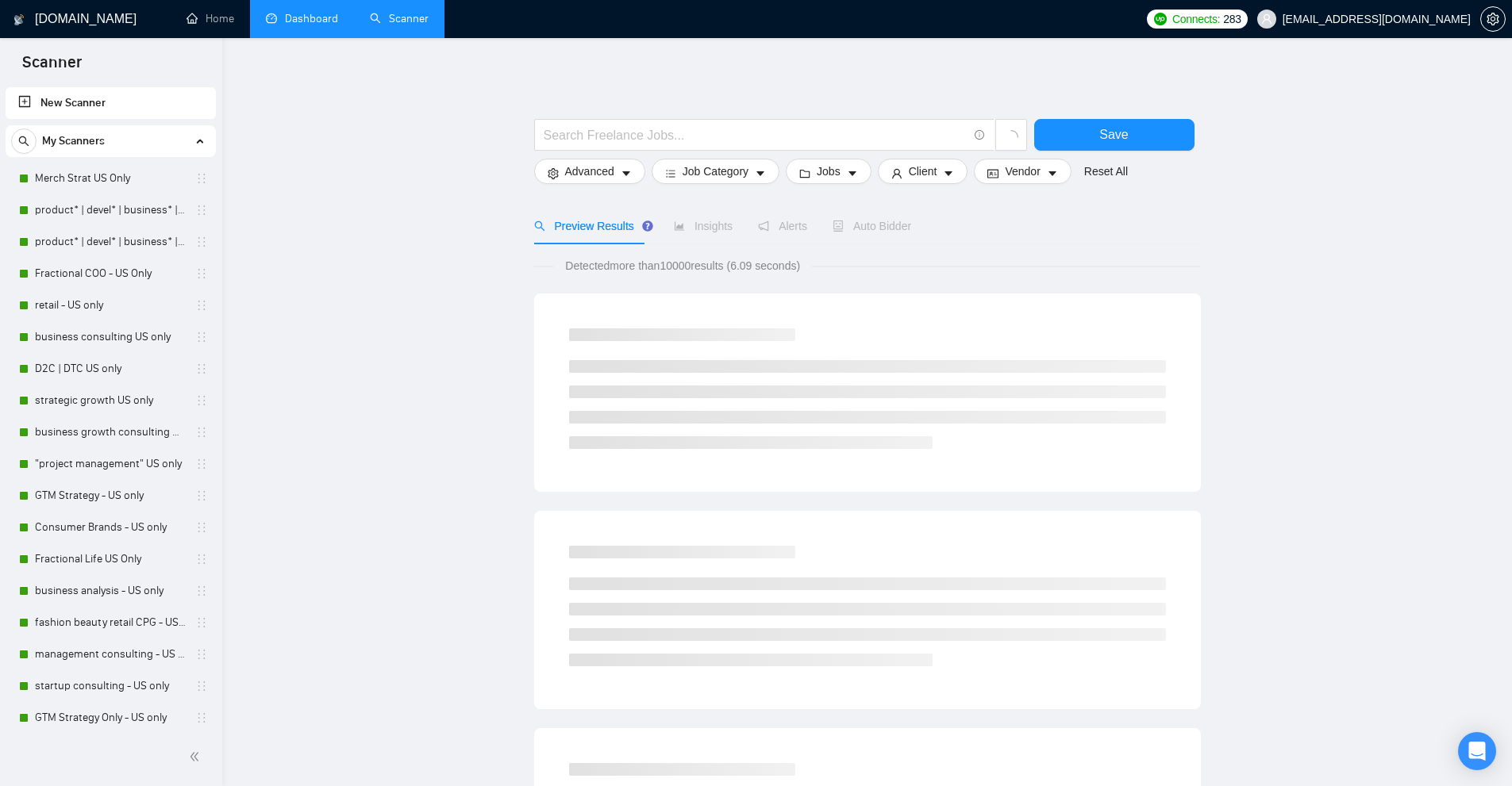
click at [292, 26] on link "Dashboard" at bounding box center [301, 19] width 73 height 14
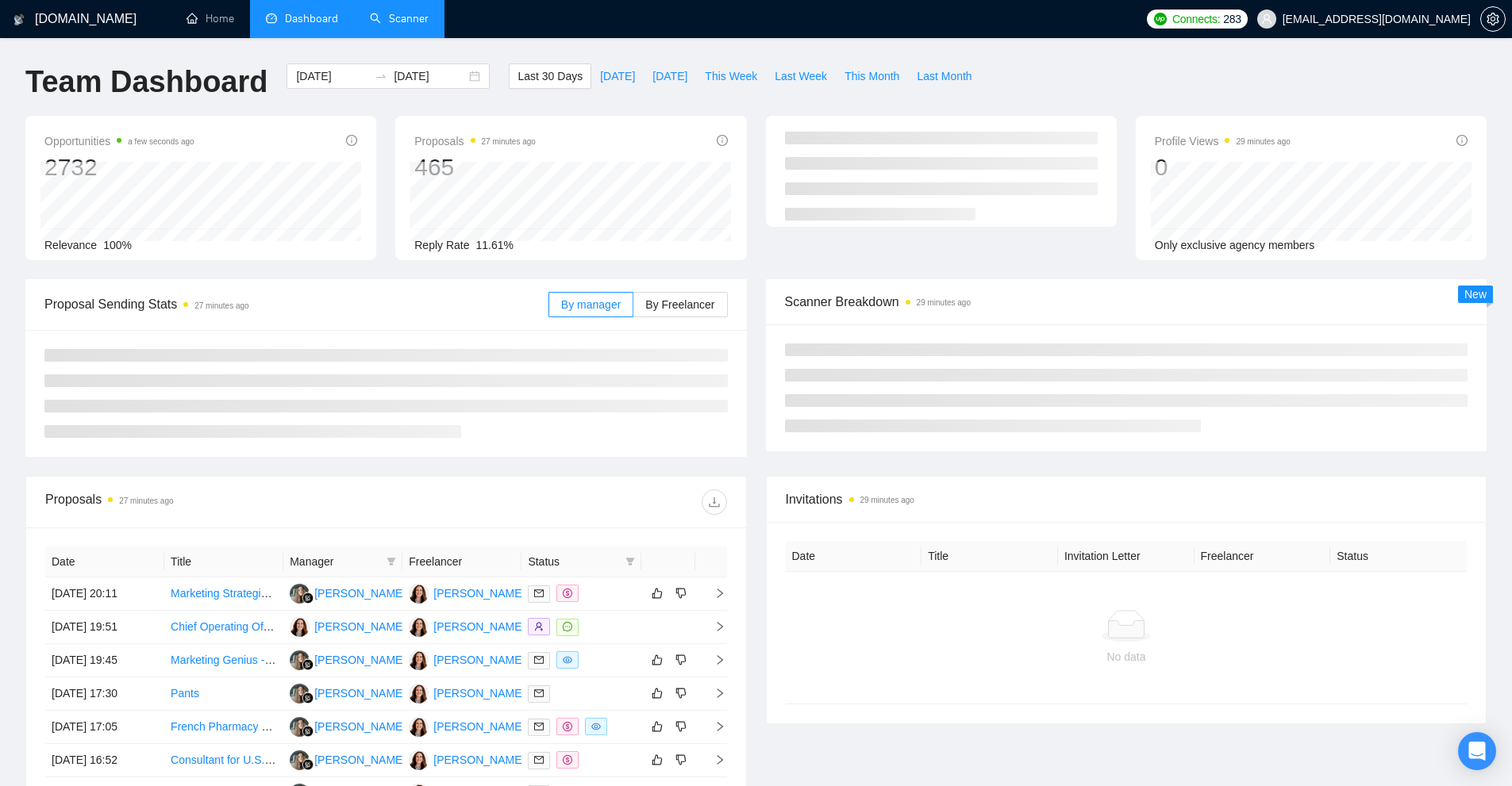
click at [398, 17] on link "Scanner" at bounding box center [399, 19] width 59 height 14
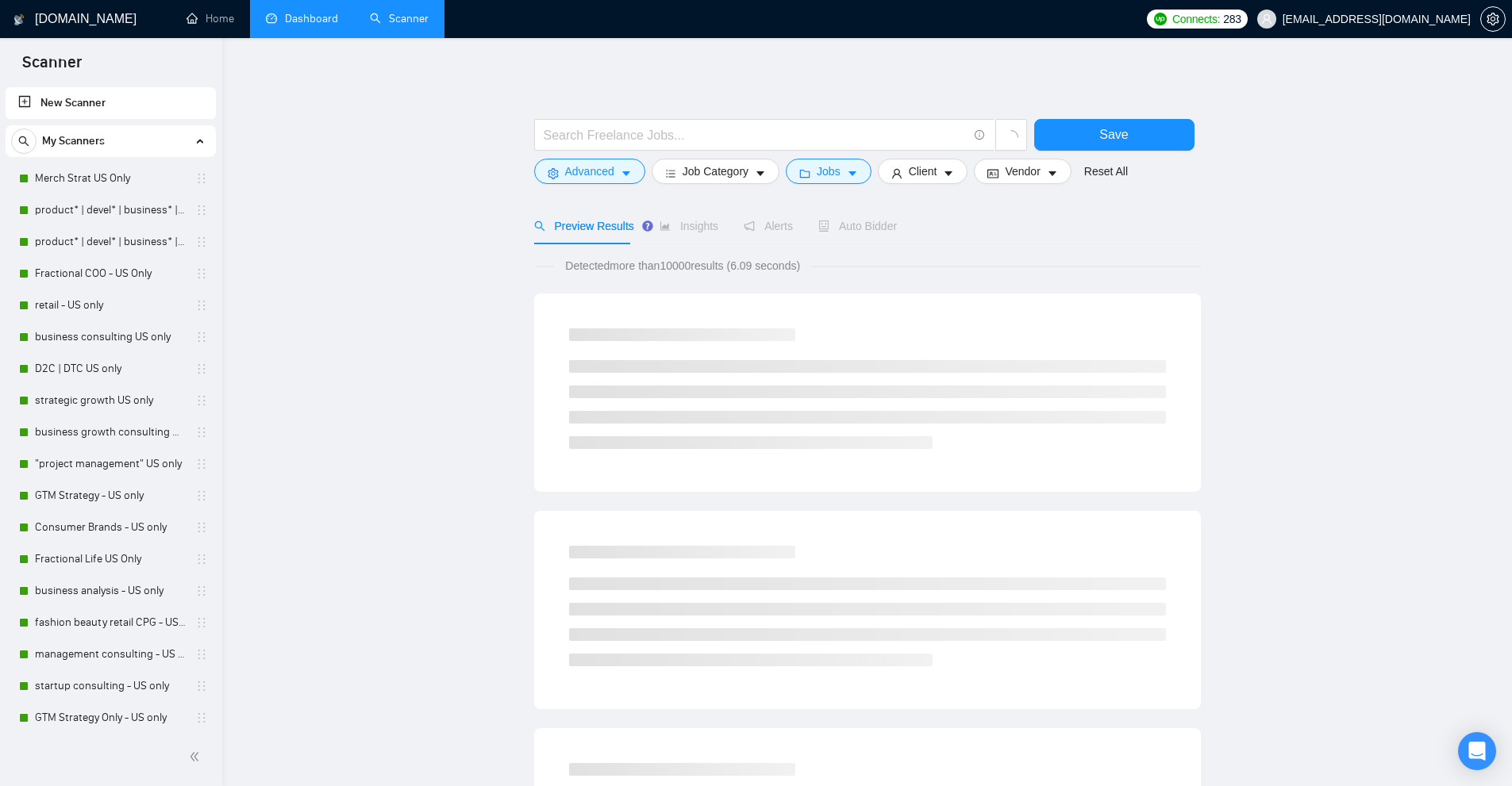
click at [120, 174] on link "Merch Strat US Only" at bounding box center [110, 178] width 151 height 32
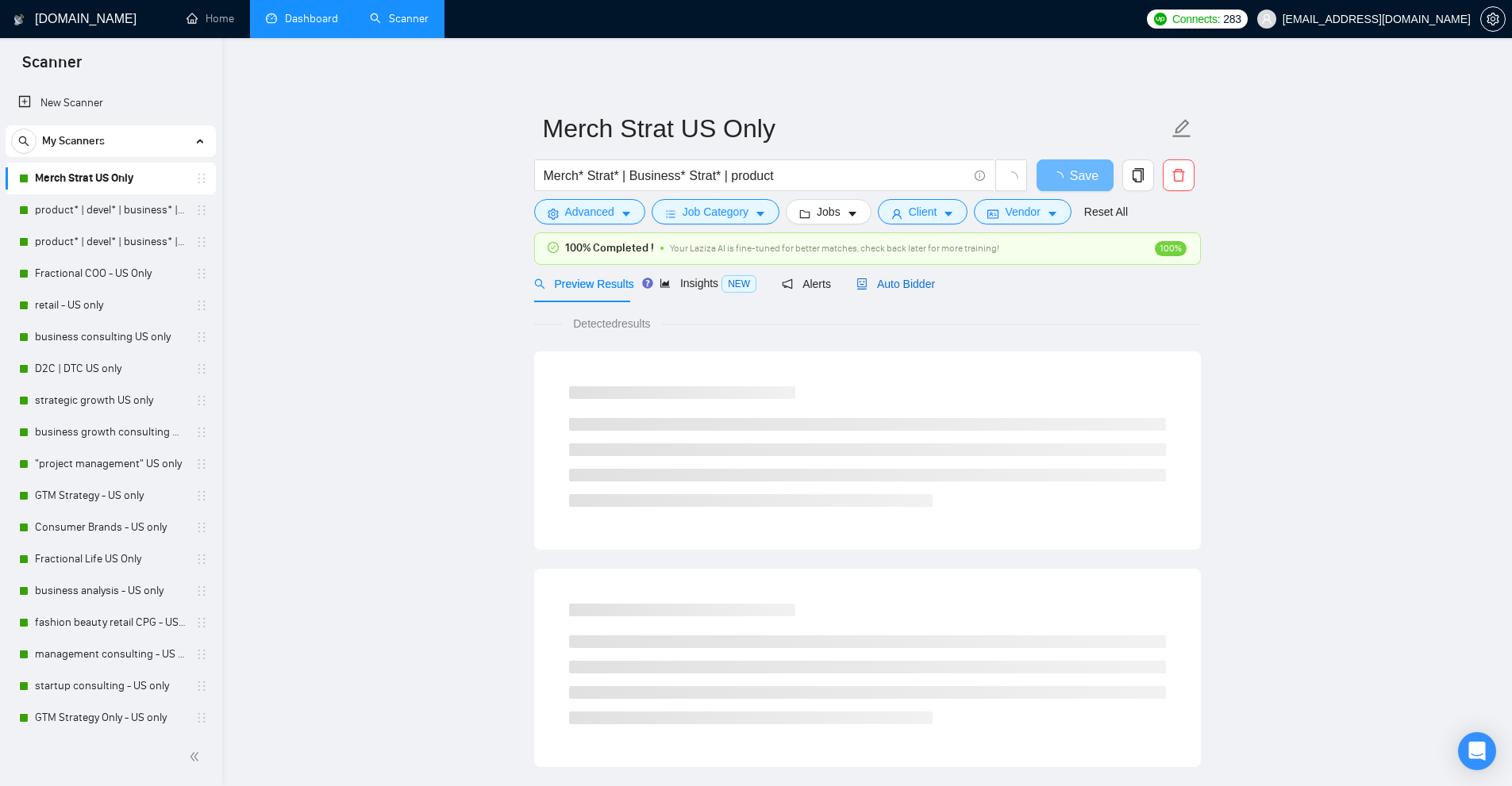
click at [876, 288] on span "Auto Bidder" at bounding box center [896, 283] width 79 height 13
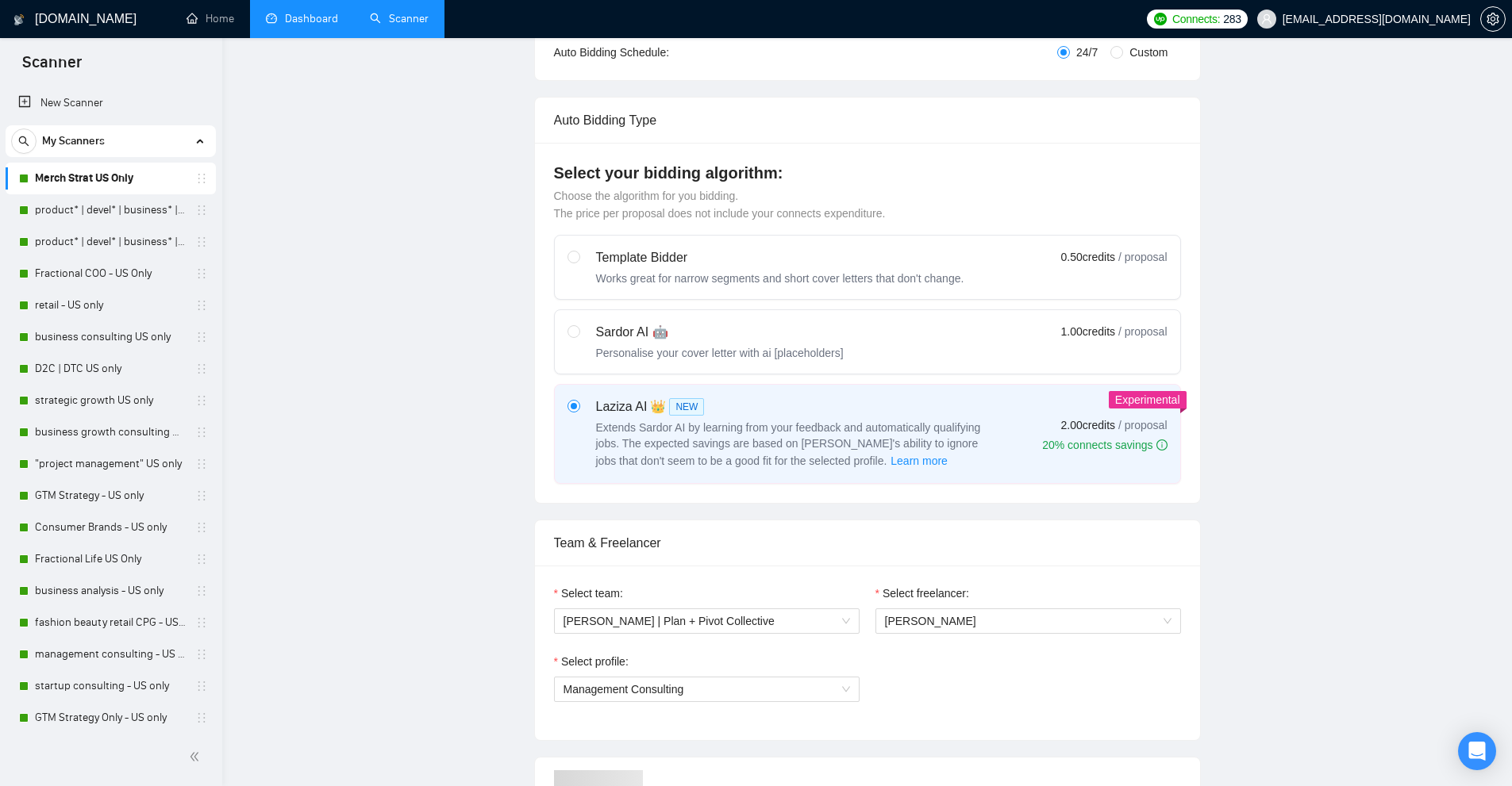
checkbox input "true"
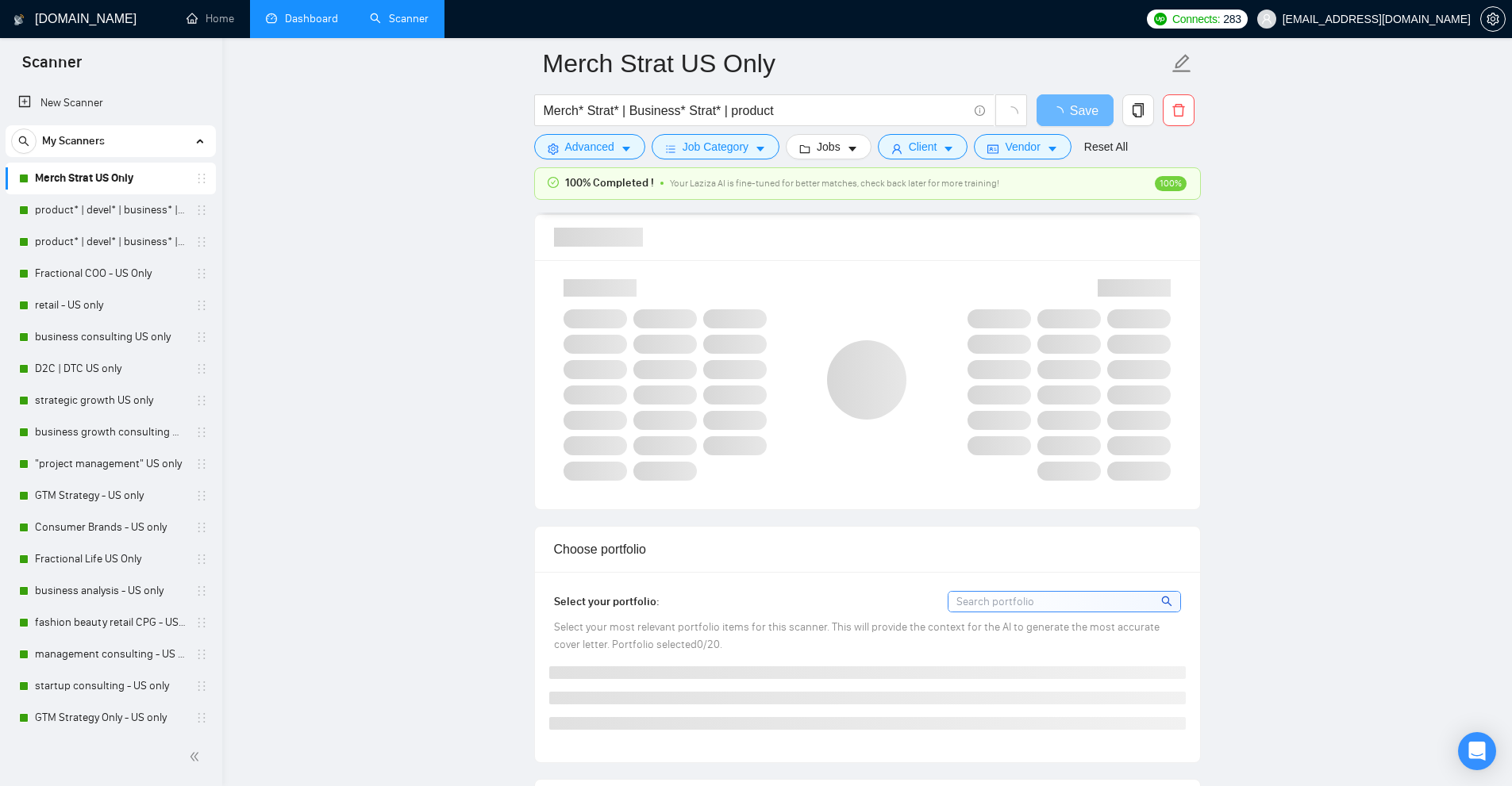
scroll to position [476, 0]
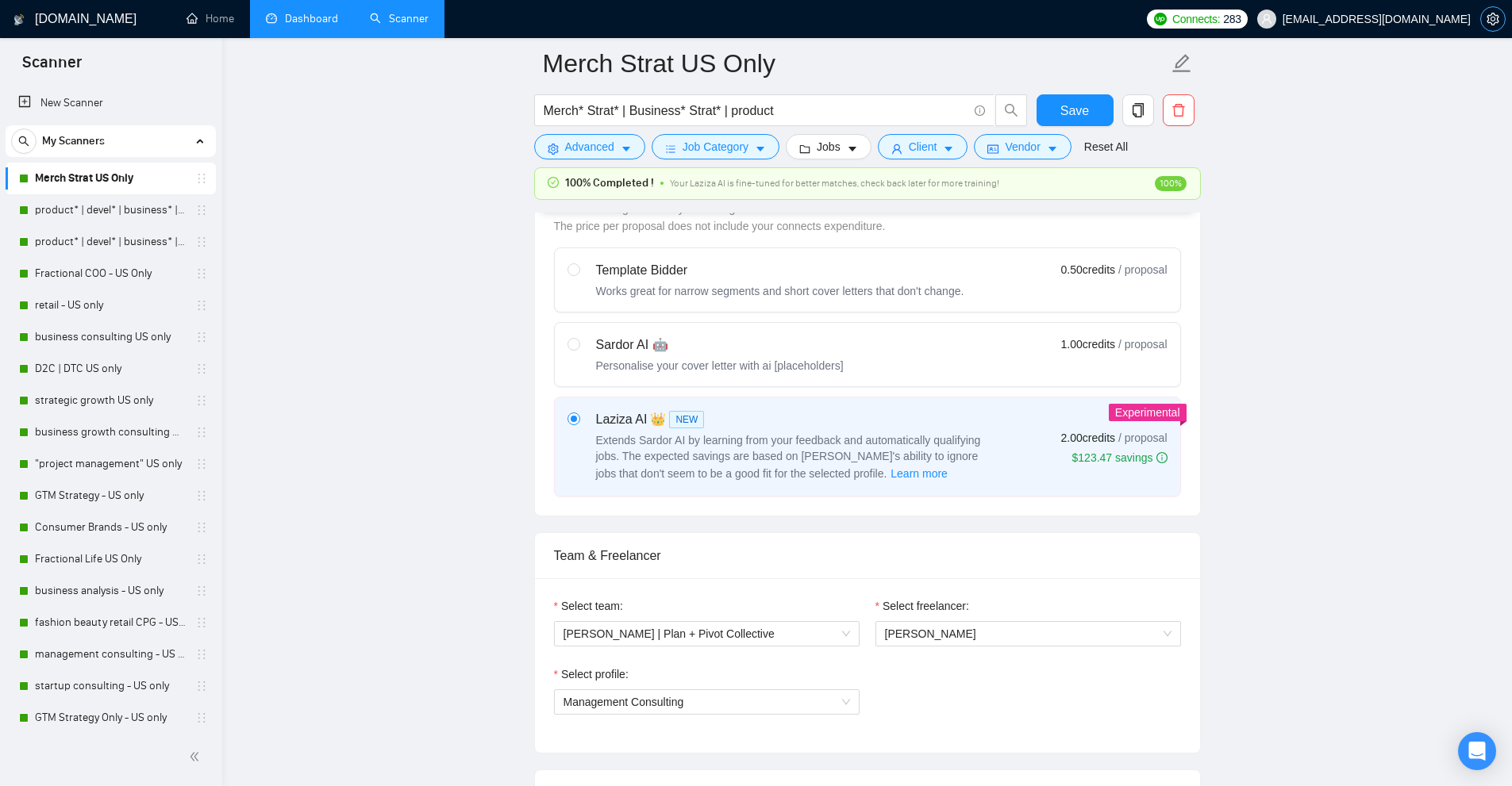
click at [1495, 18] on icon "setting" at bounding box center [1492, 19] width 12 height 13
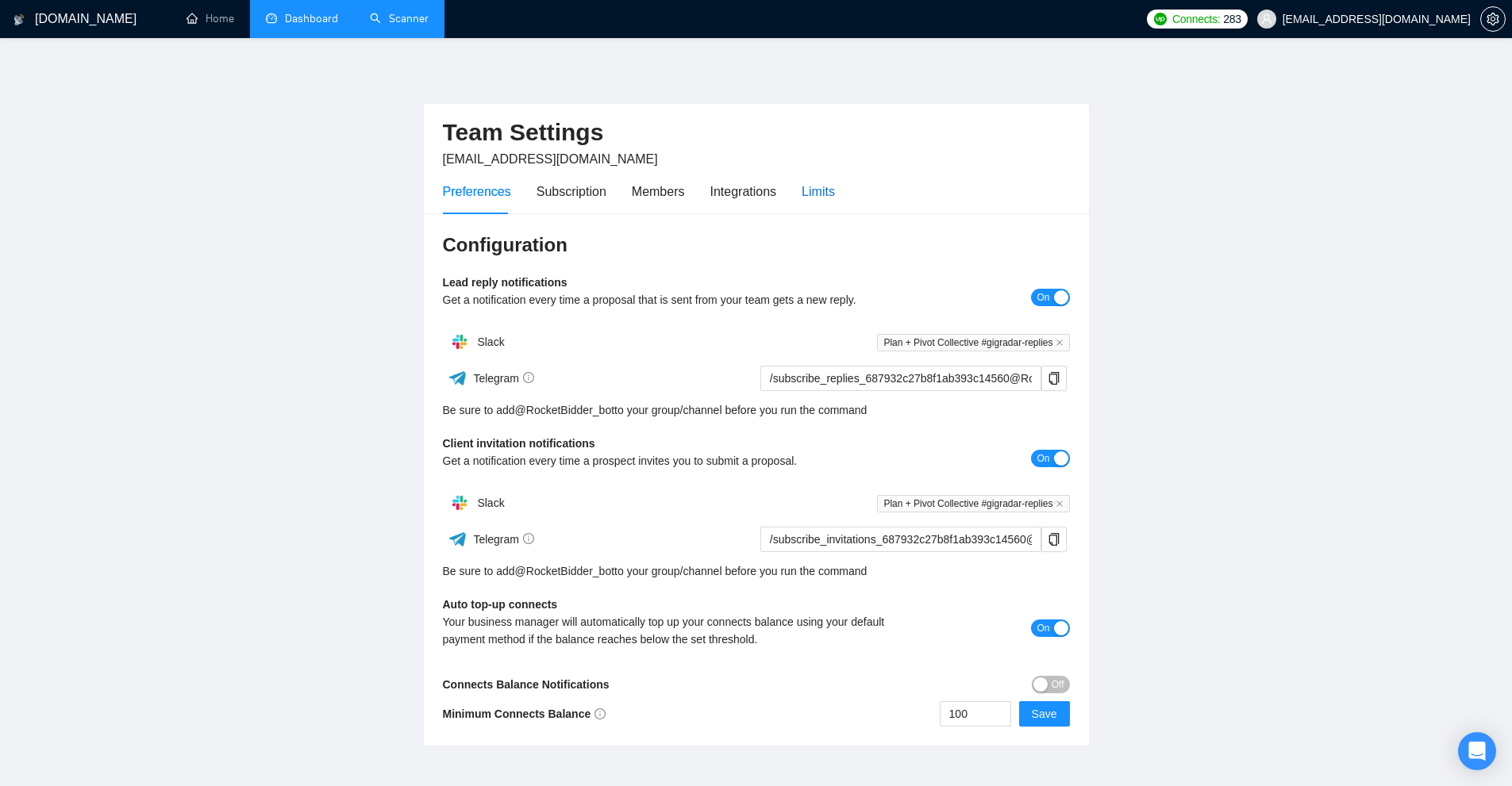
click at [802, 185] on div "Limits" at bounding box center [818, 191] width 33 height 20
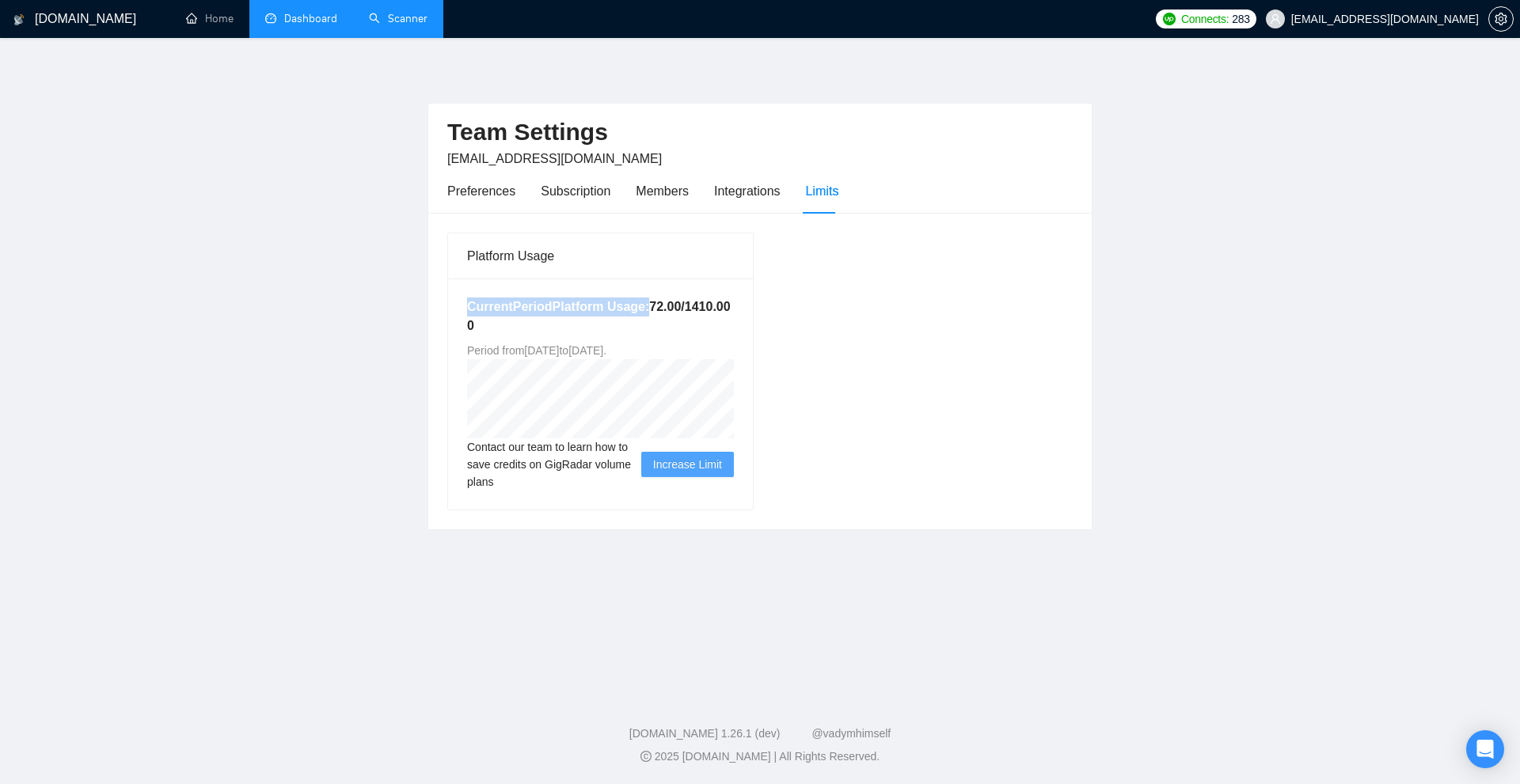
drag, startPoint x: 441, startPoint y: 312, endPoint x: 641, endPoint y: 300, distance: 200.4
click at [641, 300] on div "Platform Usage Current Period Platform Usage: 72.00 / 1410.00 0 Period from Mon…" at bounding box center [600, 371] width 319 height 278
click at [703, 337] on div "Current Period Platform Usage: 72.00 / 1410.00 0 Period from Mon Sep 22 2025 to…" at bounding box center [600, 393] width 305 height 231
click at [570, 198] on div "Subscription" at bounding box center [576, 191] width 70 height 20
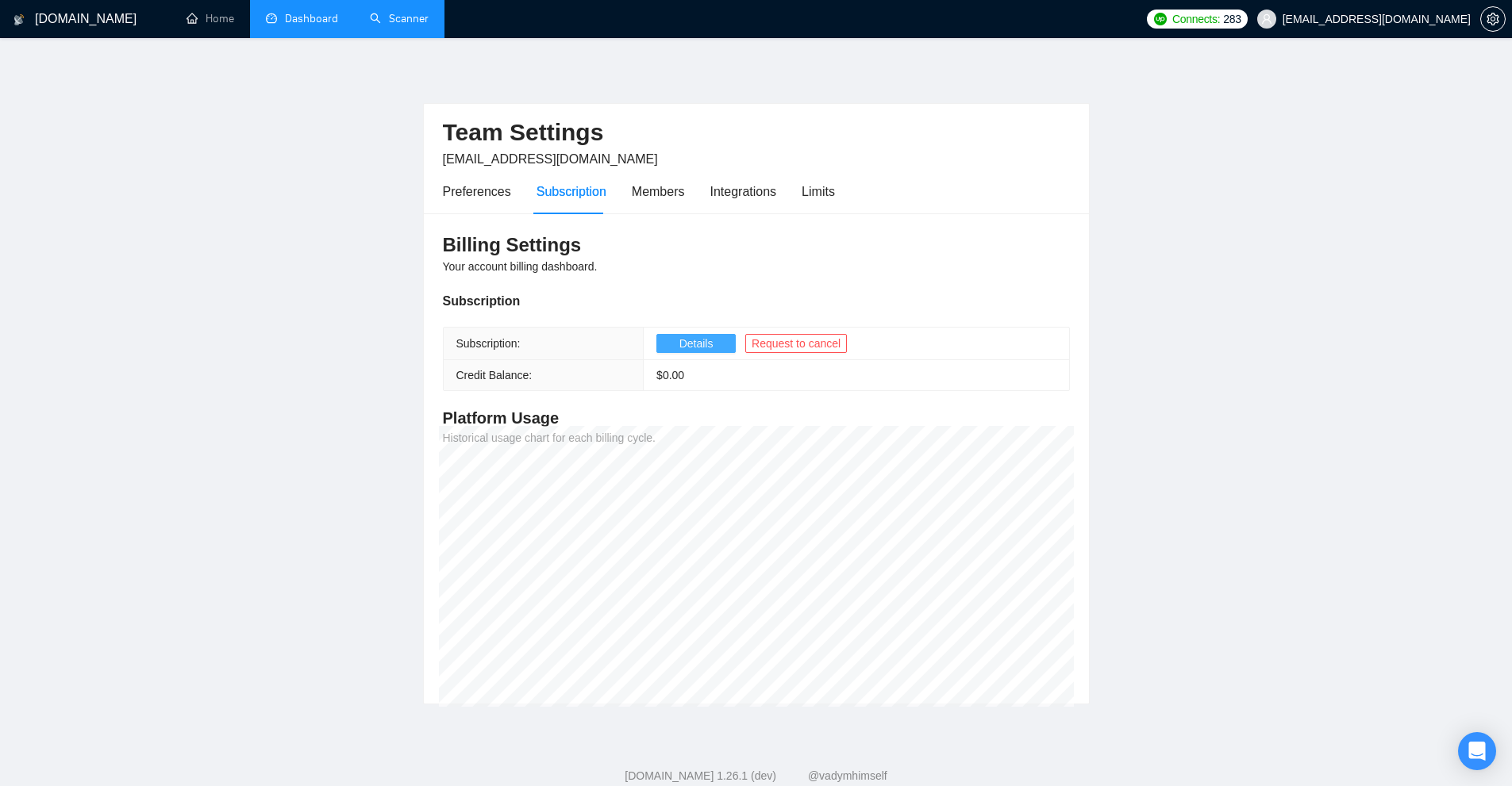
click at [660, 343] on button "Details" at bounding box center [696, 343] width 79 height 19
click at [418, 22] on link "Scanner" at bounding box center [399, 19] width 59 height 14
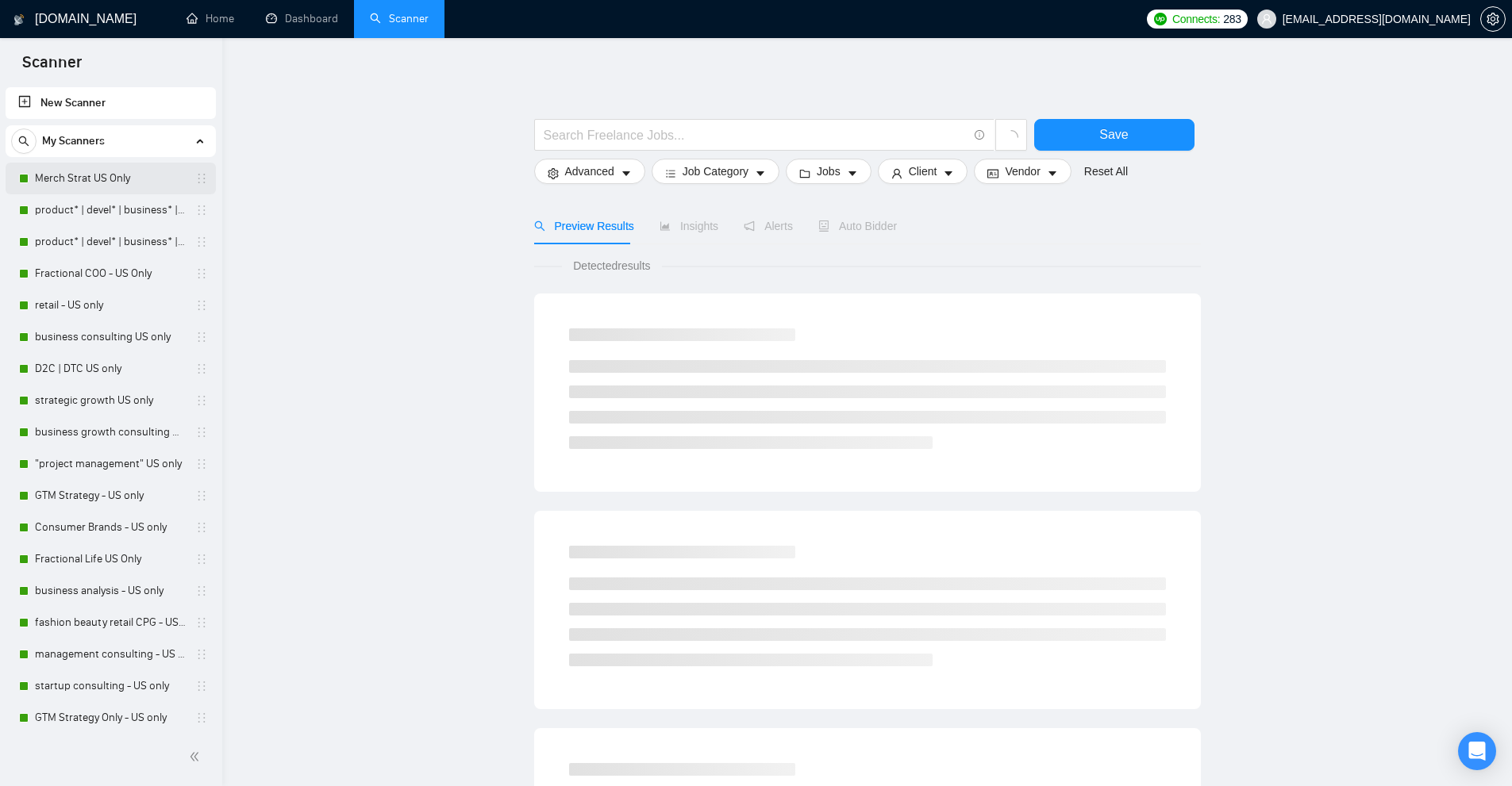
click at [99, 178] on link "Merch Strat US Only" at bounding box center [110, 178] width 151 height 32
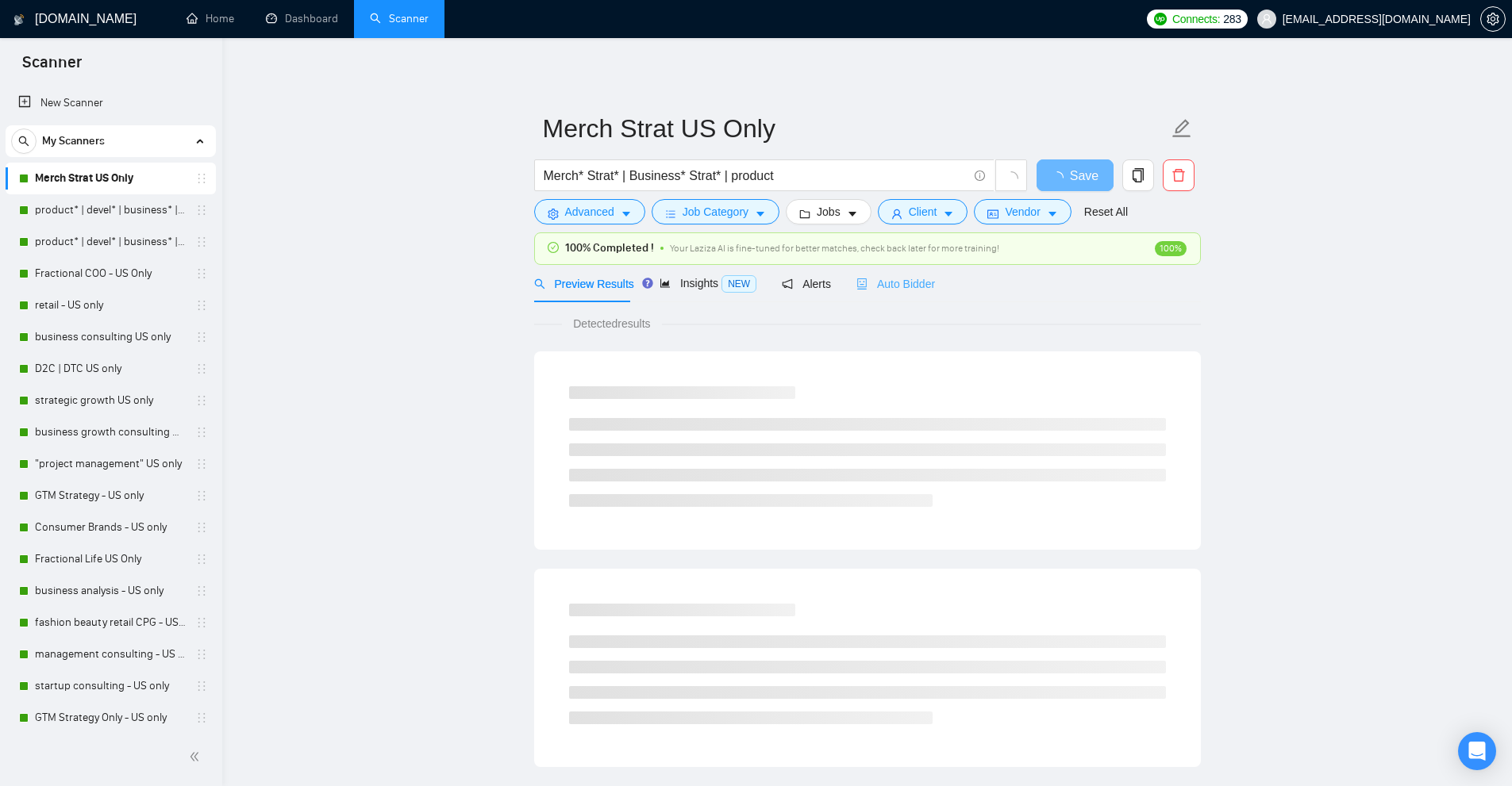
click at [893, 300] on div "Auto Bidder" at bounding box center [896, 283] width 79 height 38
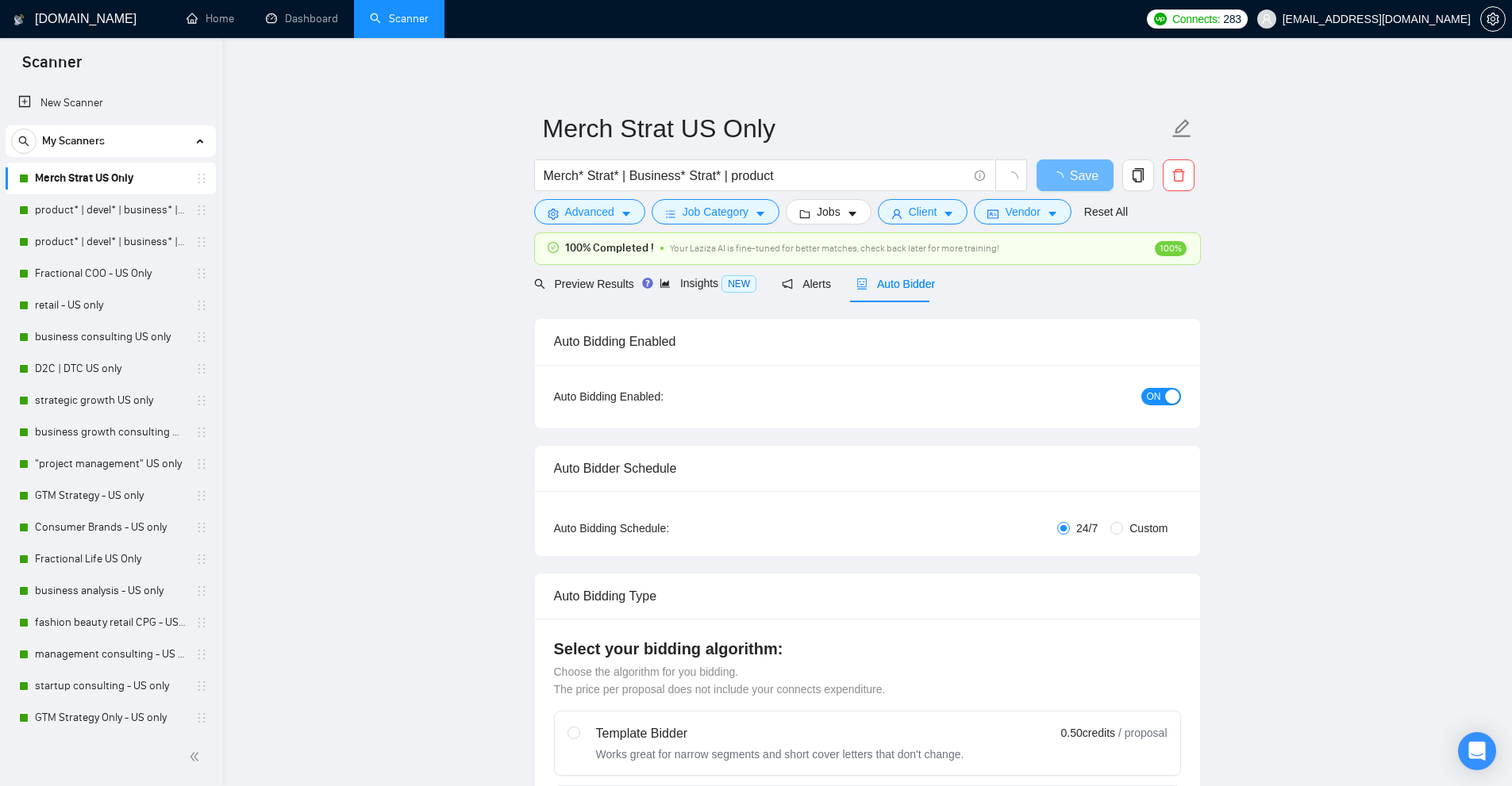
checkbox input "true"
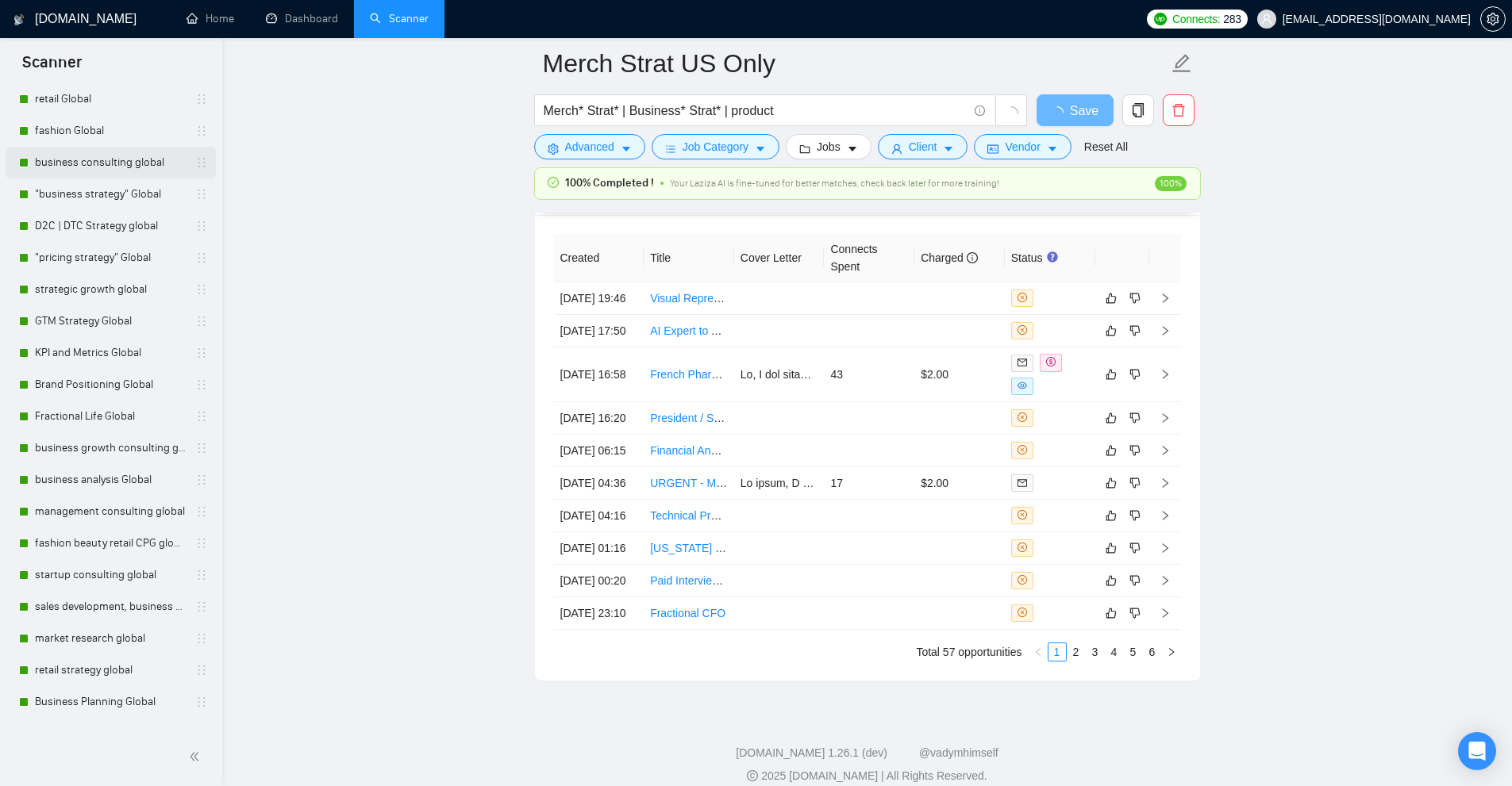
scroll to position [1434, 0]
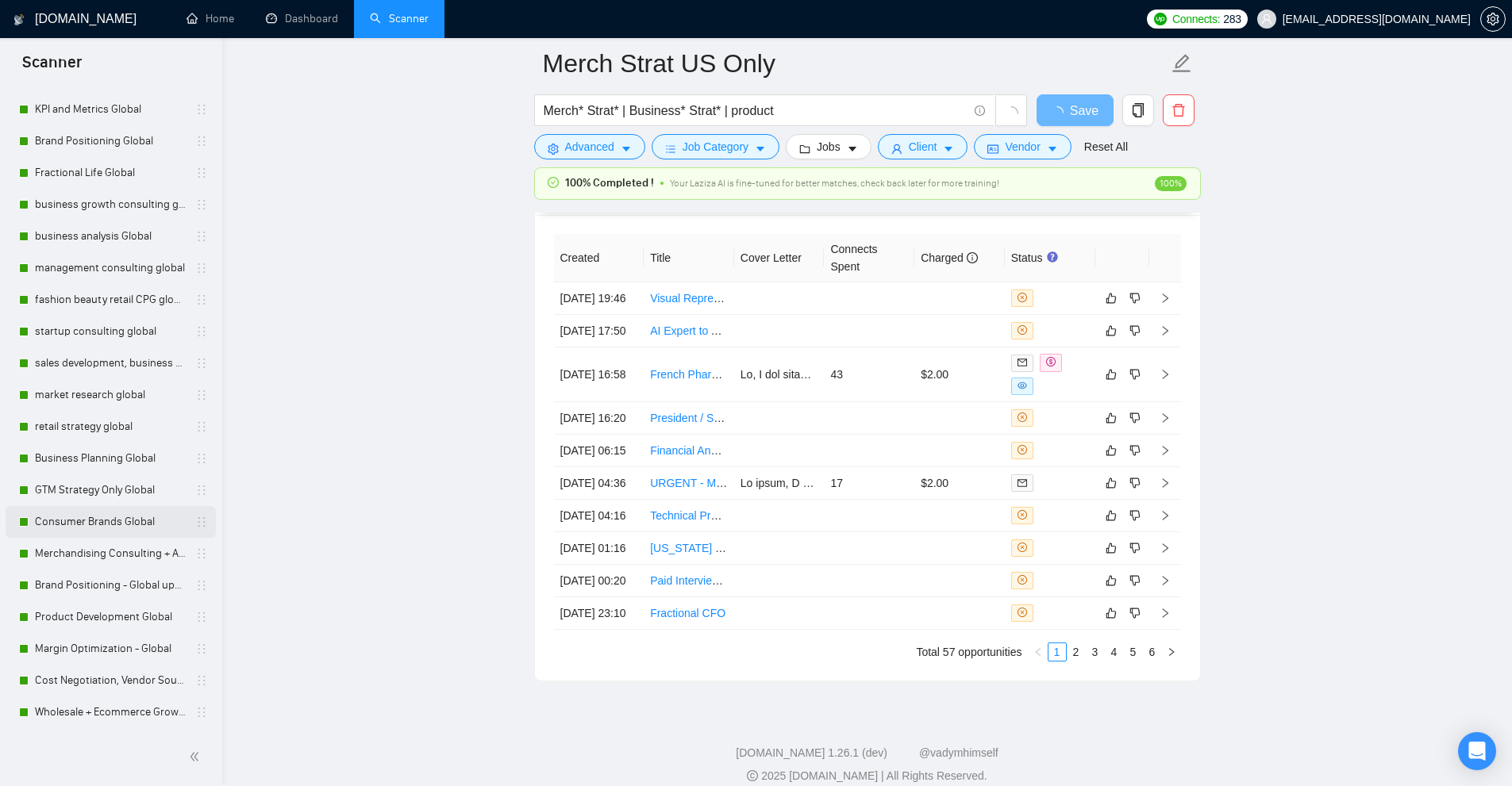
click at [93, 529] on link "Consumer Brands Global" at bounding box center [110, 521] width 151 height 32
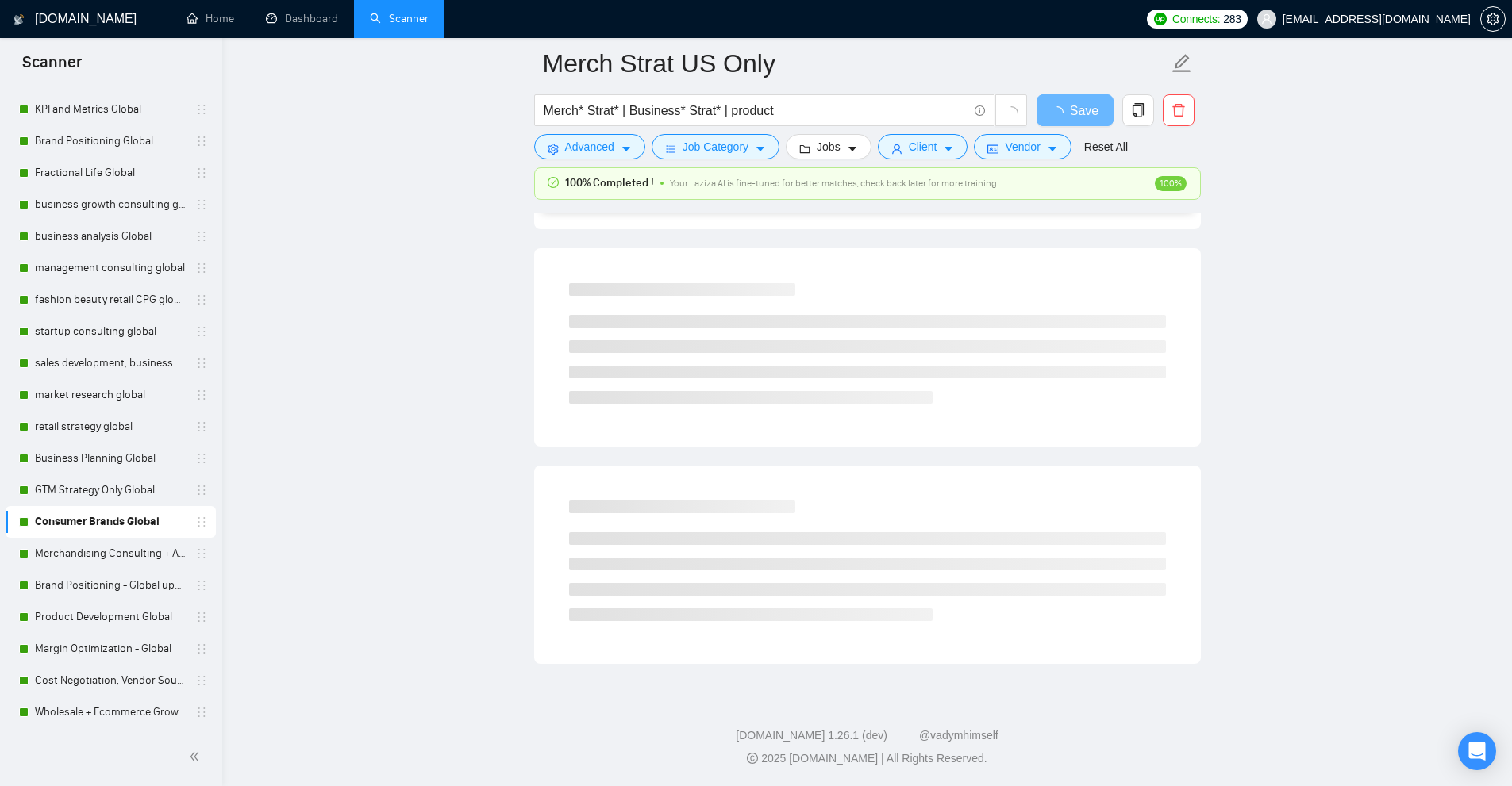
scroll to position [767, 0]
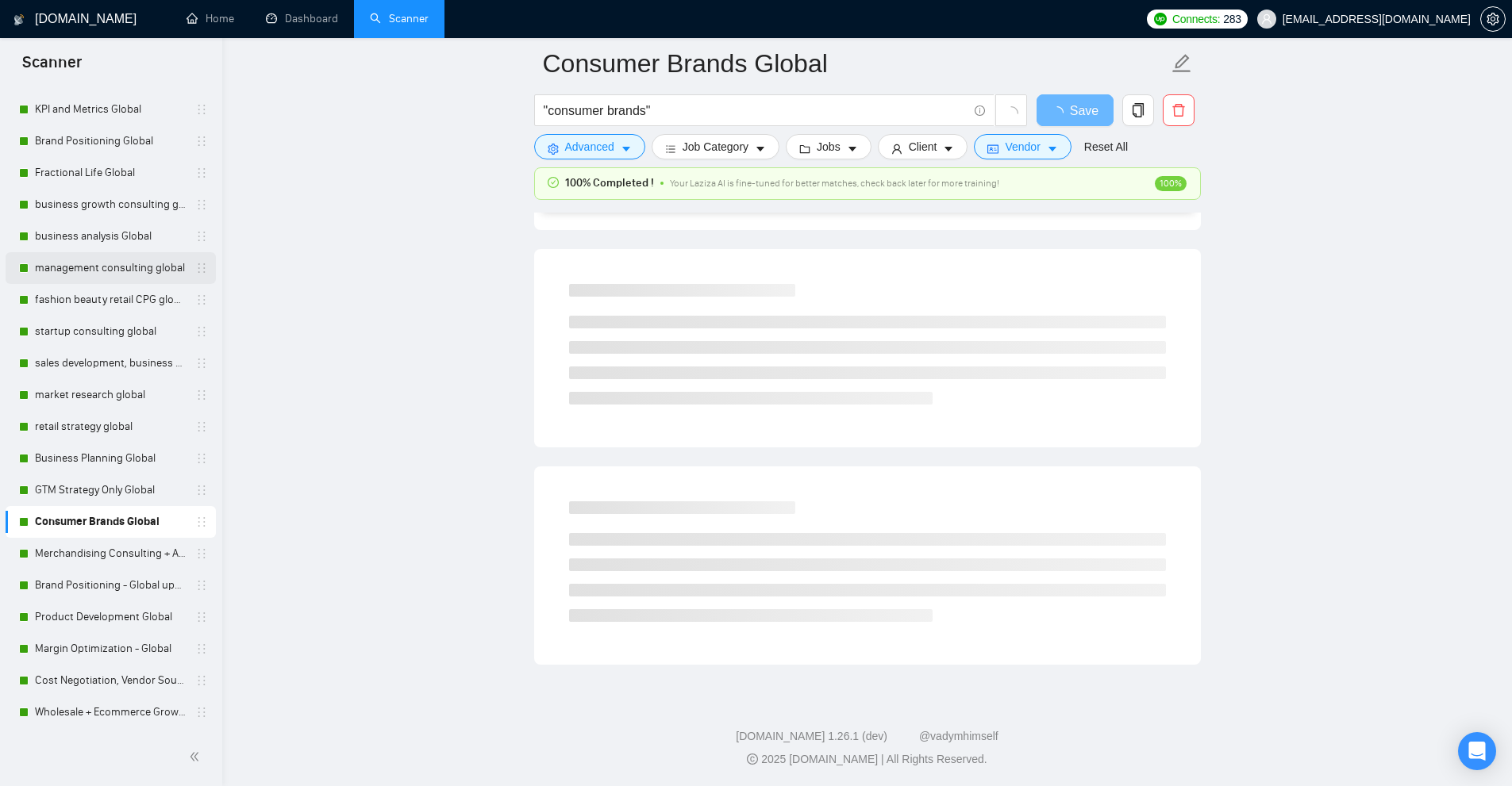
click at [79, 261] on link "management consulting global" at bounding box center [110, 268] width 151 height 32
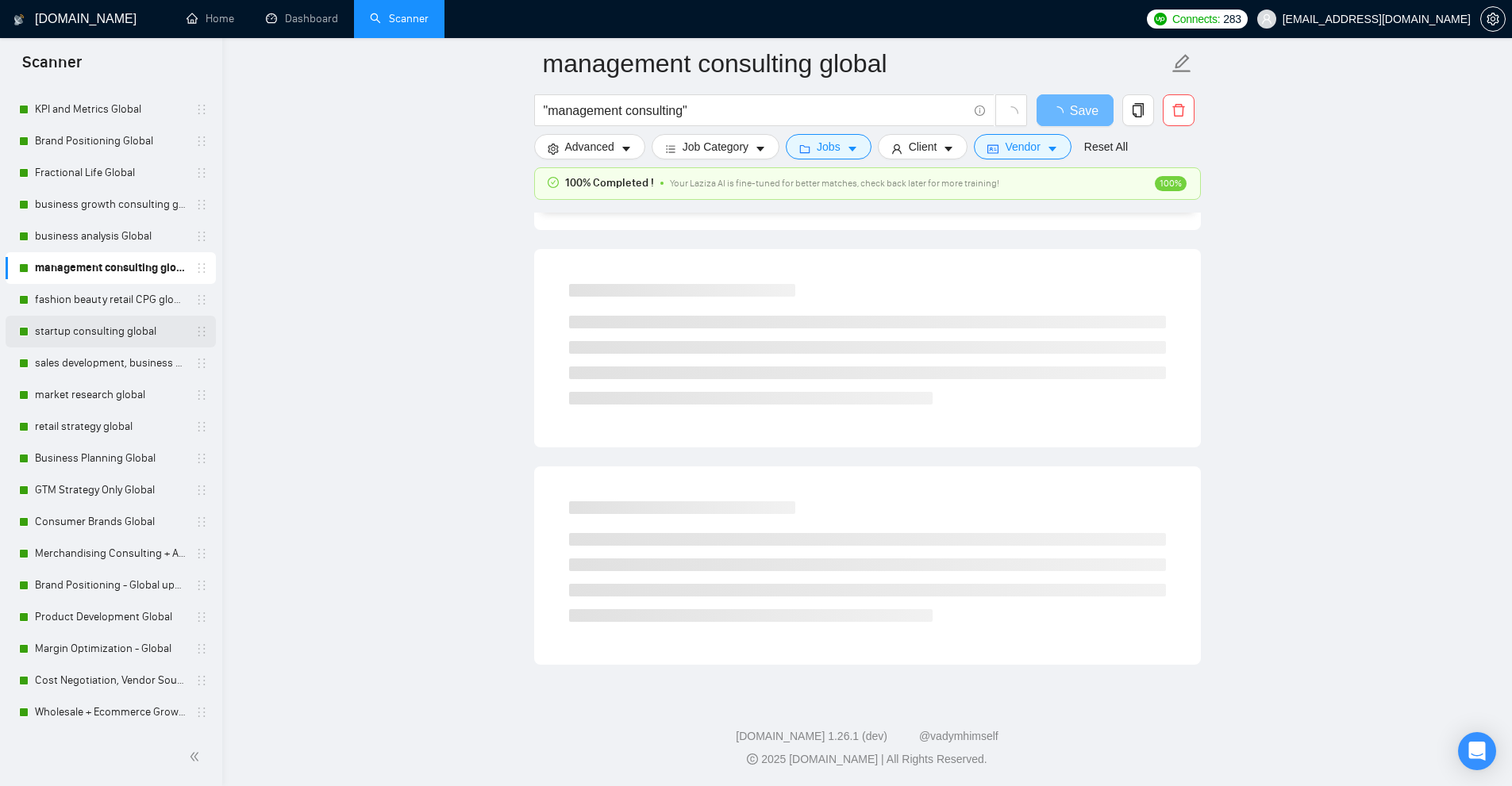
click at [69, 346] on link "startup consulting global" at bounding box center [110, 331] width 151 height 32
click at [67, 643] on link "Margin Optimization - Global" at bounding box center [110, 649] width 151 height 32
drag, startPoint x: 67, startPoint y: 698, endPoint x: 74, endPoint y: 644, distance: 54.5
click at [67, 698] on link "Wholesale + Ecommerce Growth Global" at bounding box center [110, 712] width 151 height 32
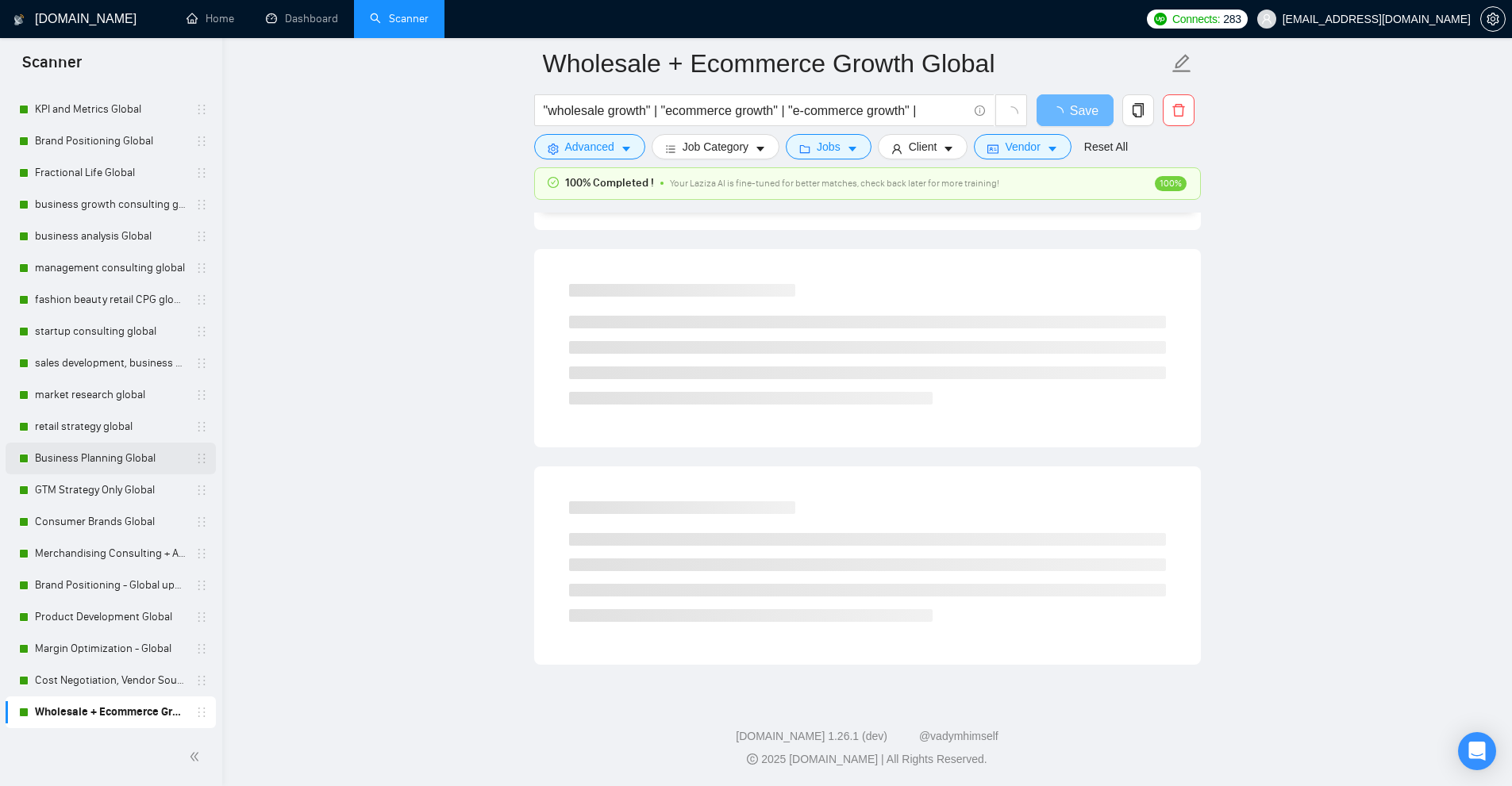
click at [91, 446] on link "Business Planning Global" at bounding box center [110, 458] width 151 height 32
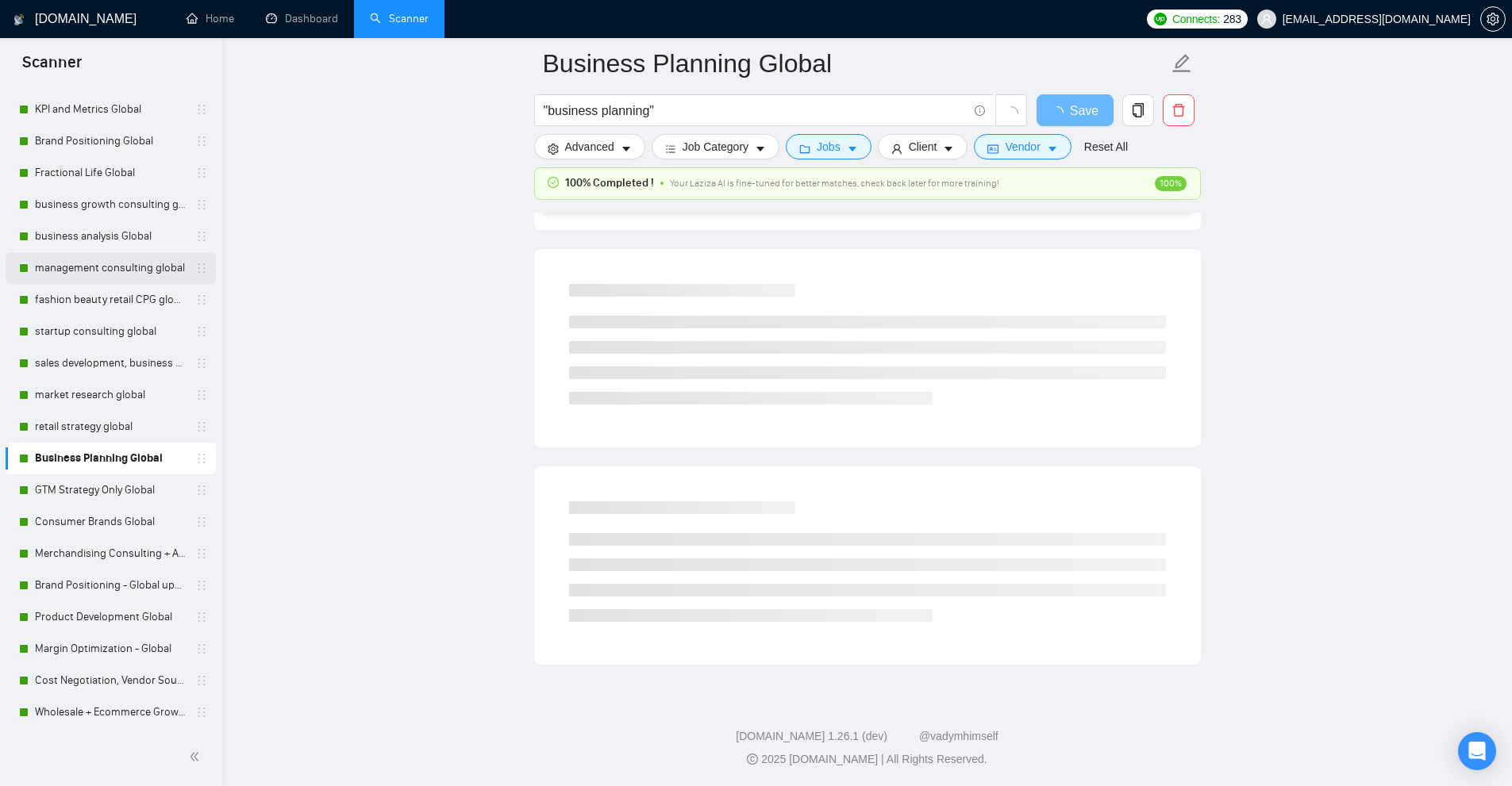
click at [105, 265] on link "management consulting global" at bounding box center [110, 268] width 151 height 32
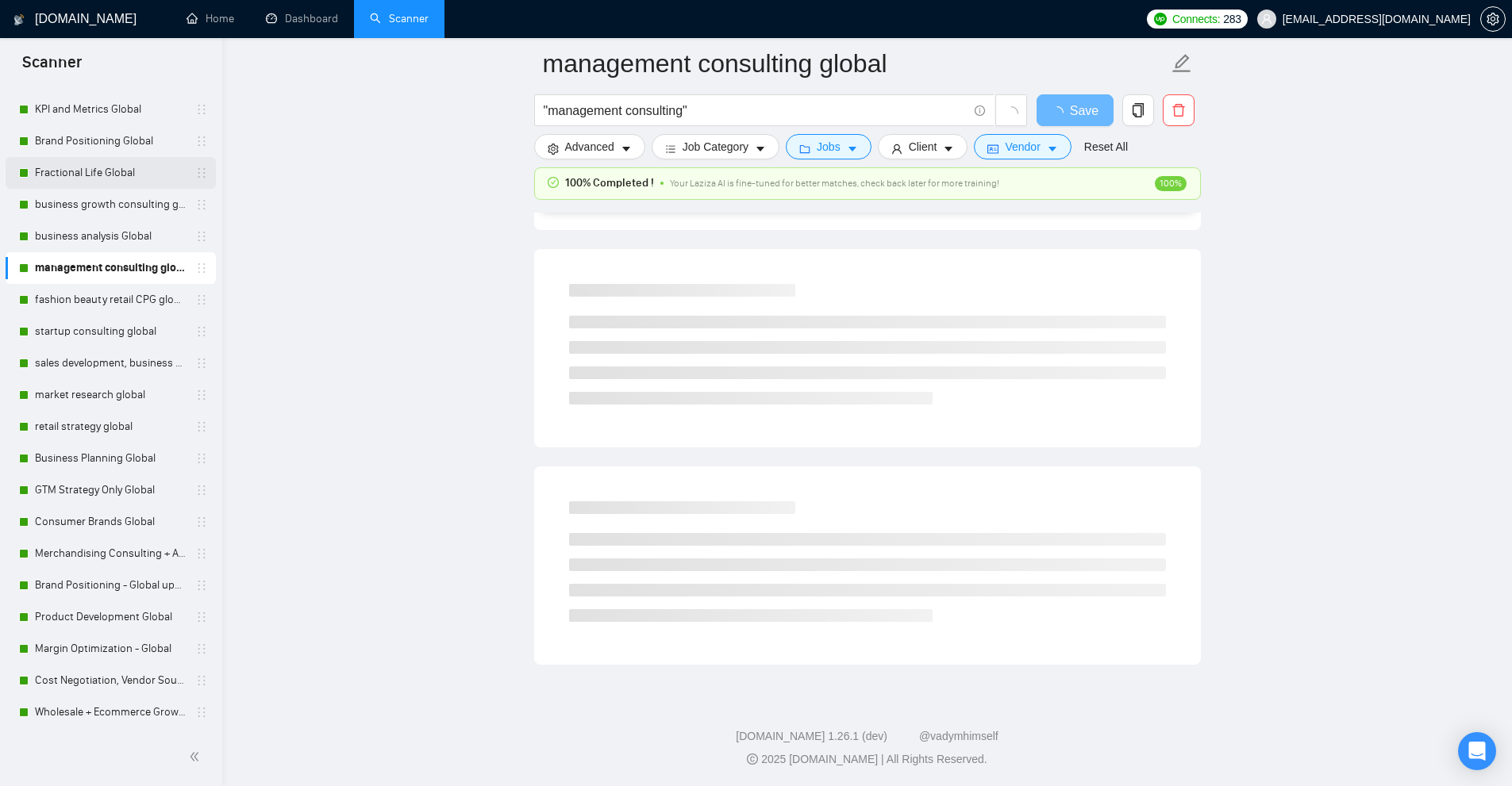
click at [102, 162] on link "Fractional Life Global" at bounding box center [110, 172] width 151 height 32
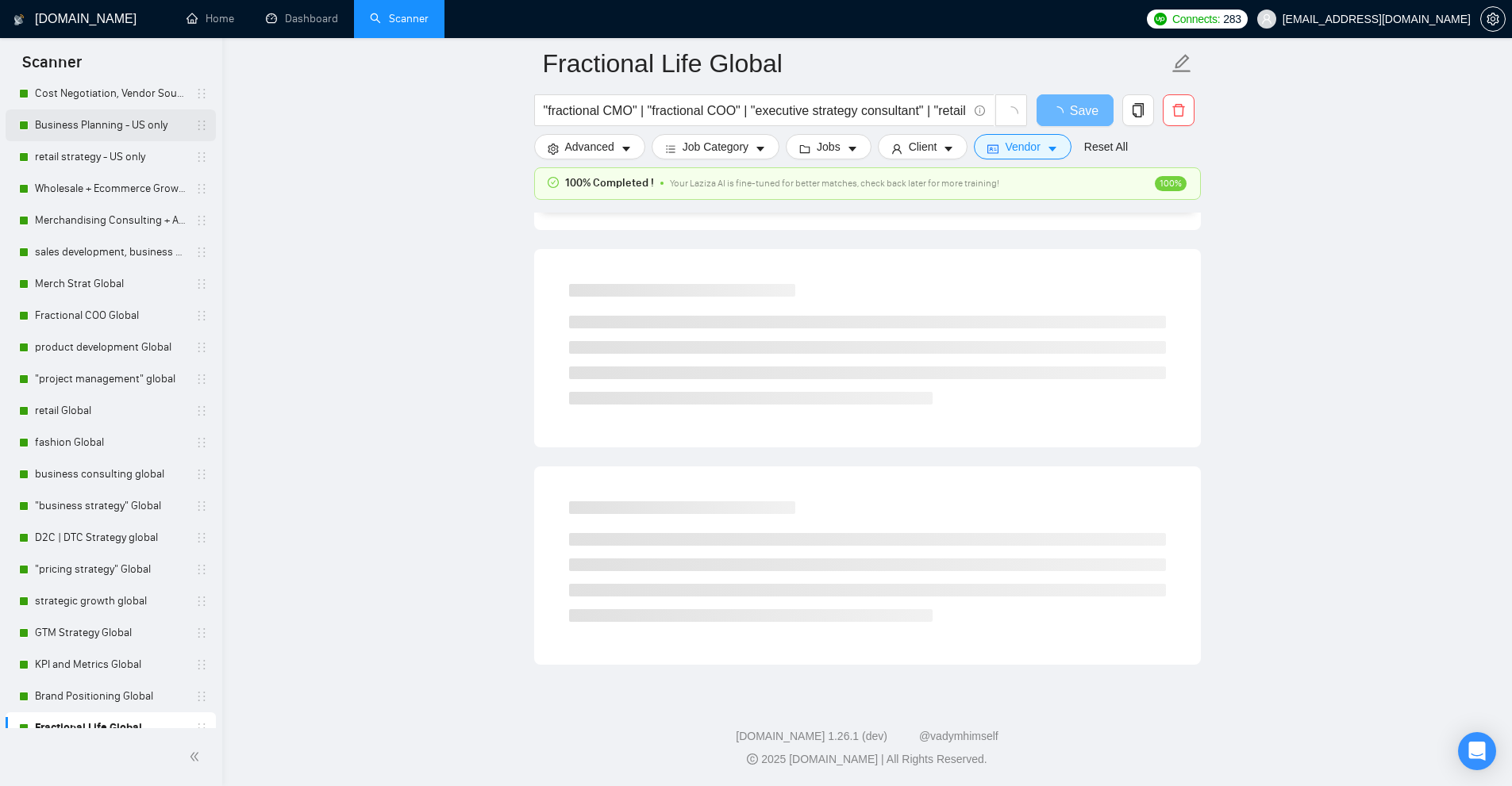
click at [106, 115] on link "Business Planning - US only" at bounding box center [110, 125] width 151 height 32
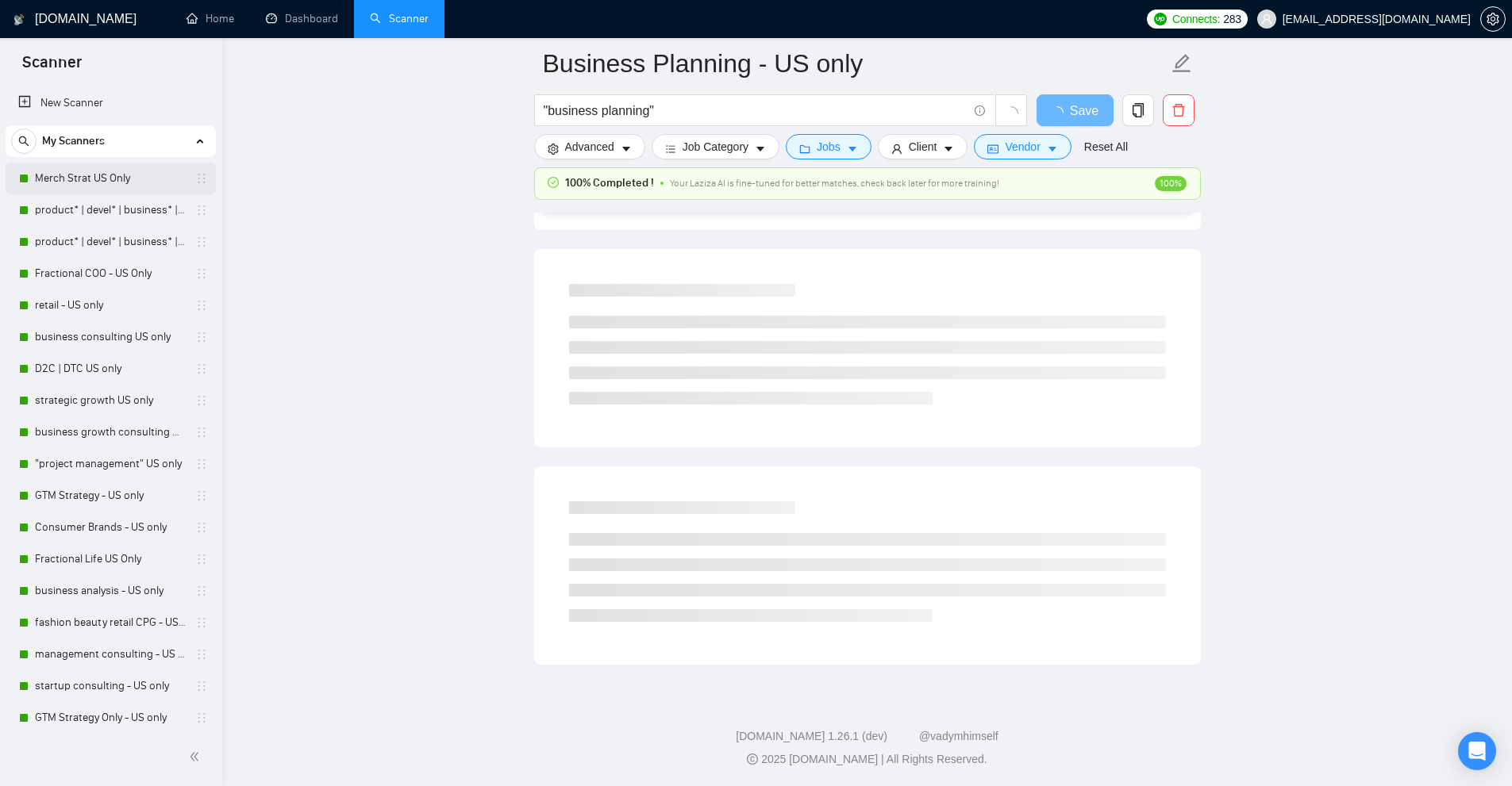
click at [85, 168] on link "Merch Strat US Only" at bounding box center [110, 178] width 151 height 32
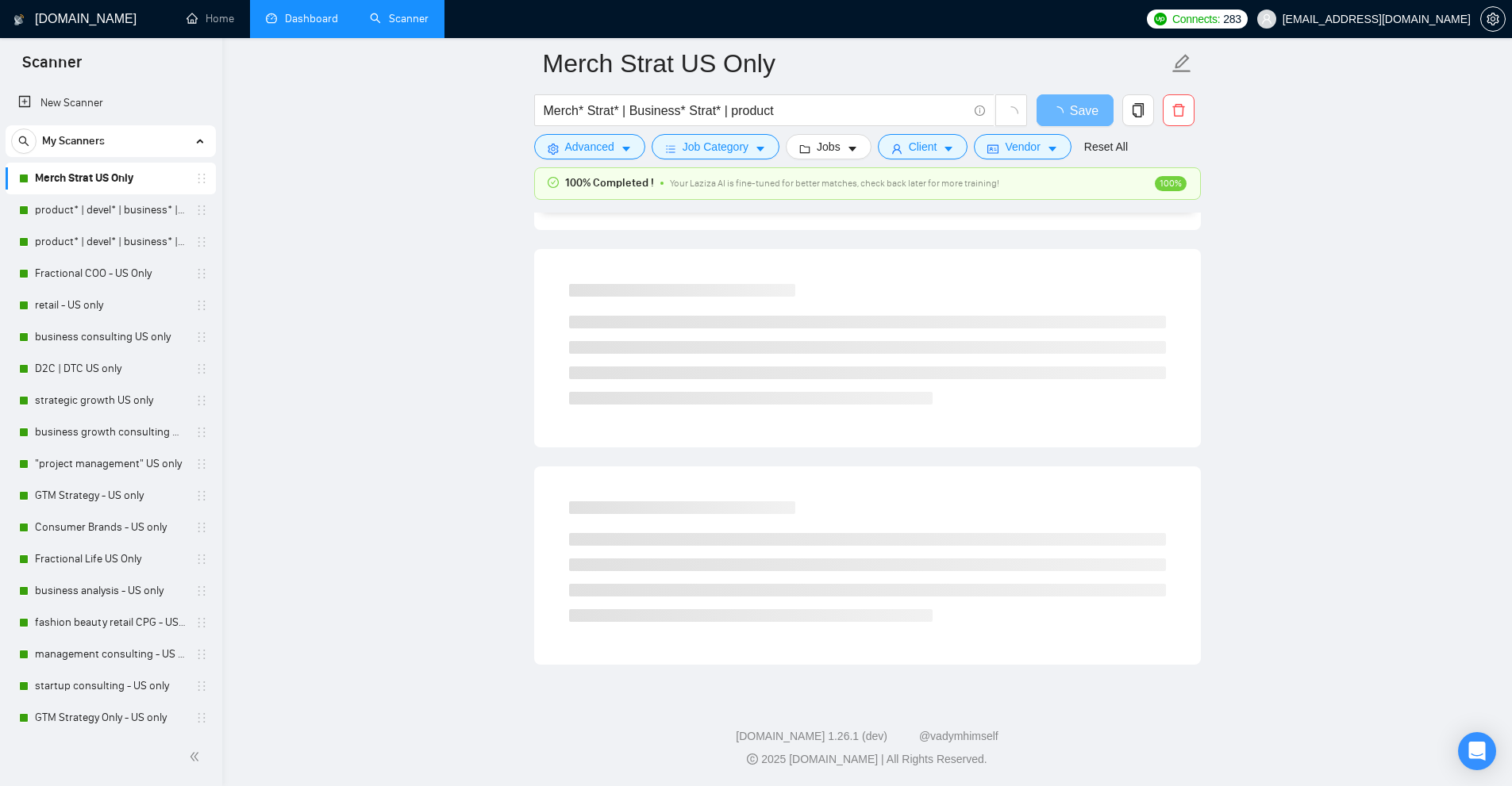
click at [280, 22] on link "Dashboard" at bounding box center [301, 19] width 73 height 14
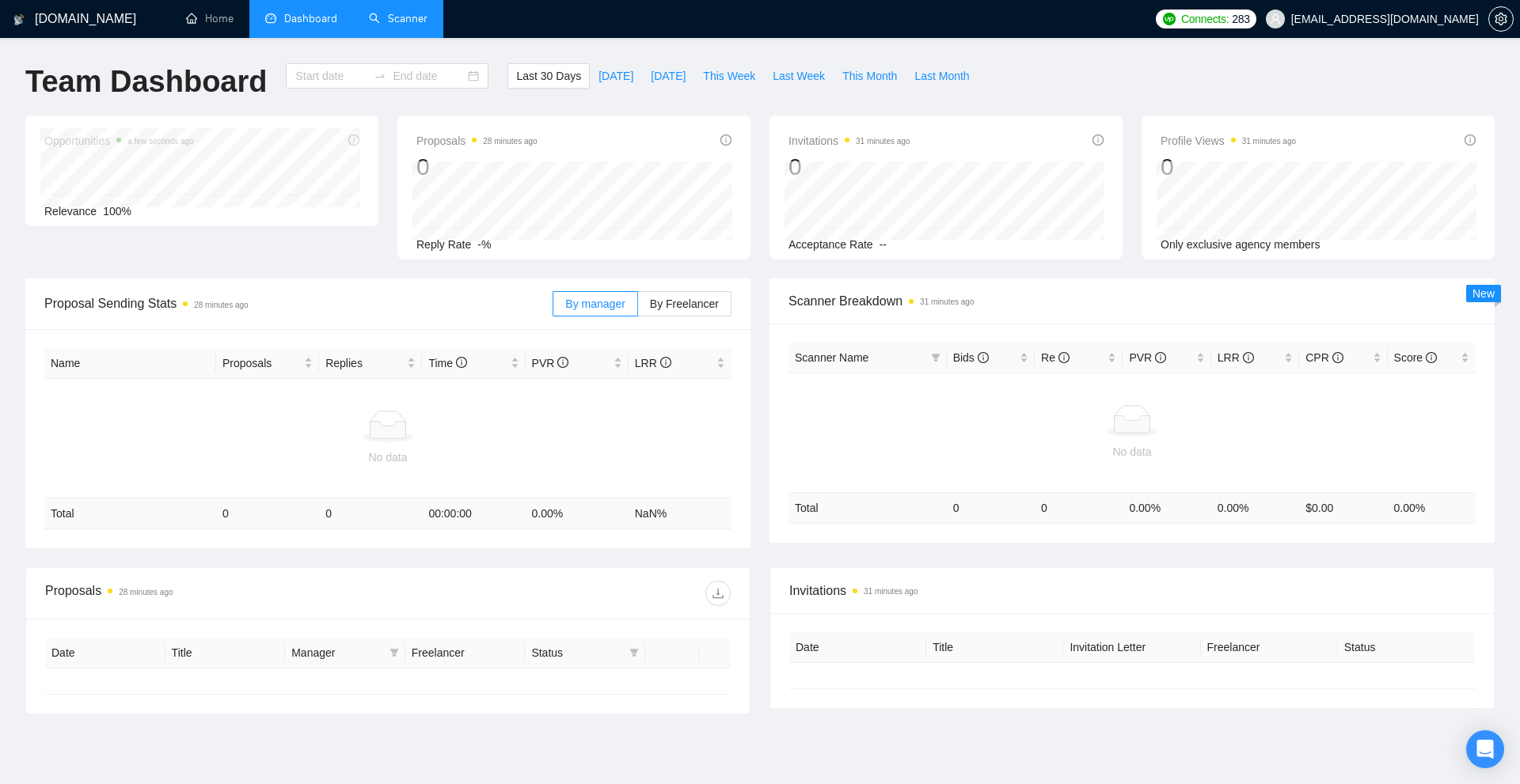
type input "[DATE]"
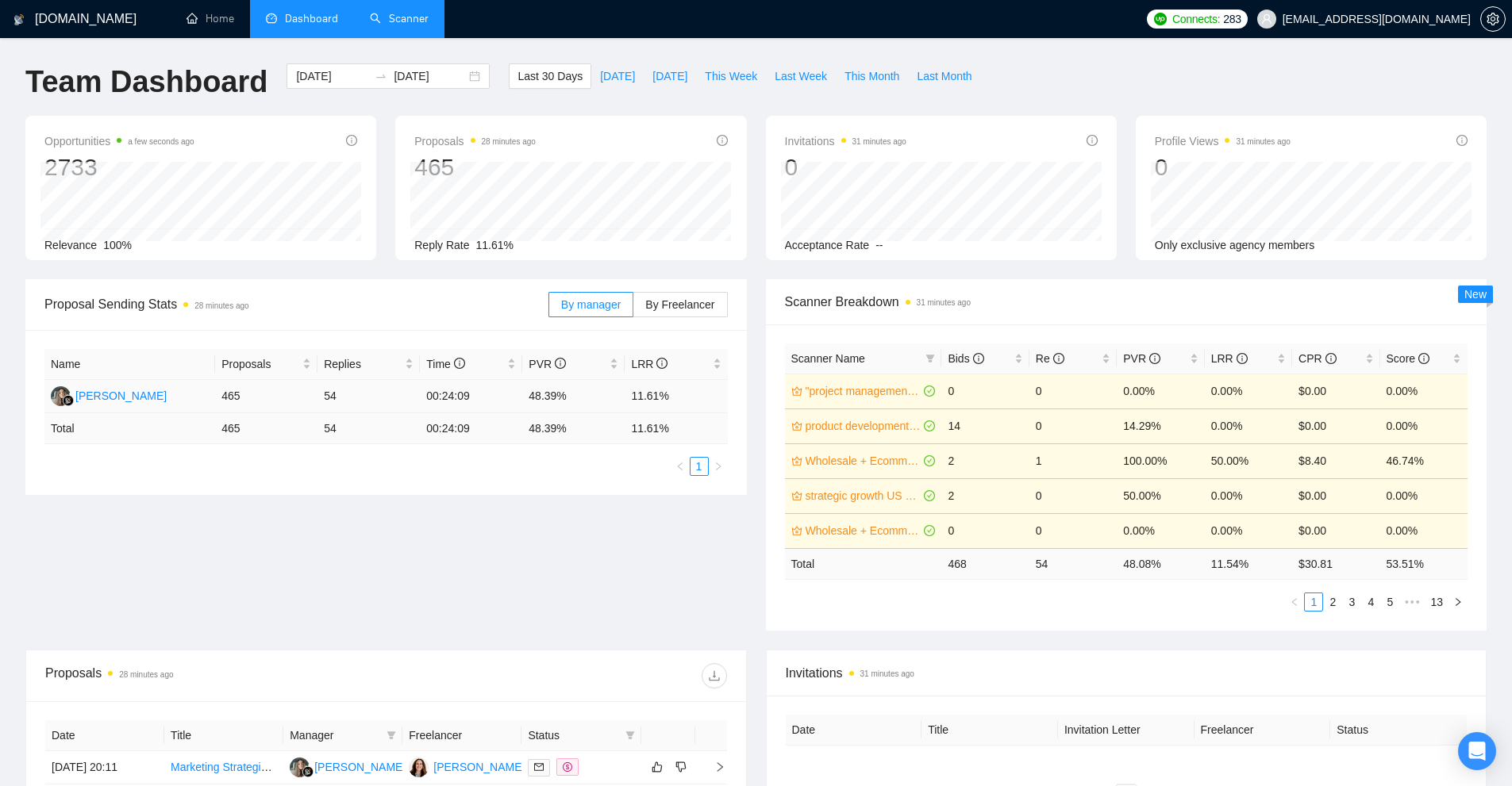
scroll to position [79, 0]
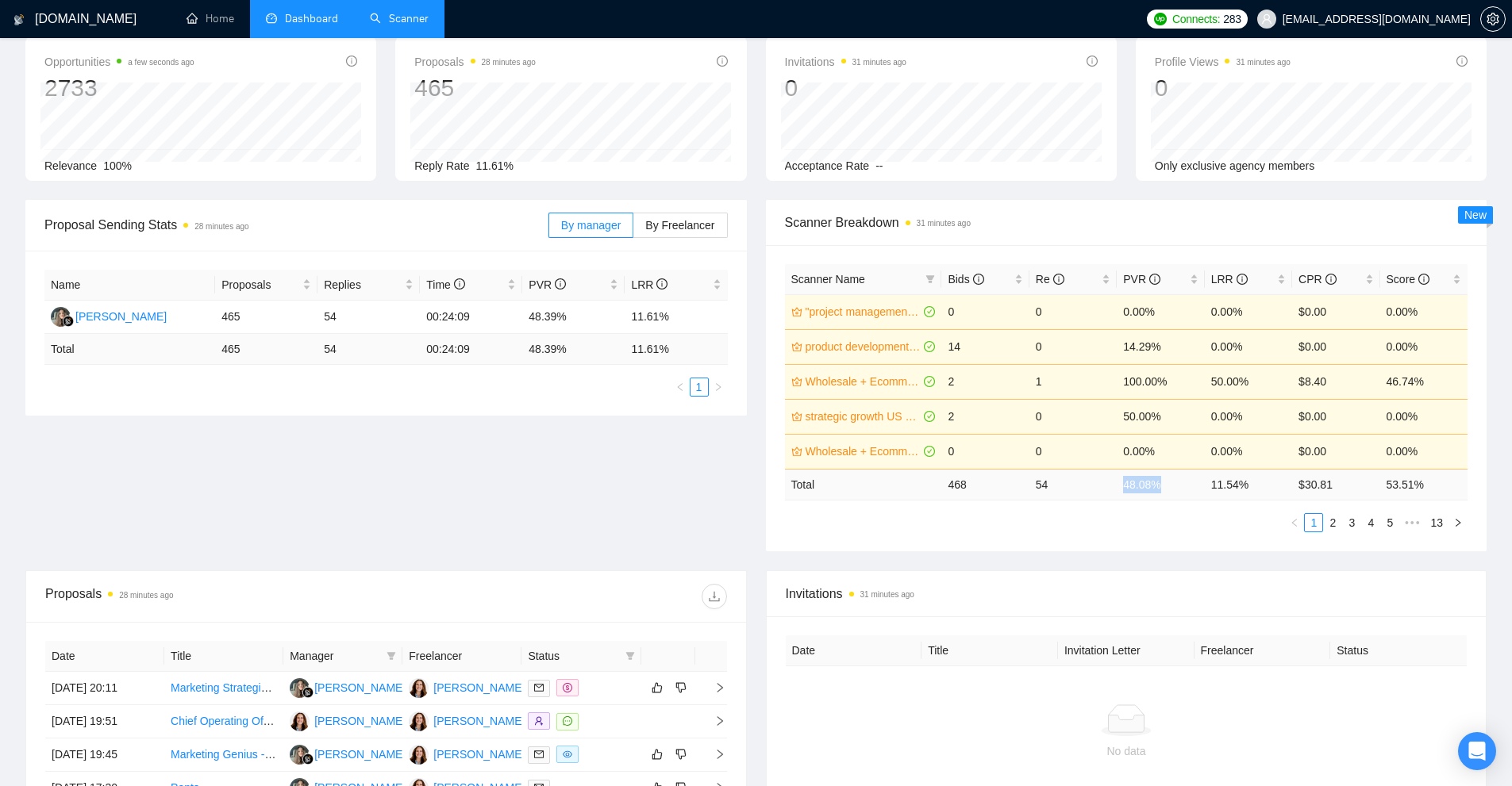
drag, startPoint x: 1163, startPoint y: 484, endPoint x: 1041, endPoint y: 518, distance: 126.6
click at [1103, 486] on tr "Total 468 54 48.08 % 11.54 % $ 30.81 53.51 %" at bounding box center [1126, 484] width 683 height 31
click at [1033, 521] on ul "1 2 3 4 5 ••• 13" at bounding box center [1126, 522] width 683 height 19
click at [1499, 14] on span "setting" at bounding box center [1492, 19] width 24 height 13
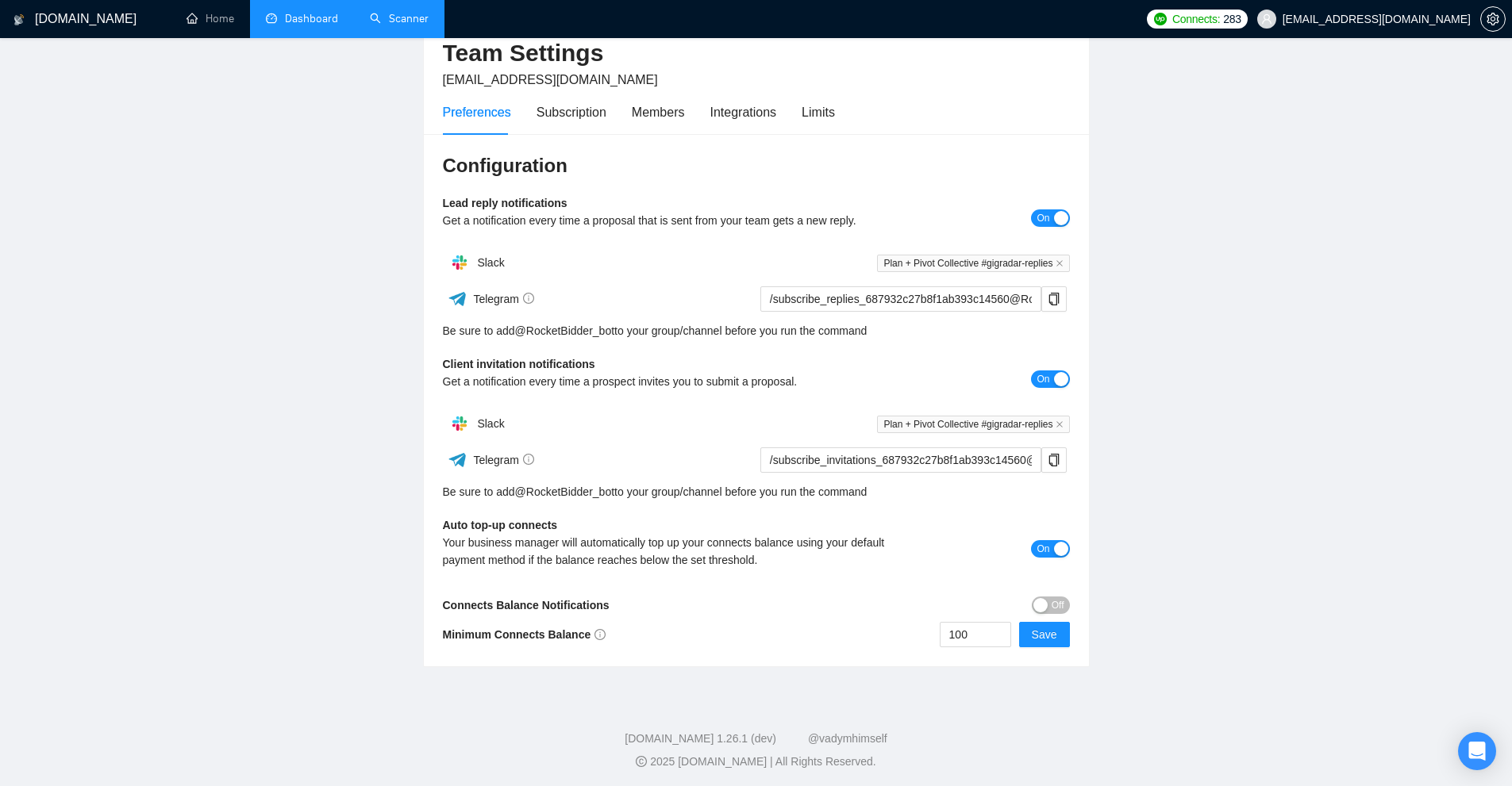
click at [842, 117] on div "Preferences Subscription Members Integrations Limits" at bounding box center [756, 112] width 627 height 45
click at [825, 109] on div "Limits" at bounding box center [818, 112] width 33 height 20
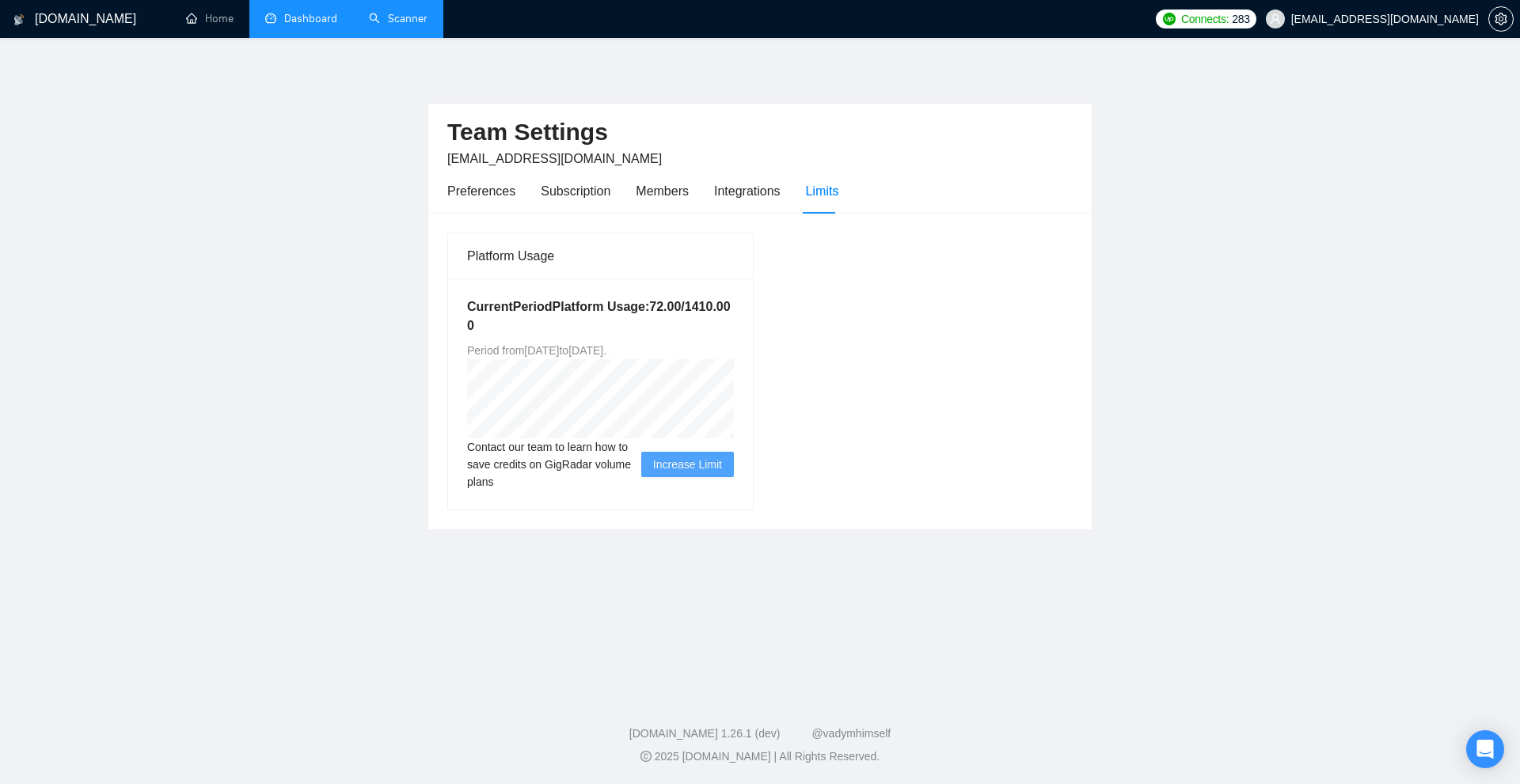
drag, startPoint x: 443, startPoint y: 331, endPoint x: 585, endPoint y: 352, distance: 143.5
click at [585, 352] on div "Platform Usage Current Period Platform Usage: 72.00 / 1410.00 0 Period from Mon…" at bounding box center [760, 371] width 663 height 317
click at [651, 179] on div "Members" at bounding box center [662, 191] width 53 height 45
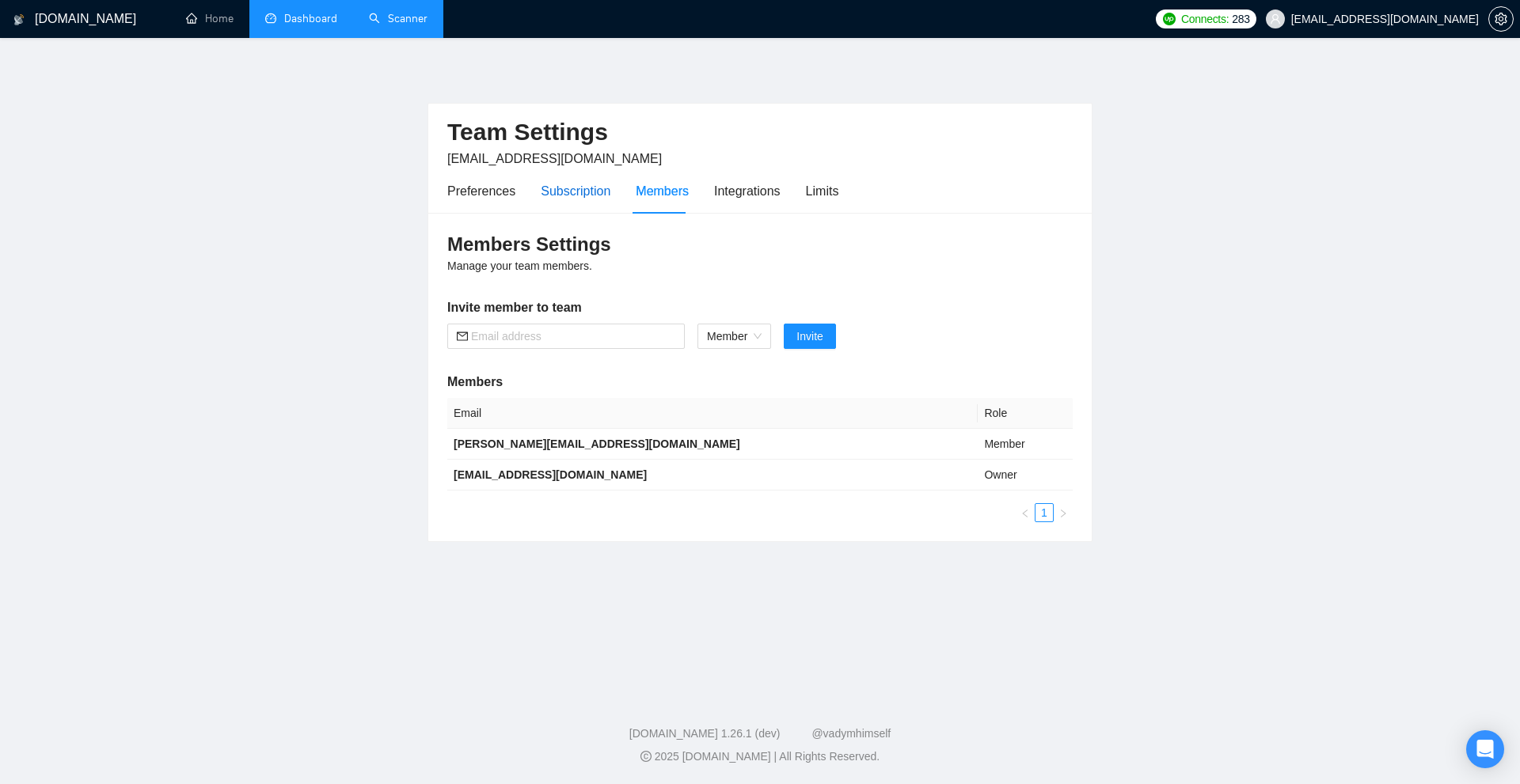
click at [605, 194] on div "Subscription" at bounding box center [576, 191] width 70 height 20
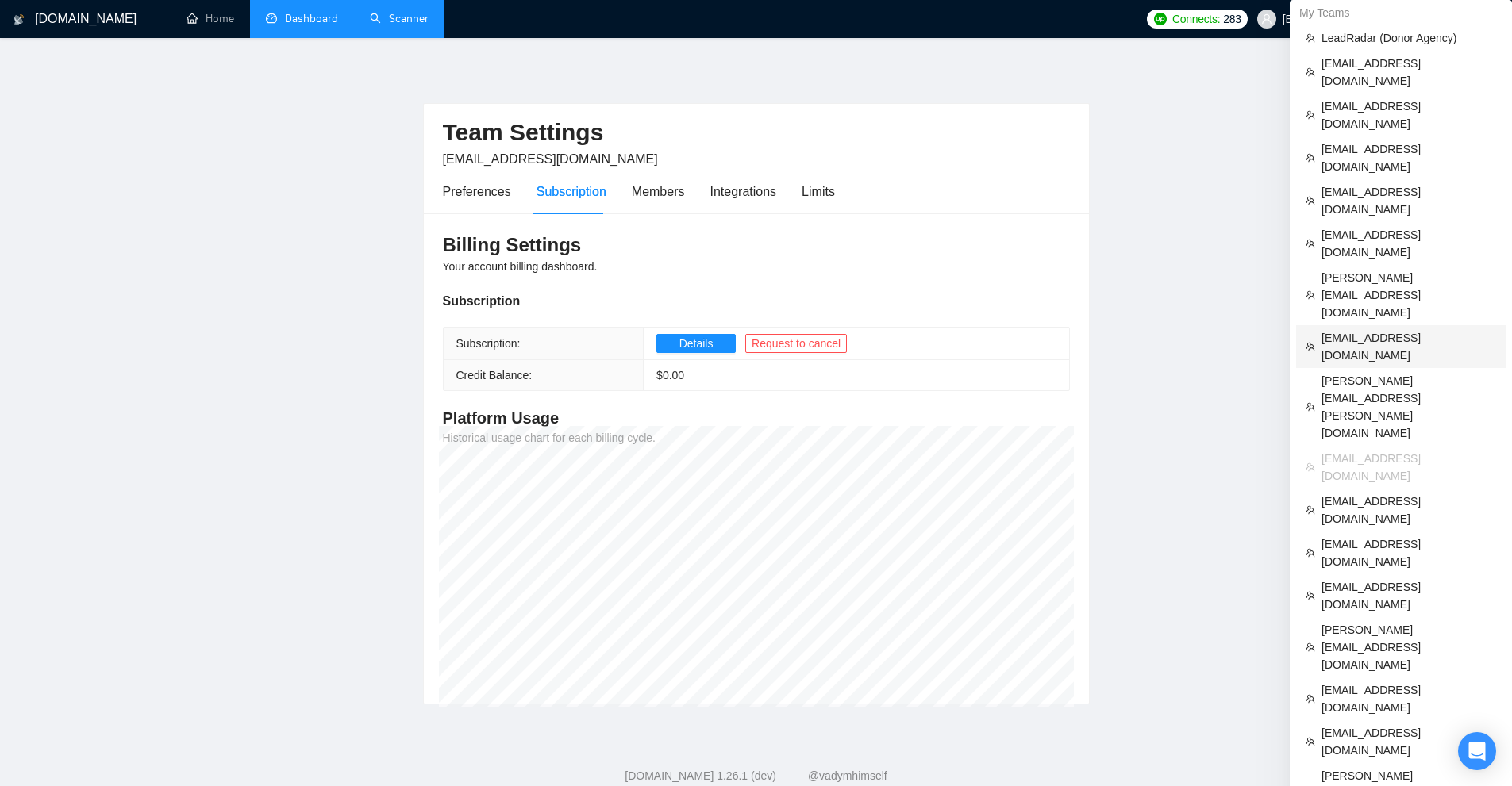
scroll to position [163, 0]
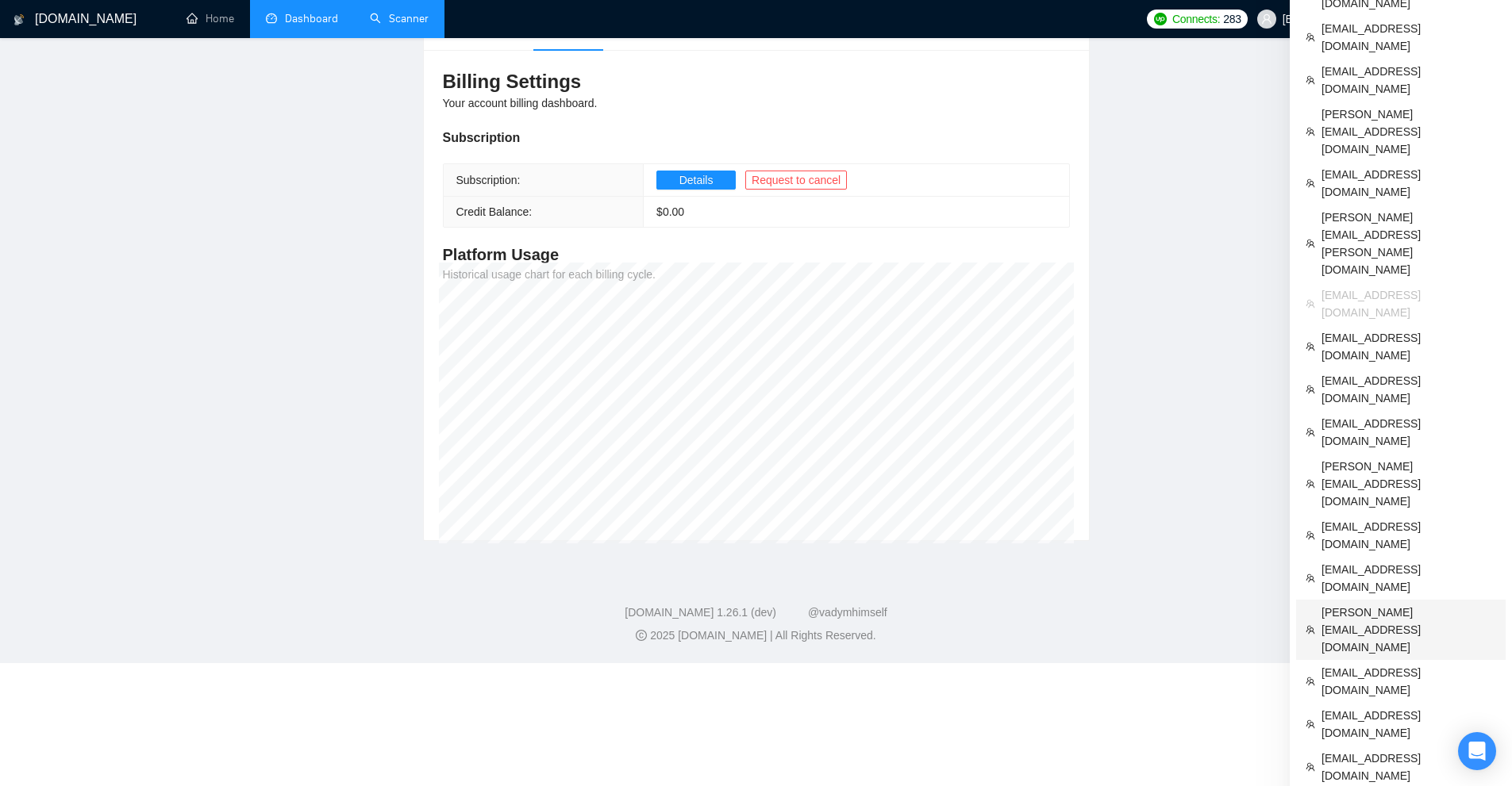
click at [1362, 603] on span "rafael@interactivemarketing.net" at bounding box center [1409, 629] width 174 height 52
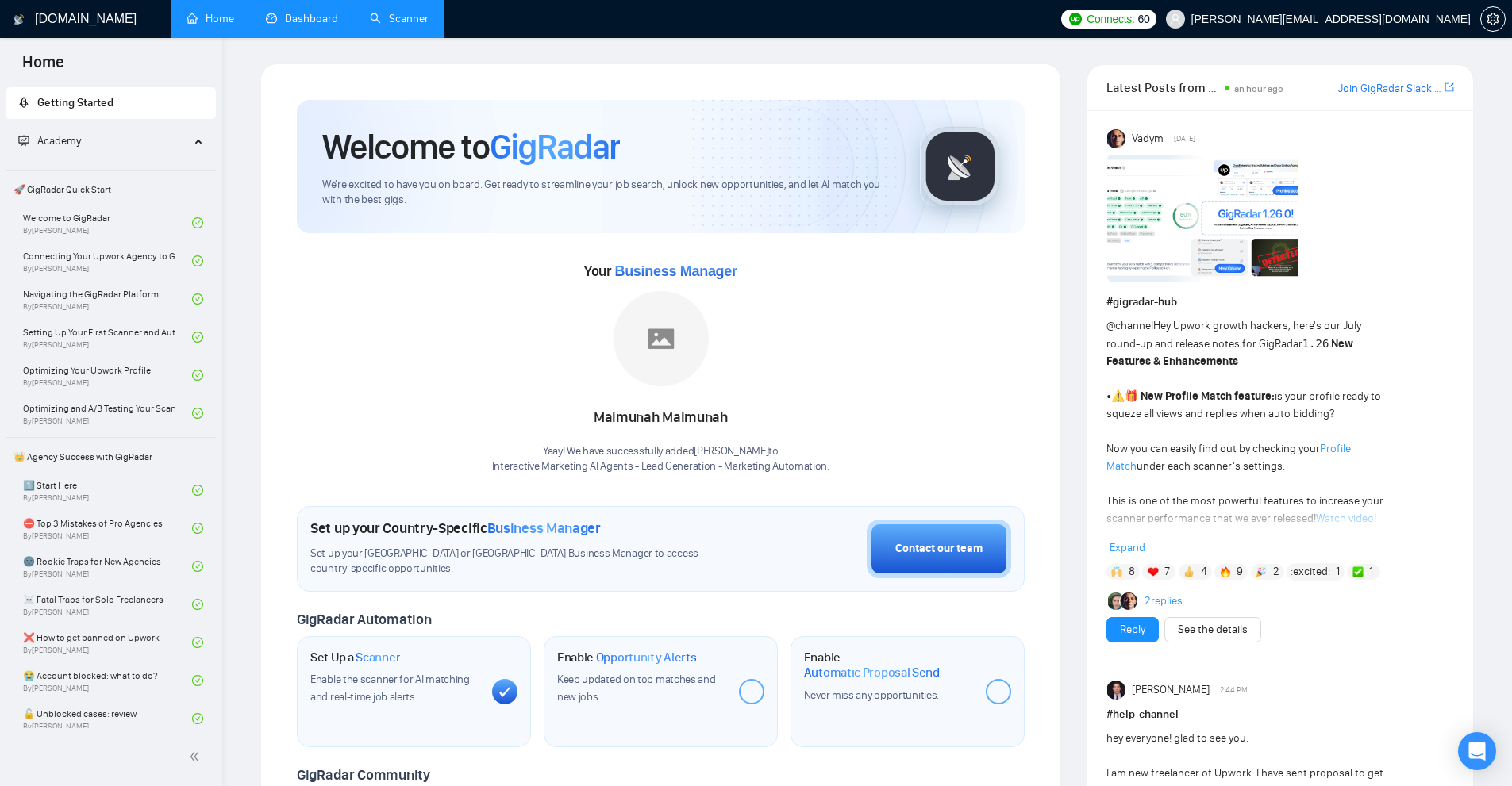
click at [417, 17] on link "Scanner" at bounding box center [399, 19] width 59 height 14
